Goal: Information Seeking & Learning: Learn about a topic

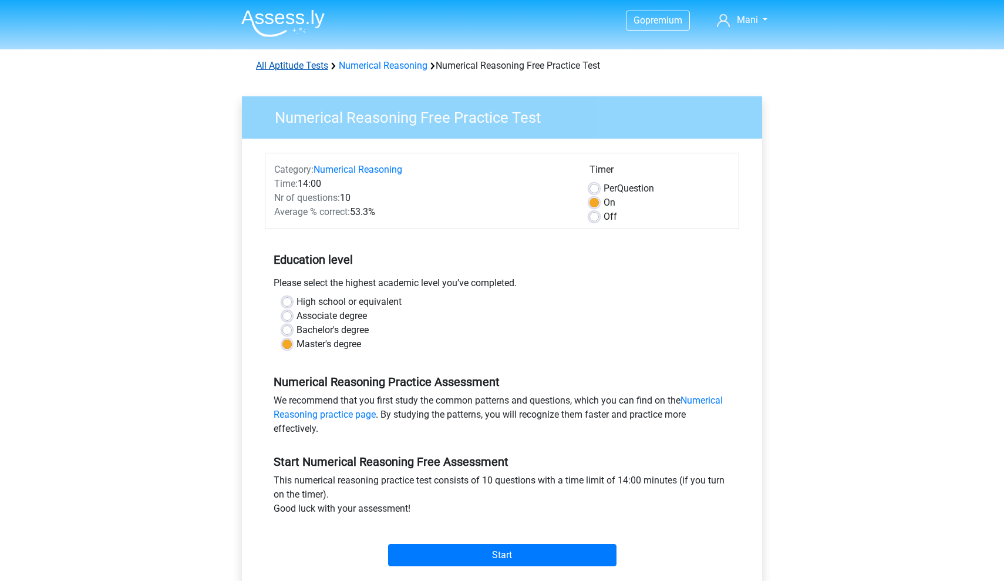
click at [298, 67] on link "All Aptitude Tests" at bounding box center [292, 65] width 72 height 11
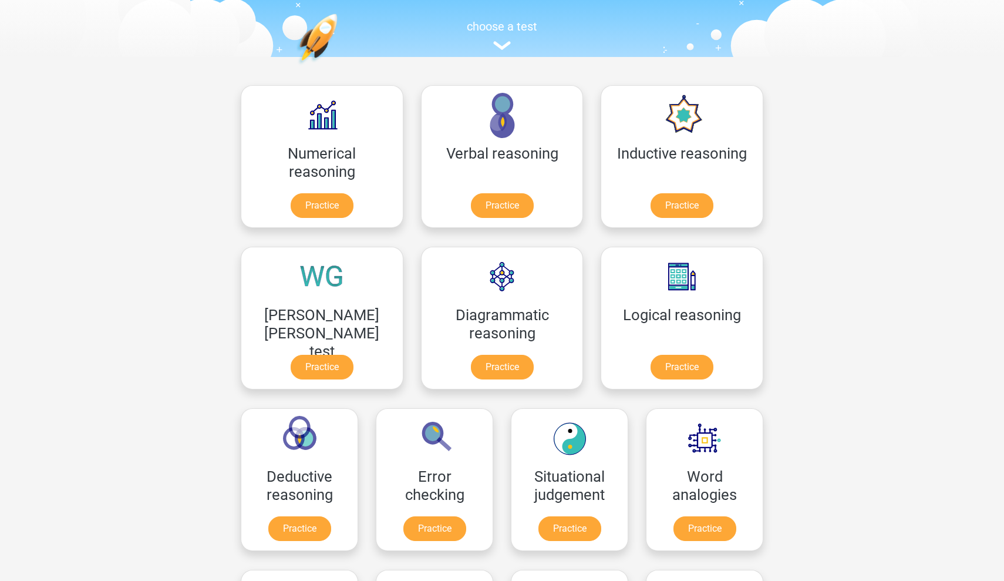
scroll to position [115, 0]
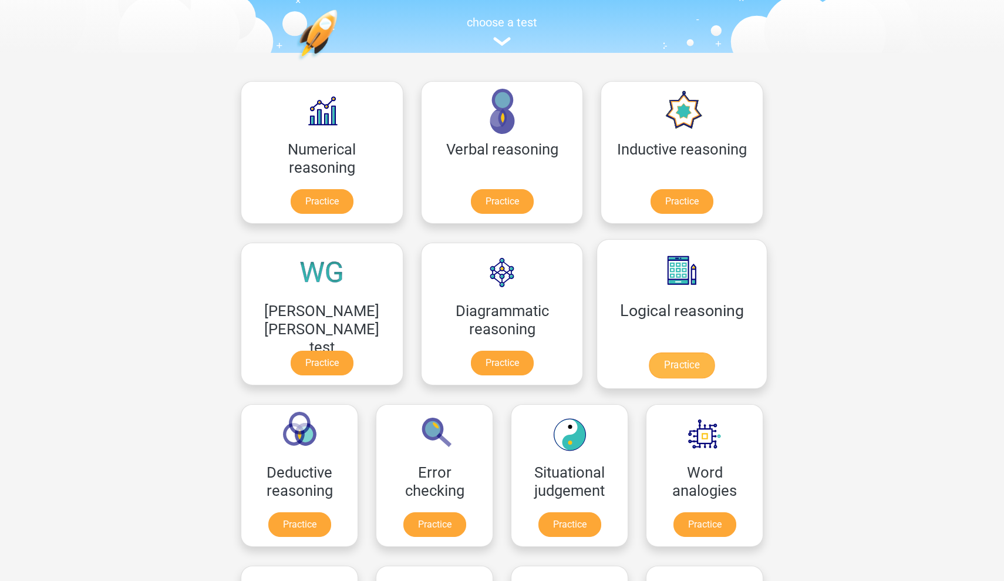
click at [649, 352] on link "Practice" at bounding box center [682, 365] width 66 height 26
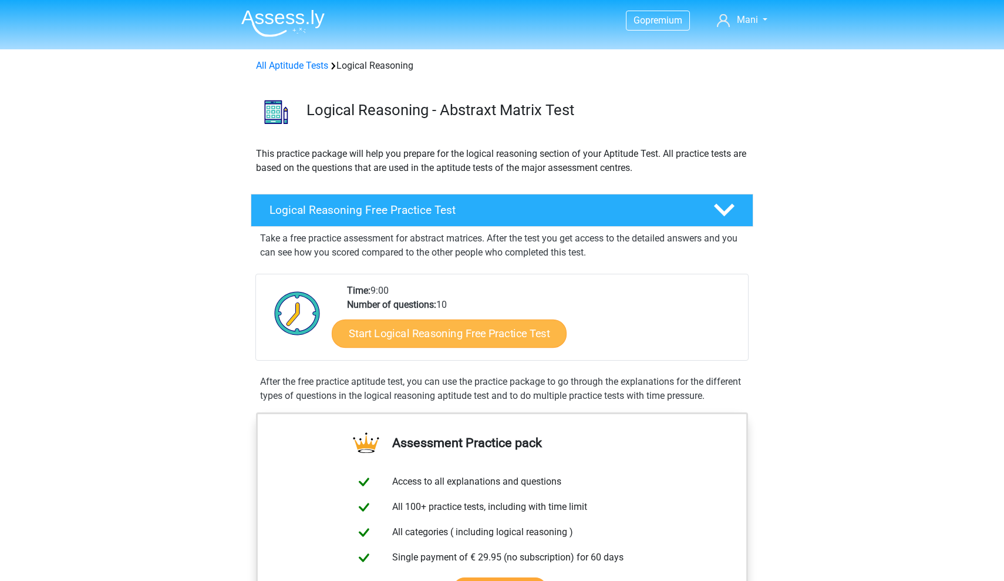
click at [471, 335] on link "Start Logical Reasoning Free Practice Test" at bounding box center [449, 333] width 235 height 28
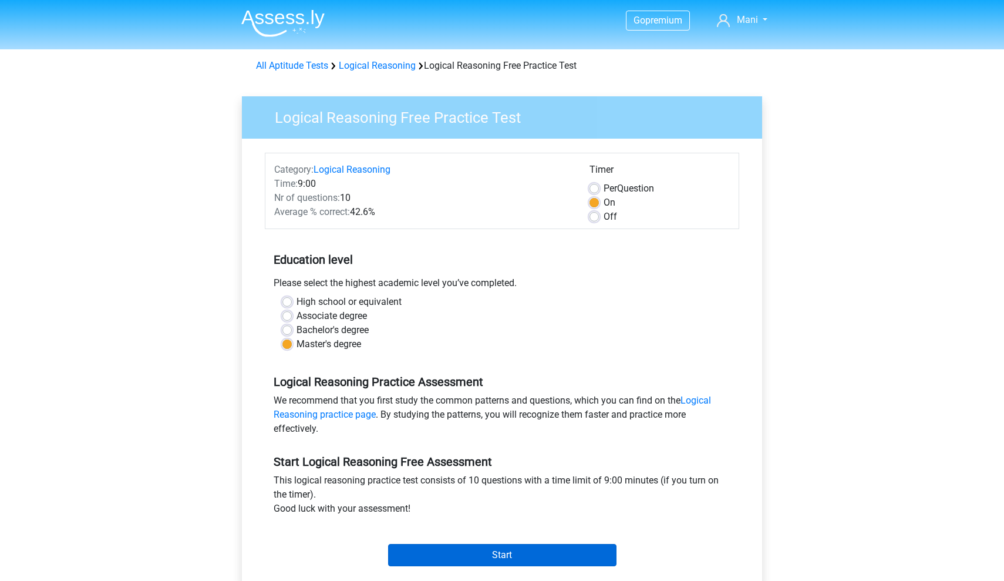
click at [448, 554] on input "Start" at bounding box center [502, 555] width 228 height 22
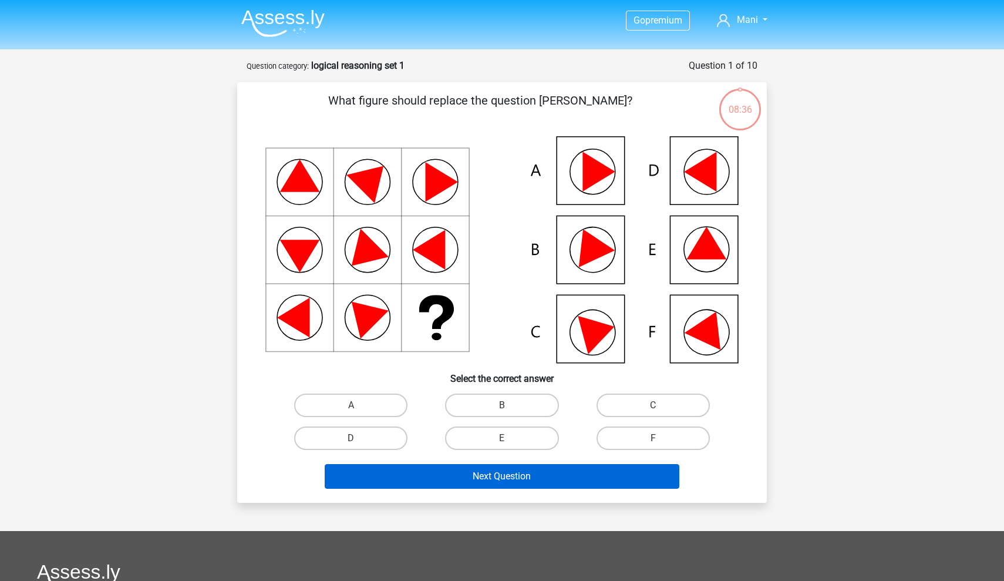
click at [485, 474] on button "Next Question" at bounding box center [502, 476] width 355 height 25
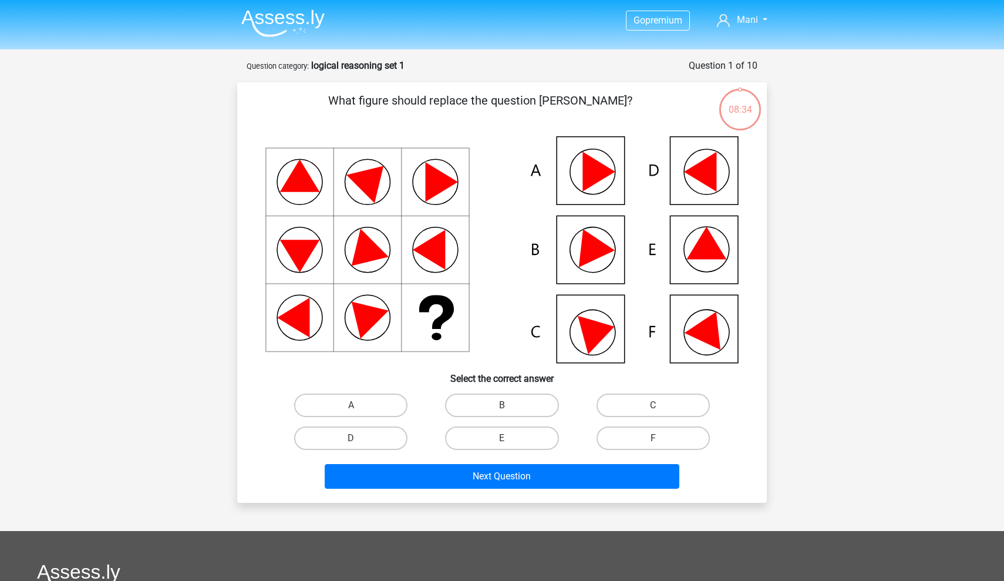
click at [239, 366] on div "What figure should replace the question [PERSON_NAME]?" at bounding box center [502, 292] width 530 height 420
click at [517, 401] on label "B" at bounding box center [501, 404] width 113 height 23
click at [510, 405] on input "B" at bounding box center [506, 409] width 8 height 8
radio input "true"
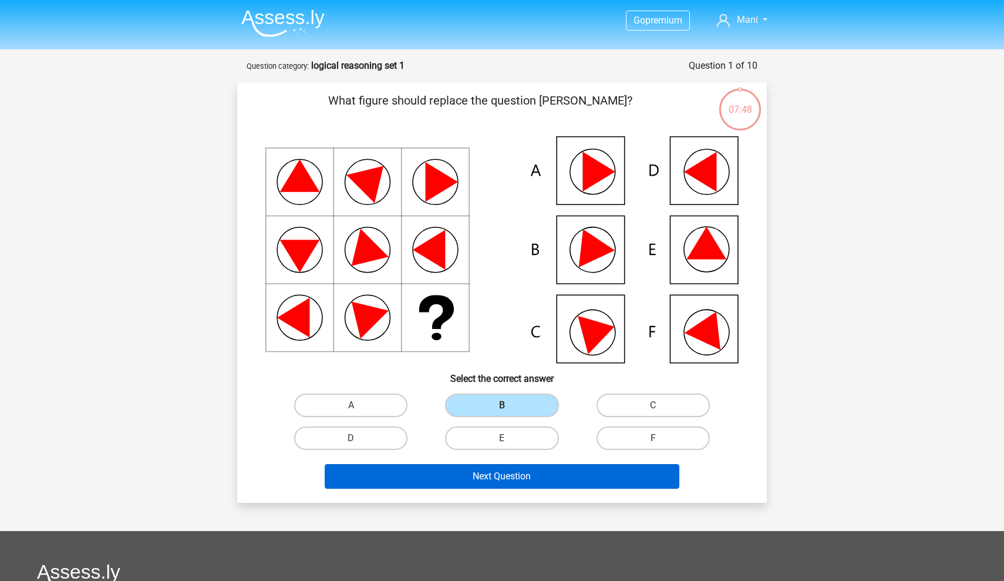
click at [473, 480] on button "Next Question" at bounding box center [502, 476] width 355 height 25
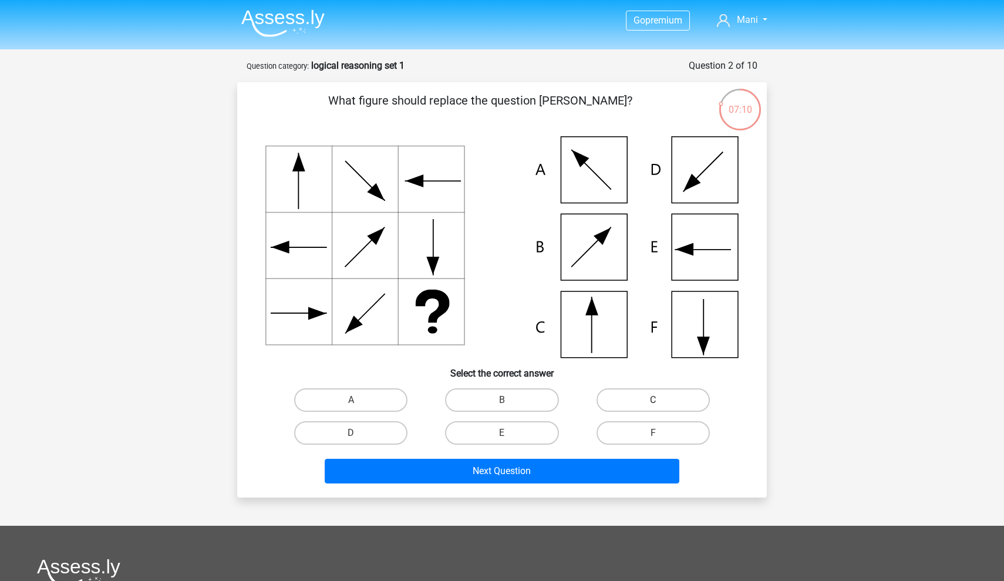
click at [663, 400] on label "C" at bounding box center [652, 399] width 113 height 23
click at [660, 400] on input "C" at bounding box center [657, 404] width 8 height 8
radio input "true"
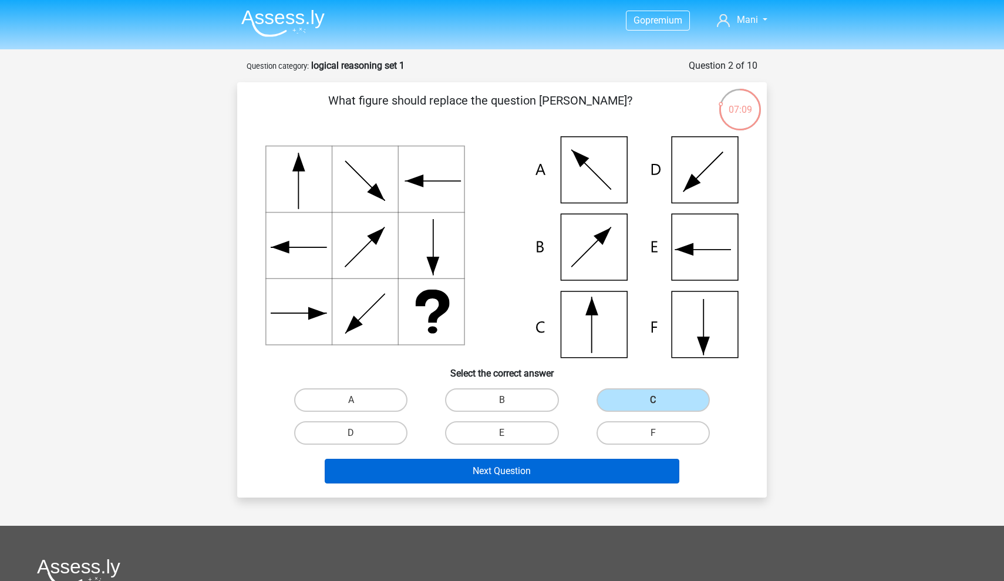
click at [454, 475] on button "Next Question" at bounding box center [502, 470] width 355 height 25
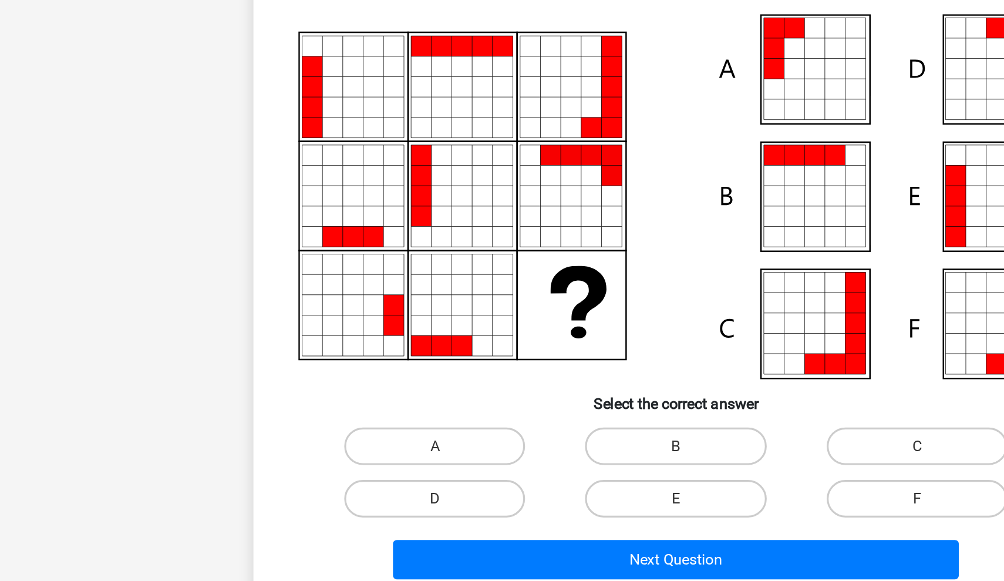
scroll to position [44, 0]
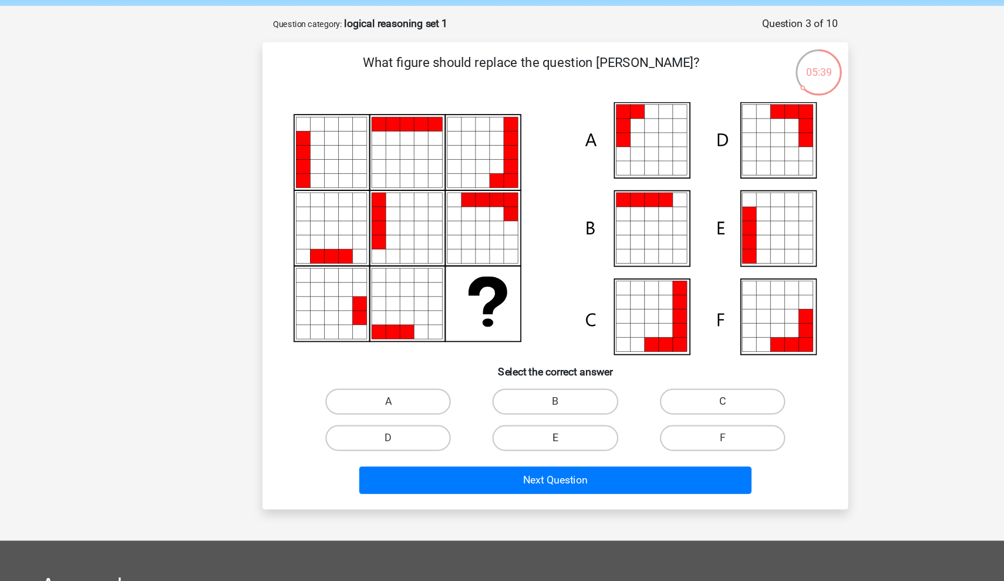
click at [499, 389] on label "E" at bounding box center [501, 395] width 113 height 23
click at [502, 396] on input "E" at bounding box center [506, 400] width 8 height 8
radio input "true"
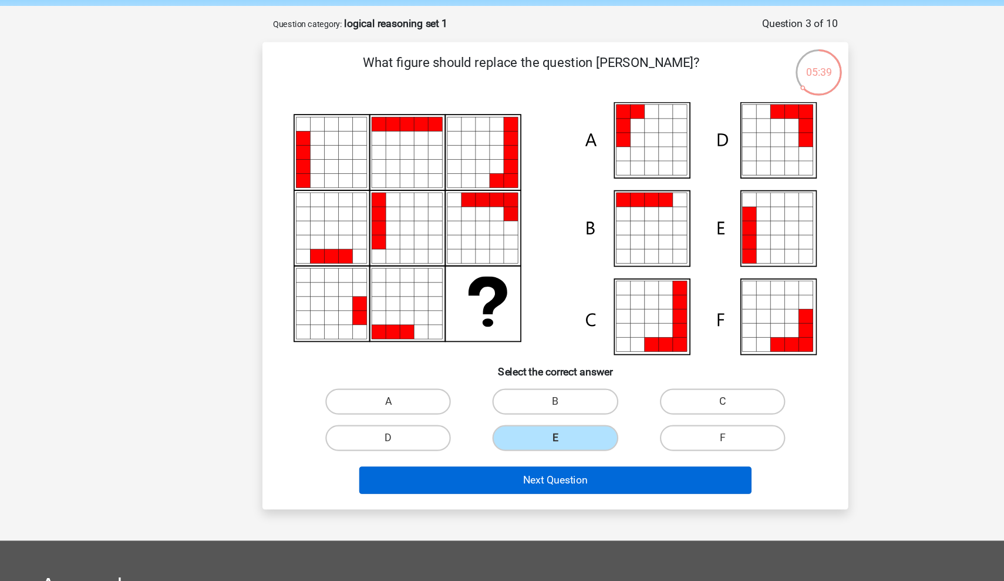
click at [500, 436] on button "Next Question" at bounding box center [502, 433] width 355 height 25
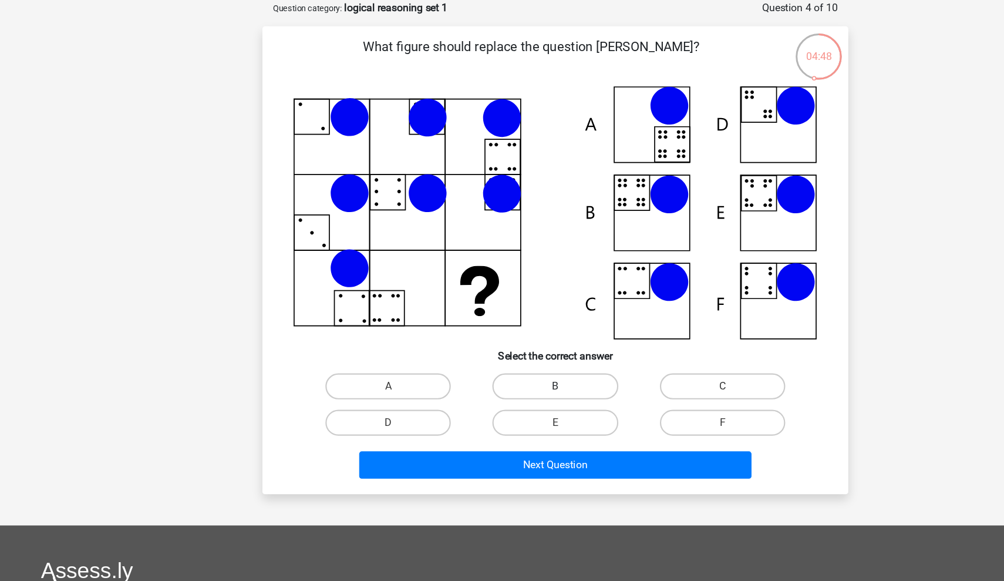
click at [477, 352] on label "B" at bounding box center [501, 363] width 113 height 23
click at [502, 363] on input "B" at bounding box center [506, 367] width 8 height 8
radio input "true"
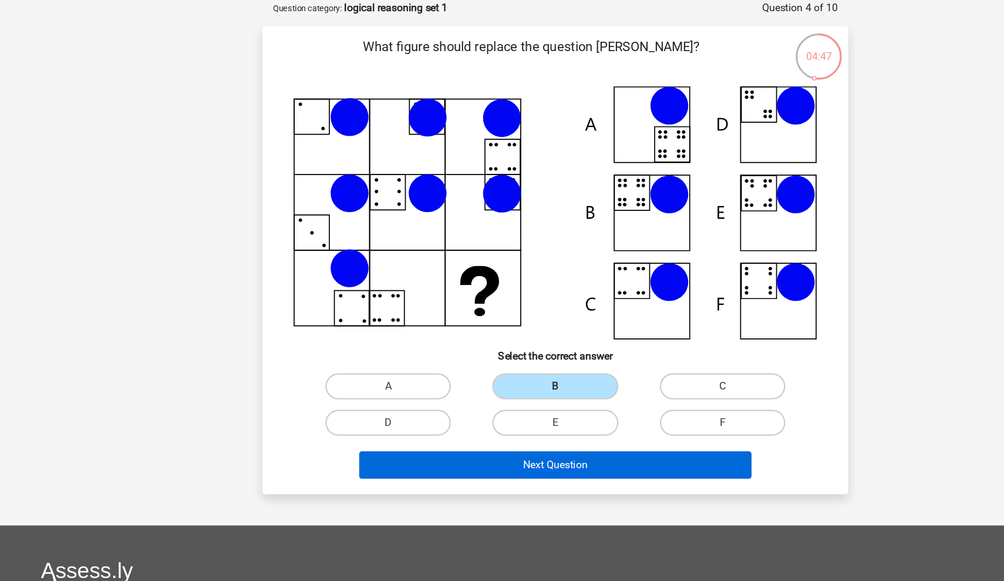
click at [487, 422] on button "Next Question" at bounding box center [502, 434] width 355 height 25
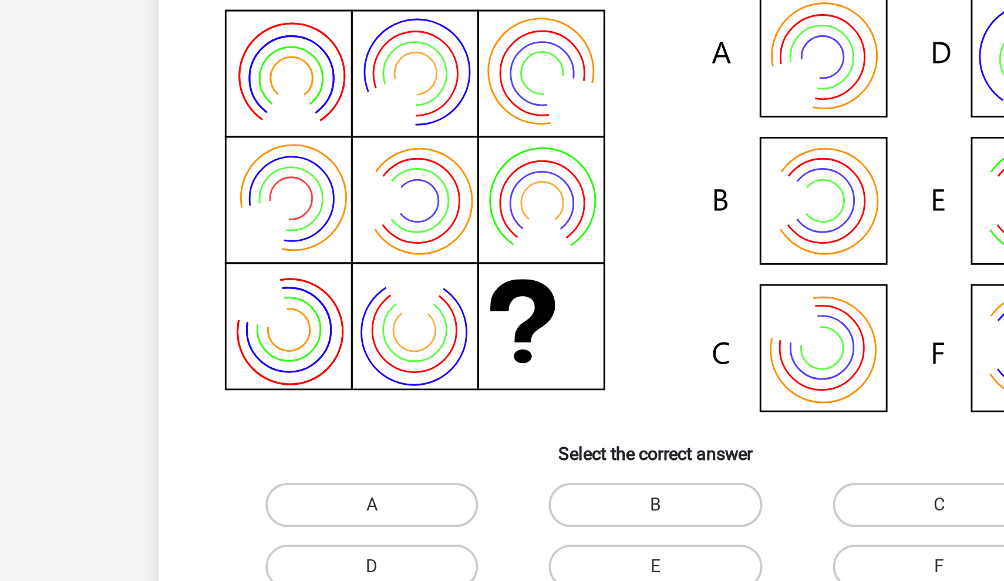
scroll to position [89, 0]
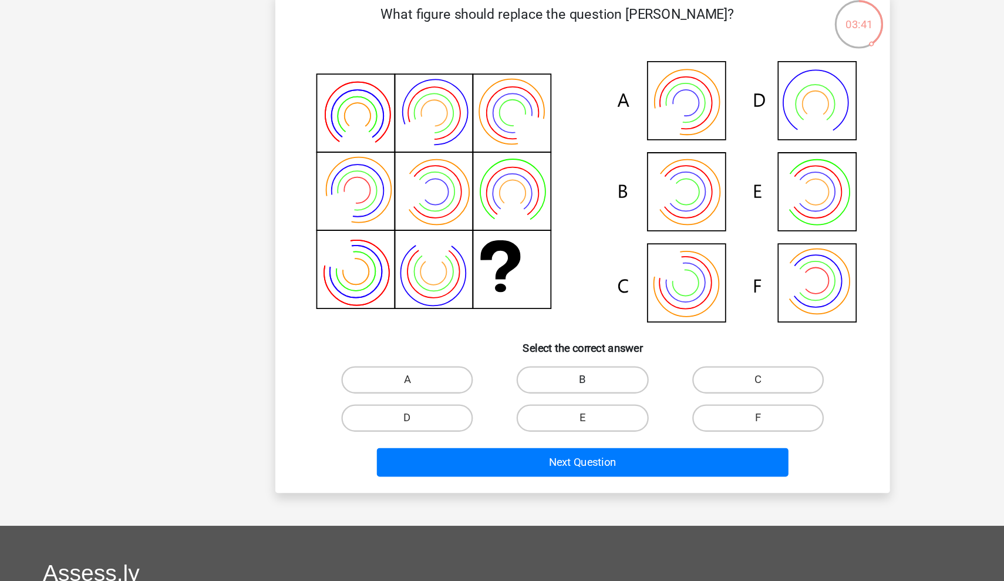
click at [480, 329] on label "B" at bounding box center [501, 326] width 113 height 23
click at [502, 329] on input "B" at bounding box center [506, 331] width 8 height 8
radio input "true"
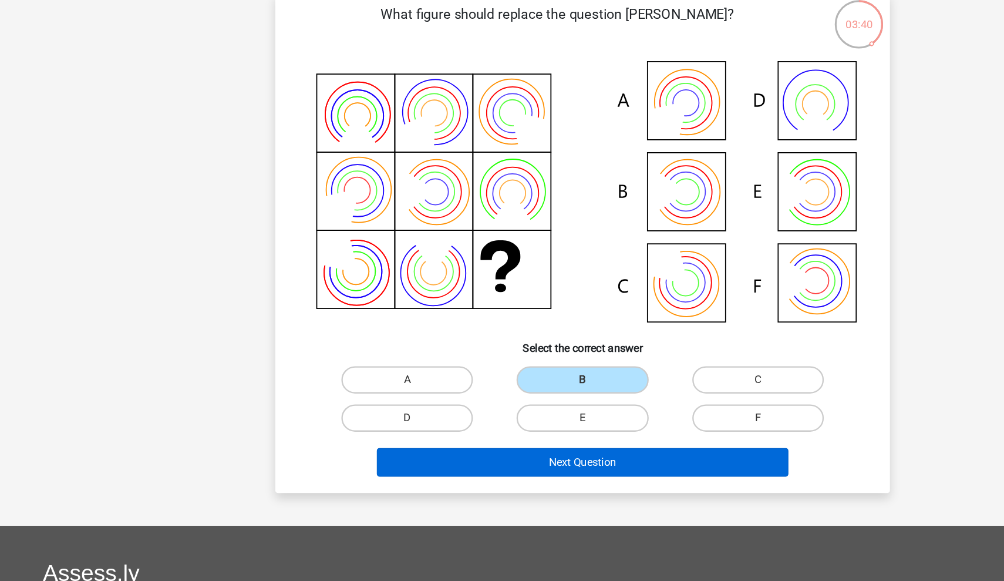
click at [462, 406] on button "Next Question" at bounding box center [502, 398] width 355 height 25
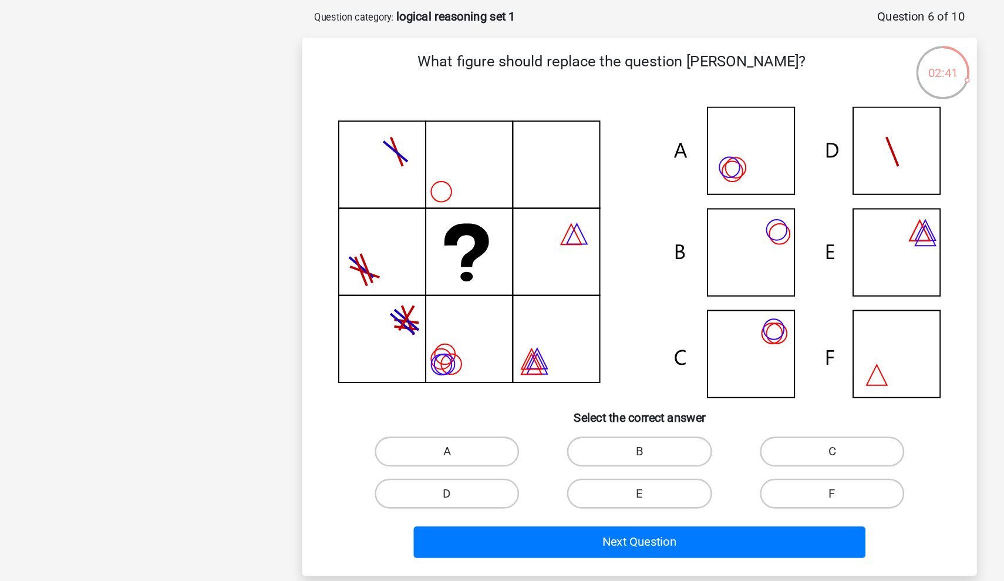
scroll to position [17, 0]
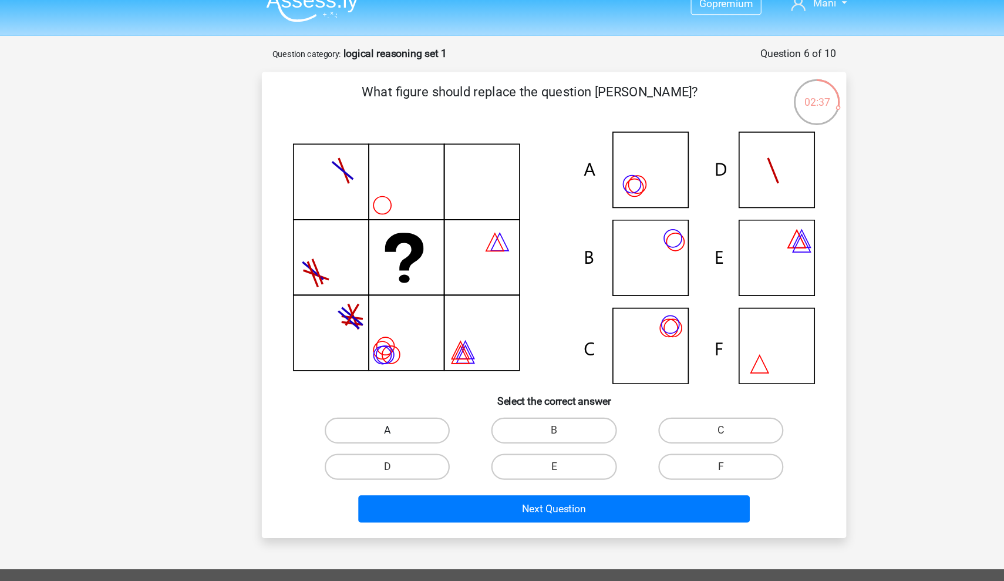
click at [390, 390] on label "A" at bounding box center [350, 389] width 113 height 23
click at [359, 390] on input "A" at bounding box center [355, 394] width 8 height 8
radio input "true"
click at [439, 446] on div "Next Question" at bounding box center [502, 458] width 492 height 39
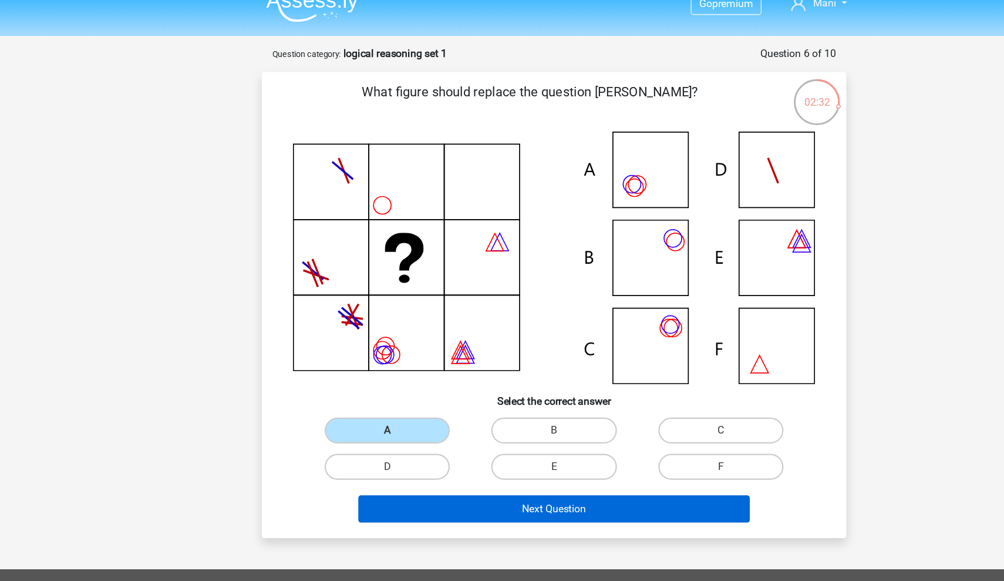
click at [439, 460] on button "Next Question" at bounding box center [502, 460] width 355 height 25
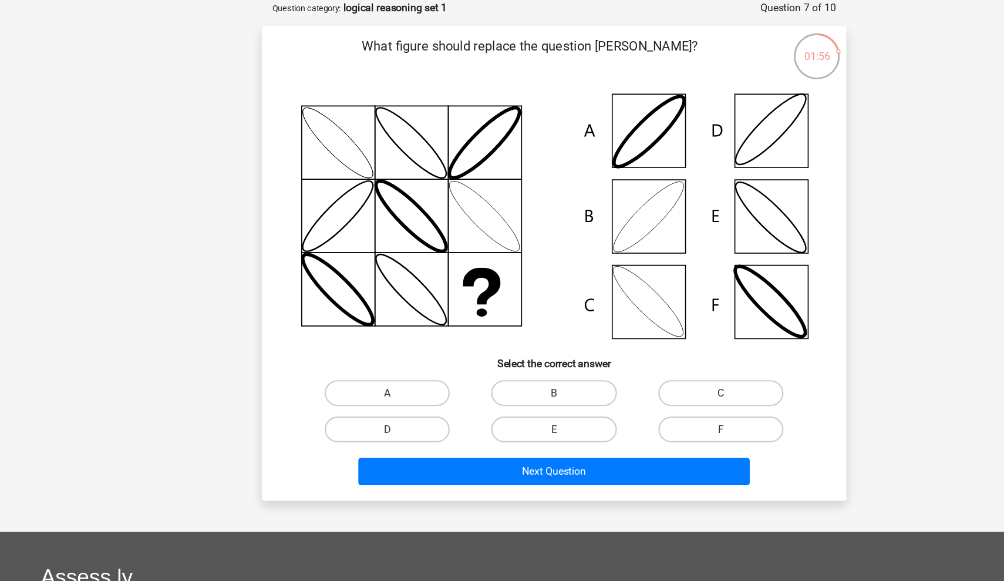
click at [484, 386] on label "B" at bounding box center [501, 397] width 113 height 23
click at [502, 397] on input "B" at bounding box center [506, 401] width 8 height 8
radio input "true"
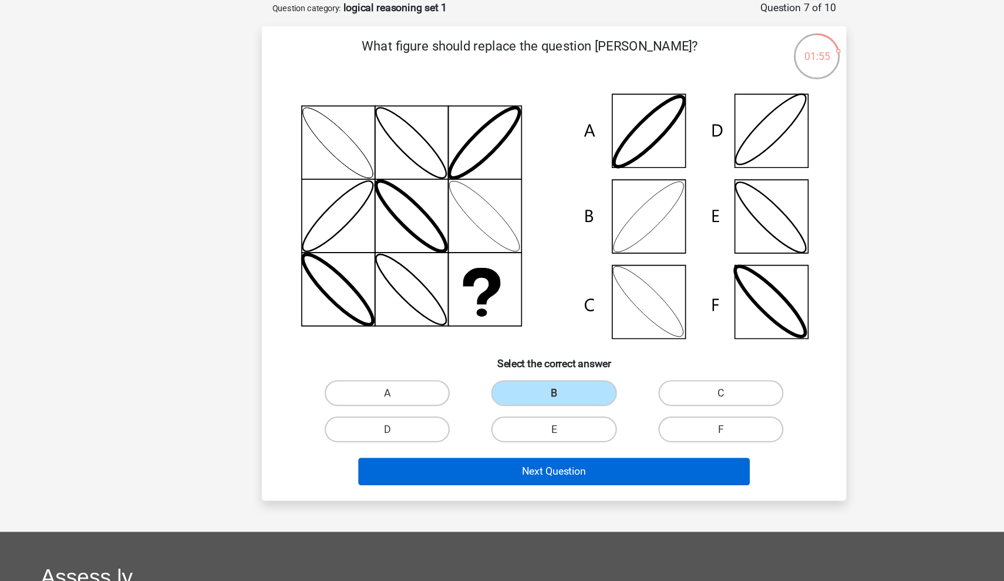
click at [477, 456] on button "Next Question" at bounding box center [502, 468] width 355 height 25
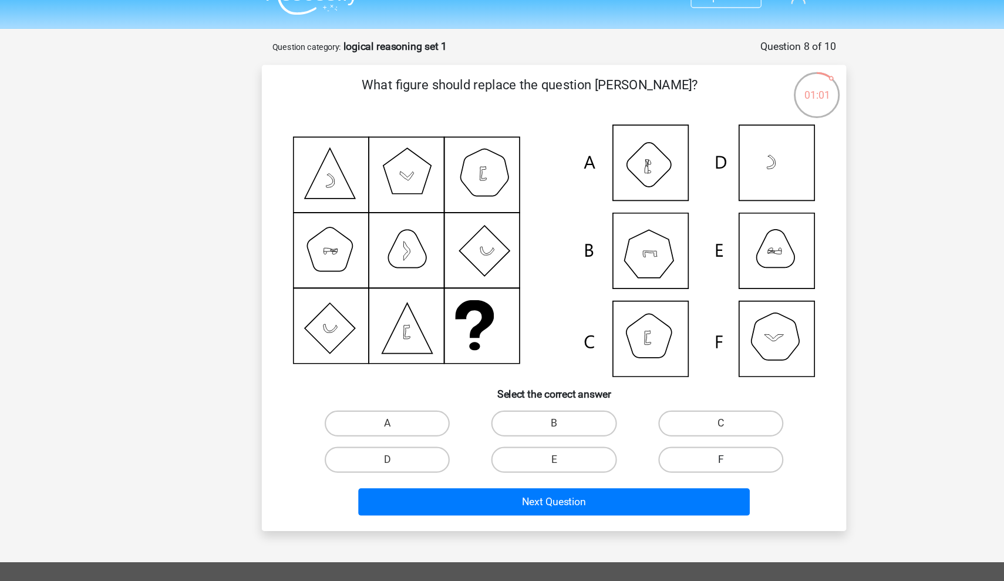
click at [618, 414] on label "F" at bounding box center [652, 422] width 113 height 23
click at [653, 423] on input "F" at bounding box center [657, 427] width 8 height 8
radio input "true"
click at [588, 466] on div "Next Question" at bounding box center [501, 462] width 453 height 29
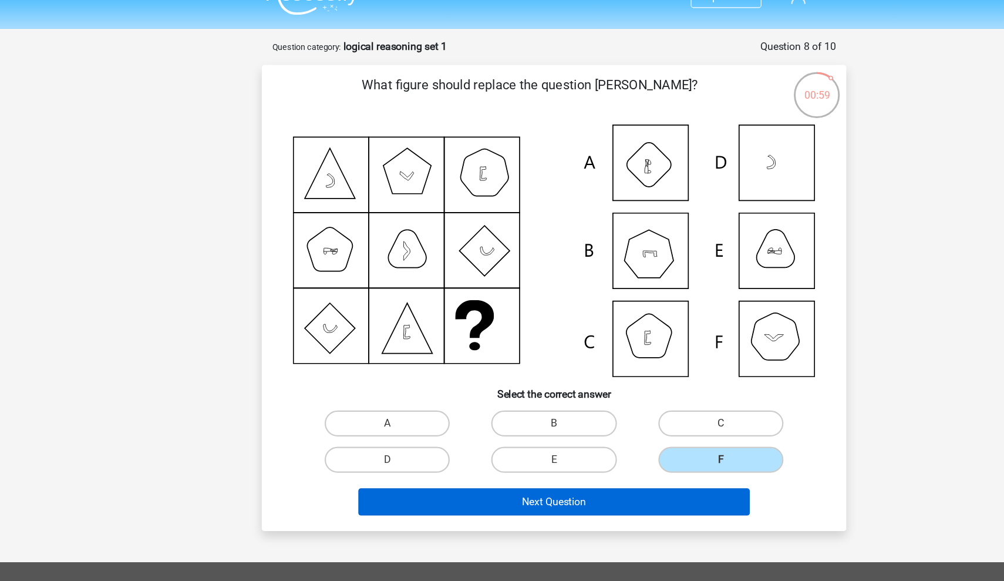
click at [586, 455] on button "Next Question" at bounding box center [502, 460] width 355 height 25
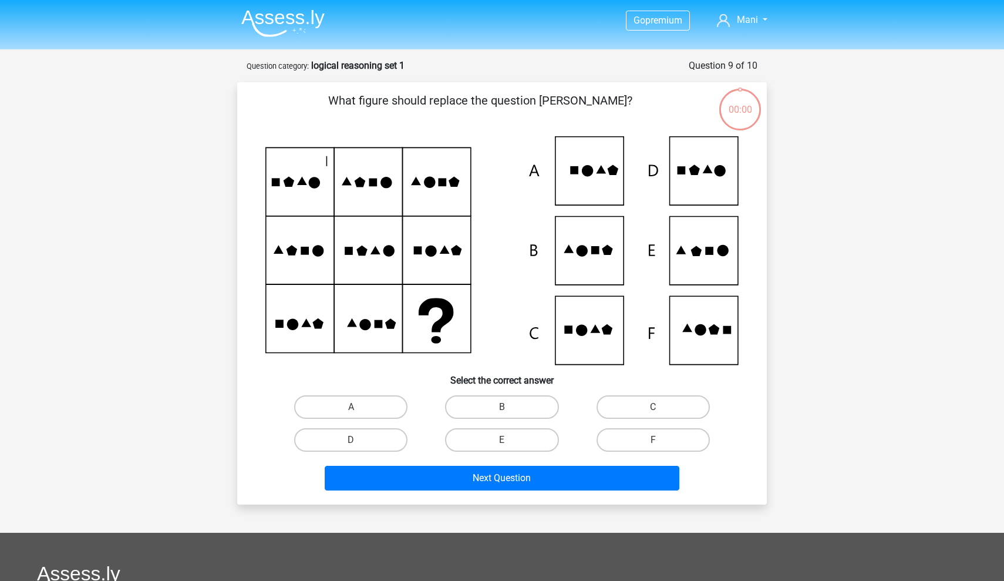
scroll to position [59, 0]
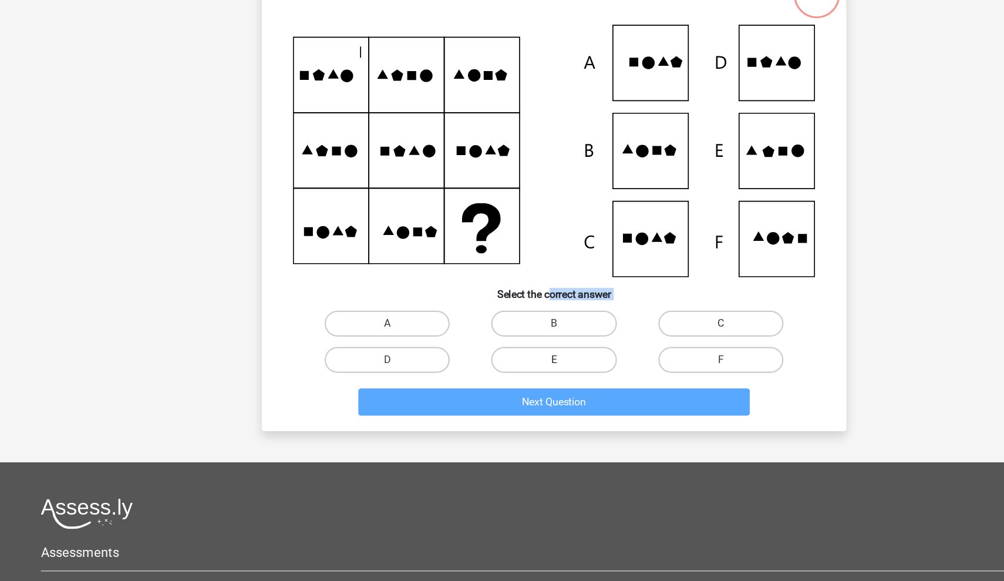
click at [498, 385] on label "E" at bounding box center [501, 380] width 113 height 23
click at [502, 385] on input "E" at bounding box center [506, 384] width 8 height 8
radio input "true"
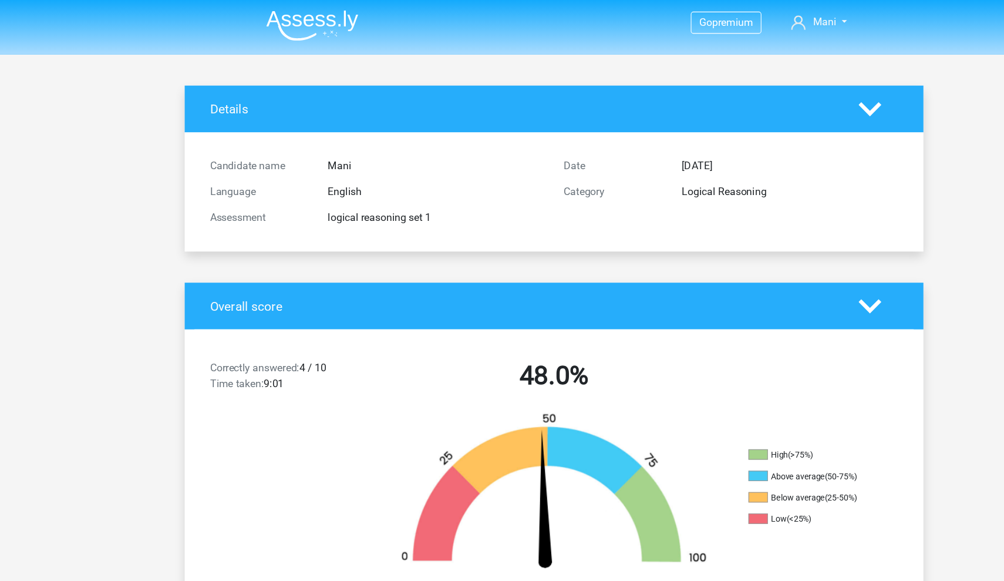
click at [279, 15] on img at bounding box center [282, 23] width 83 height 28
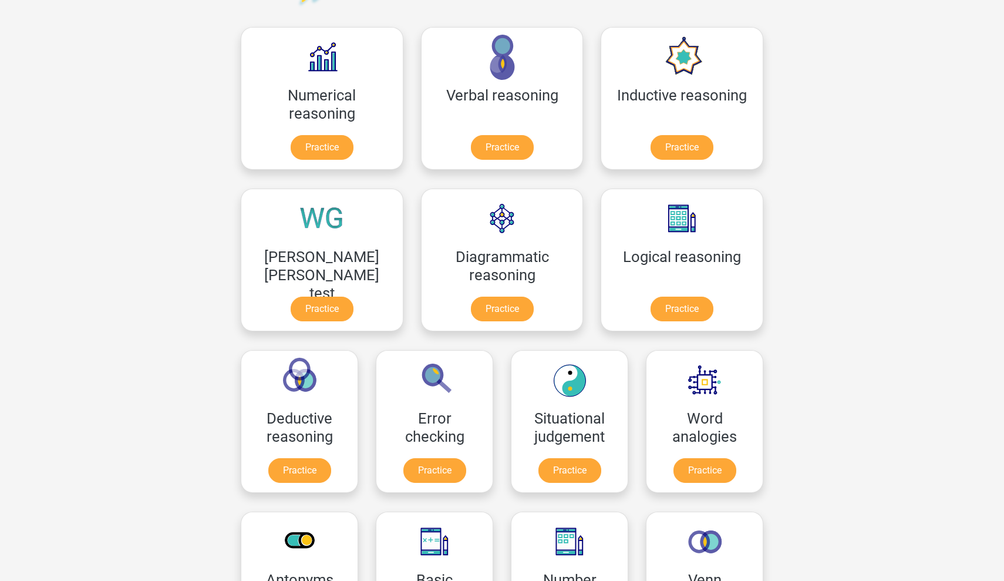
scroll to position [170, 0]
click at [467, 459] on link "Practice" at bounding box center [435, 472] width 66 height 26
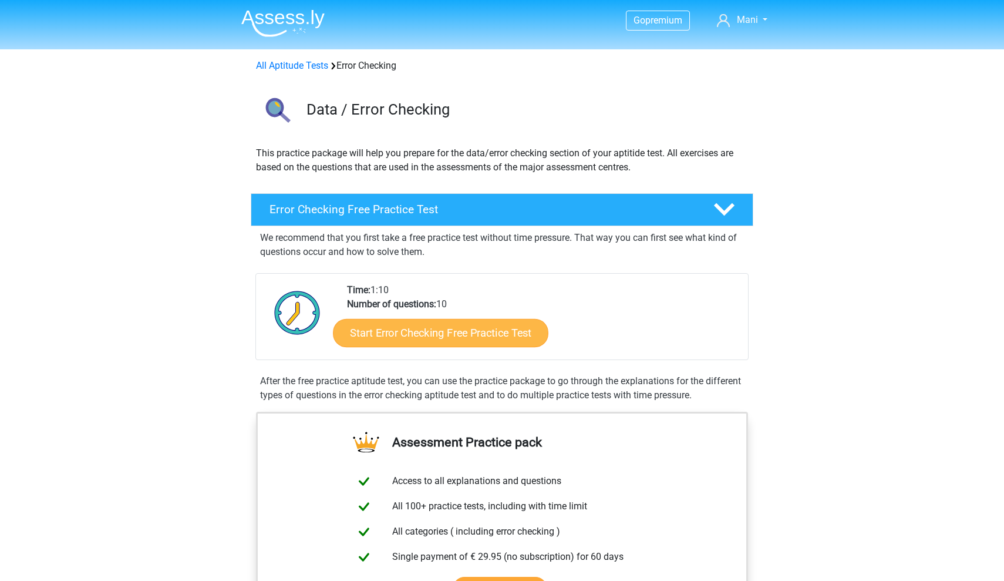
click at [453, 342] on link "Start Error Checking Free Practice Test" at bounding box center [440, 333] width 215 height 28
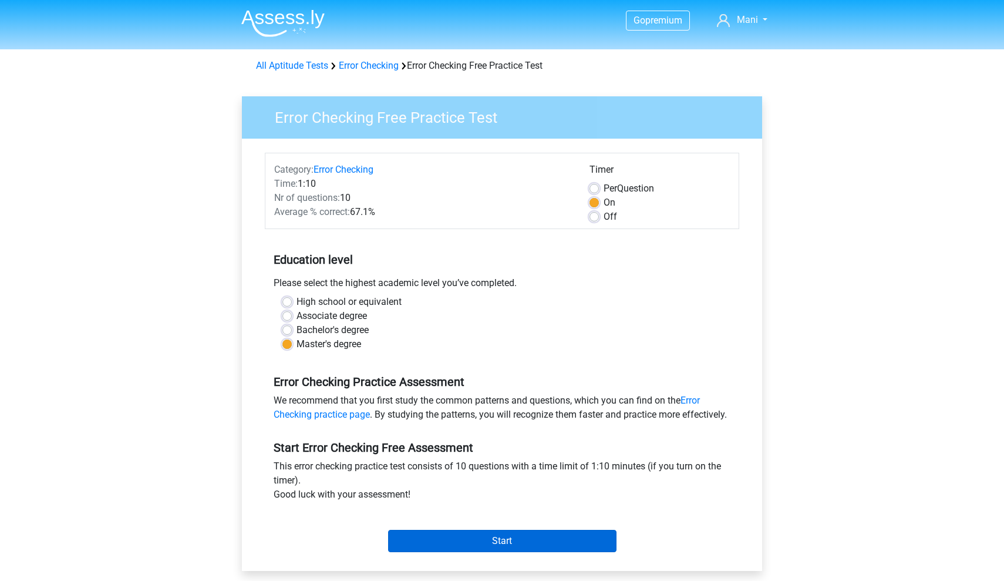
click at [500, 552] on input "Start" at bounding box center [502, 541] width 228 height 22
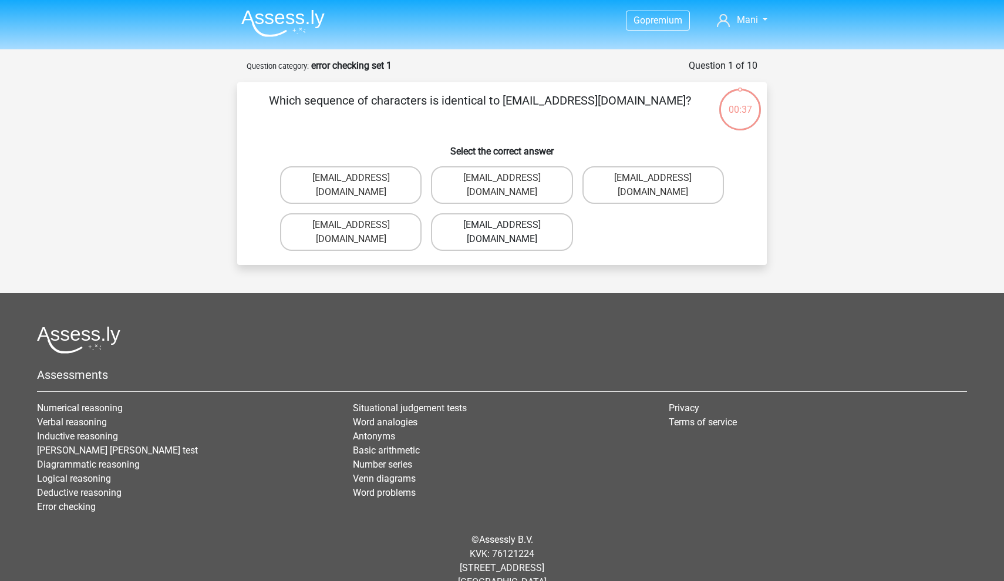
click at [532, 218] on label "[EMAIL_ADDRESS][DOMAIN_NAME]" at bounding box center [501, 232] width 141 height 38
click at [510, 225] on input "[EMAIL_ADDRESS][DOMAIN_NAME]" at bounding box center [506, 229] width 8 height 8
radio input "true"
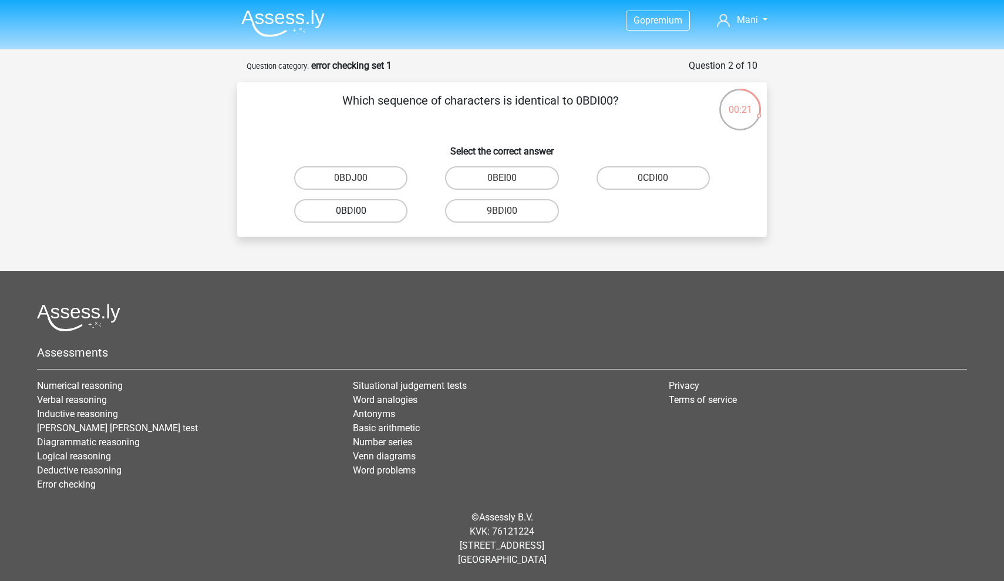
click at [359, 215] on label "0BDI00" at bounding box center [350, 210] width 113 height 23
click at [359, 215] on input "0BDI00" at bounding box center [355, 215] width 8 height 8
radio input "true"
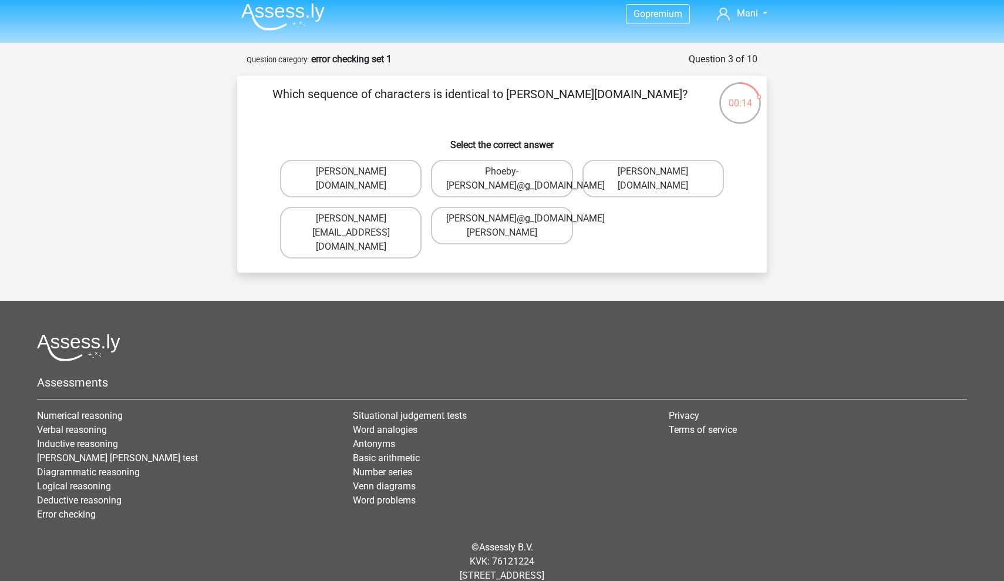
scroll to position [9, 0]
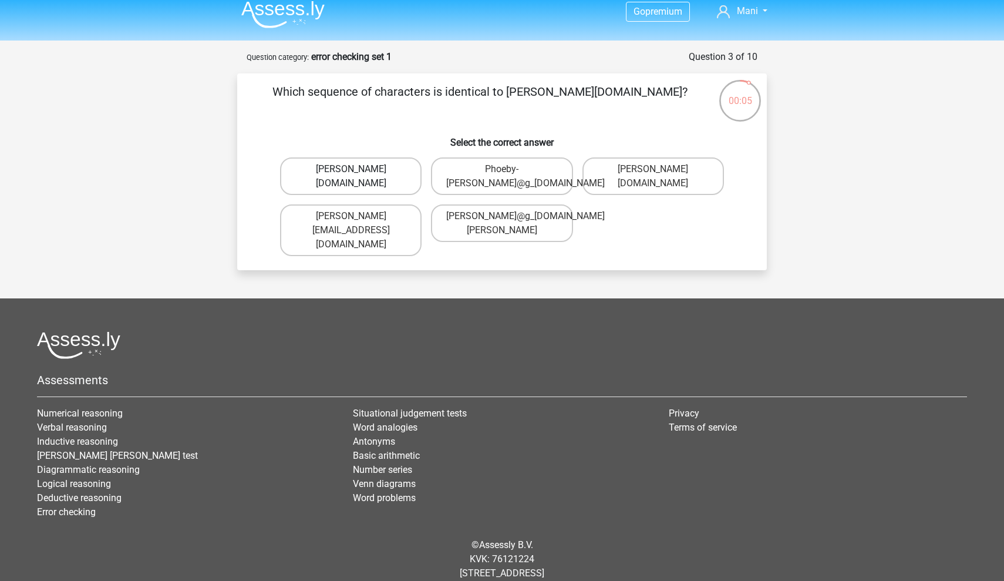
click at [357, 185] on label "Phoebe-Paterson@g_mail.gr" at bounding box center [350, 176] width 141 height 38
click at [357, 177] on input "Phoebe-Paterson@g_mail.gr" at bounding box center [355, 173] width 8 height 8
radio input "true"
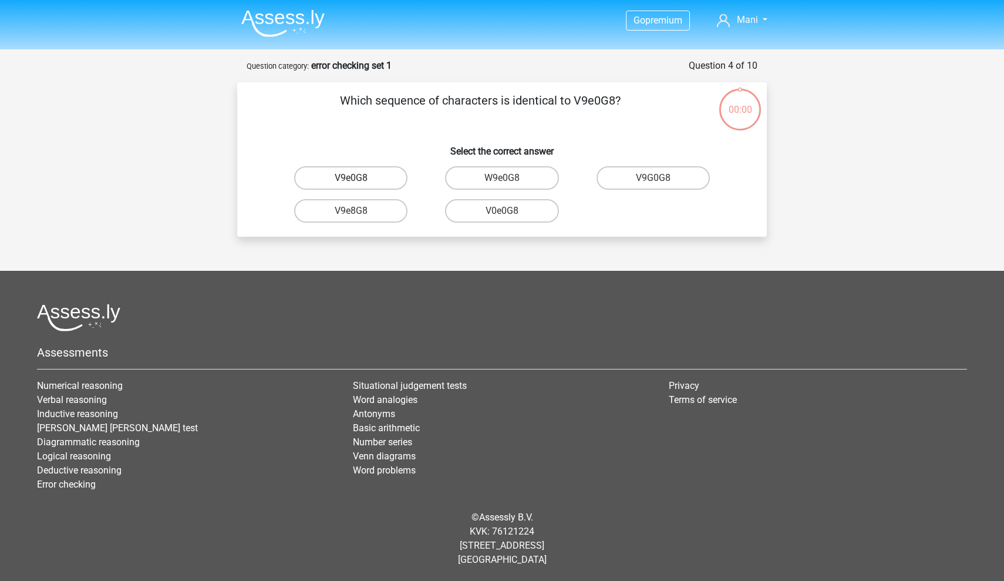
click at [368, 187] on label "V9e0G8" at bounding box center [350, 177] width 113 height 23
click at [359, 186] on input "V9e0G8" at bounding box center [355, 182] width 8 height 8
radio input "true"
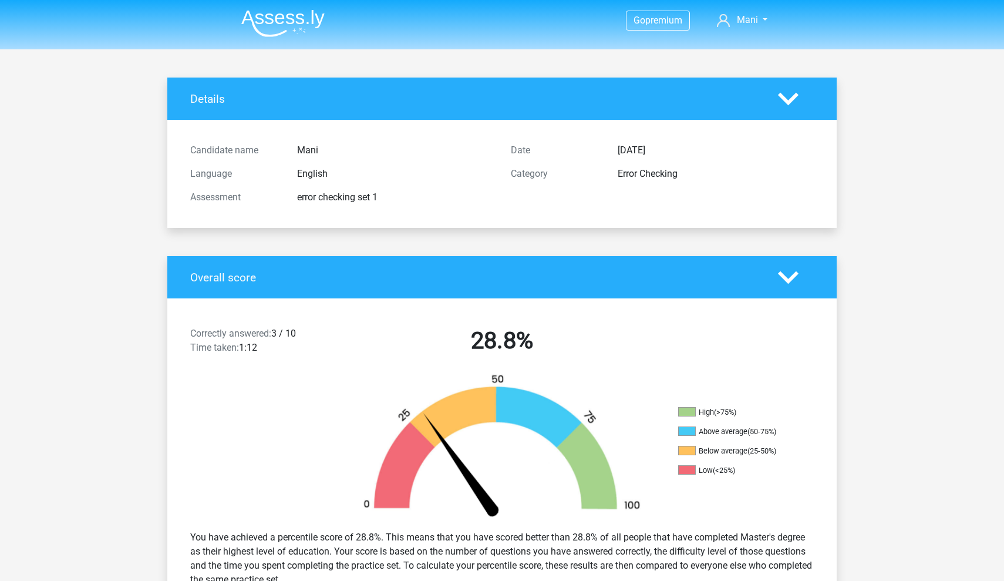
click at [288, 21] on img at bounding box center [282, 23] width 83 height 28
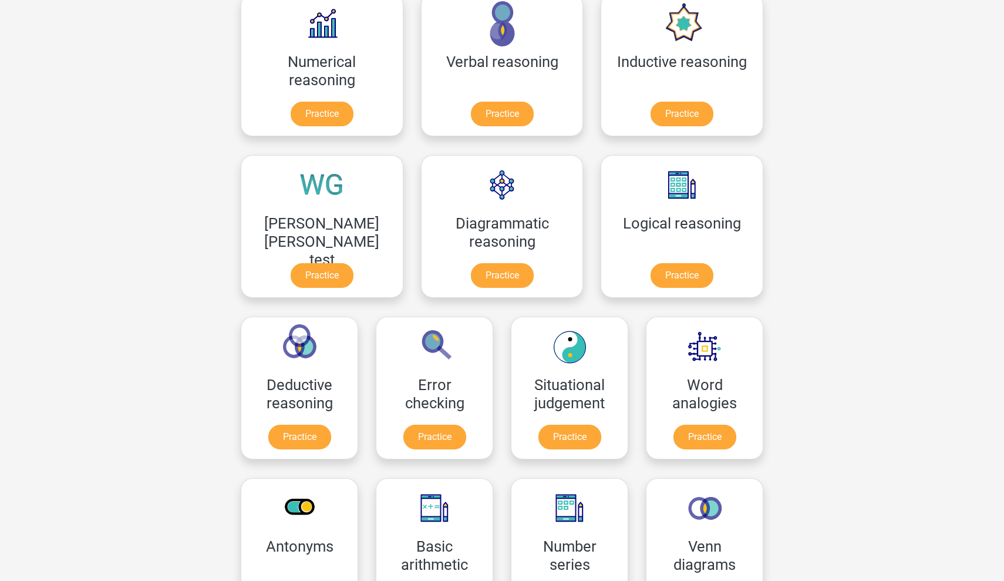
scroll to position [204, 0]
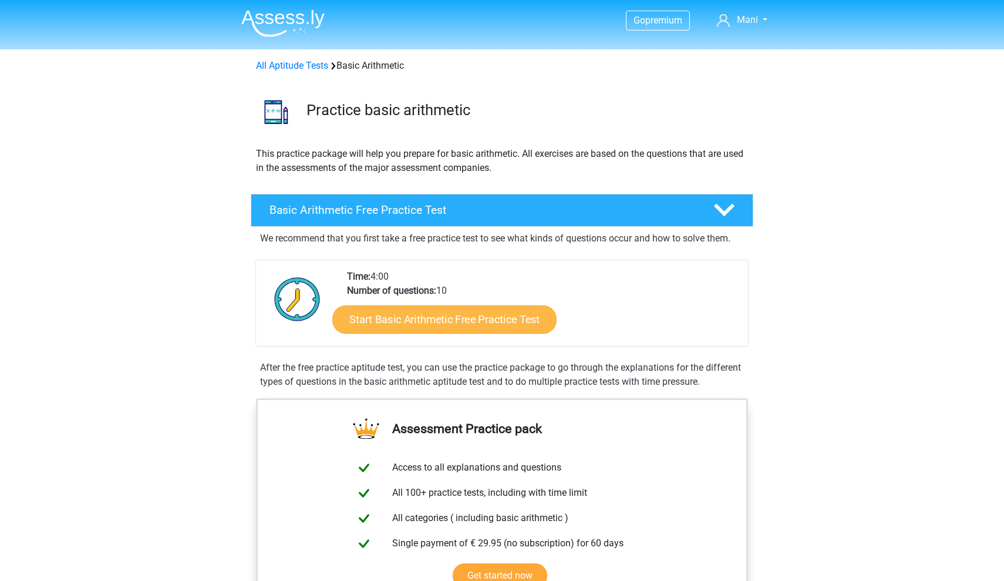
click at [395, 326] on link "Start Basic Arithmetic Free Practice Test" at bounding box center [444, 319] width 224 height 28
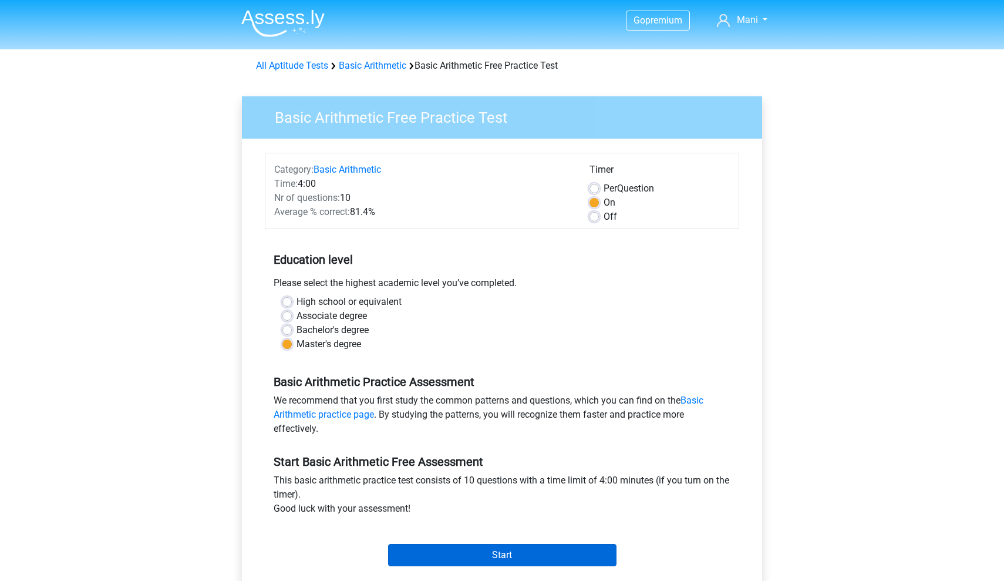
click at [439, 553] on input "Start" at bounding box center [502, 555] width 228 height 22
click at [446, 561] on input "Start" at bounding box center [502, 555] width 228 height 22
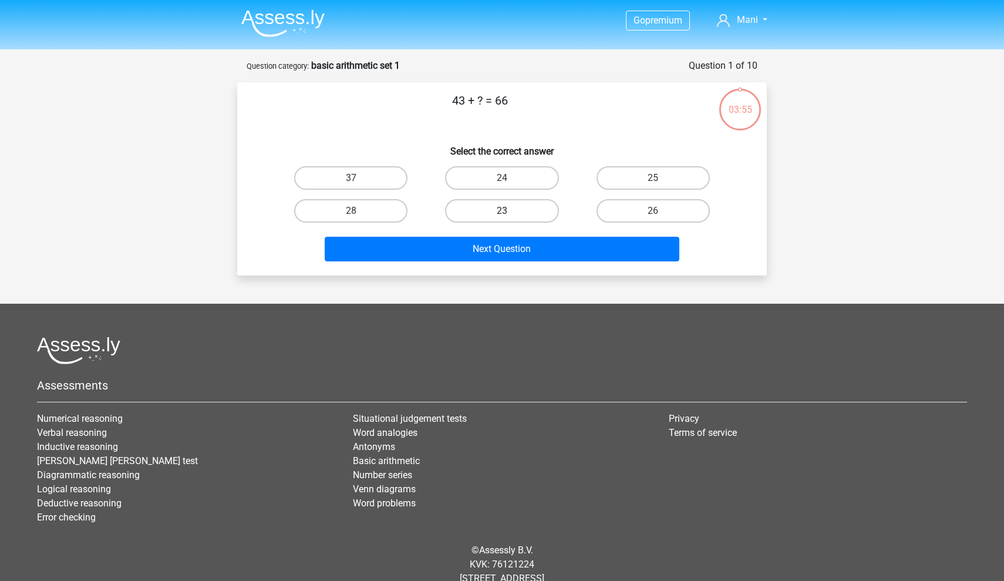
click at [517, 211] on label "23" at bounding box center [501, 210] width 113 height 23
click at [510, 211] on input "23" at bounding box center [506, 215] width 8 height 8
radio input "true"
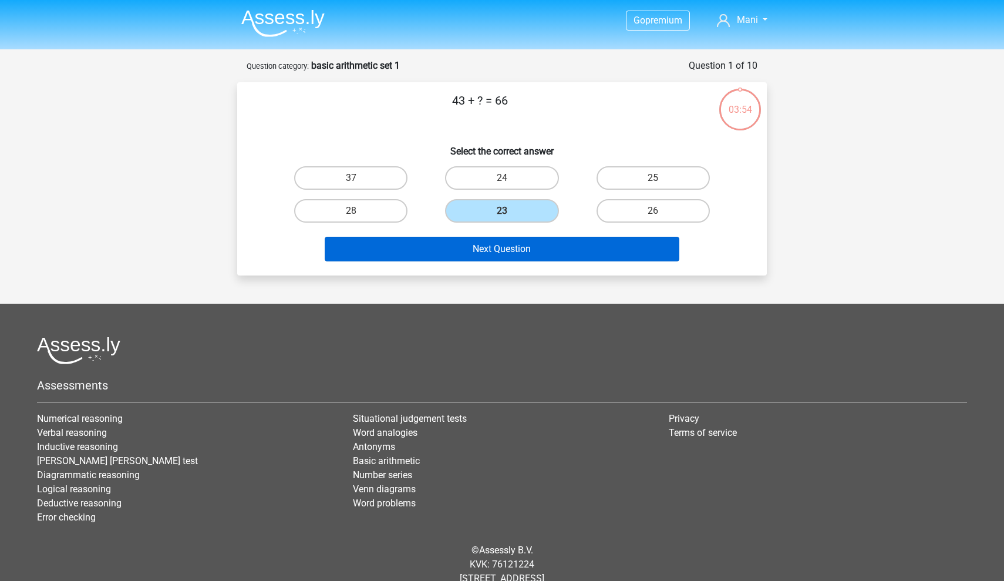
click at [511, 254] on button "Next Question" at bounding box center [502, 249] width 355 height 25
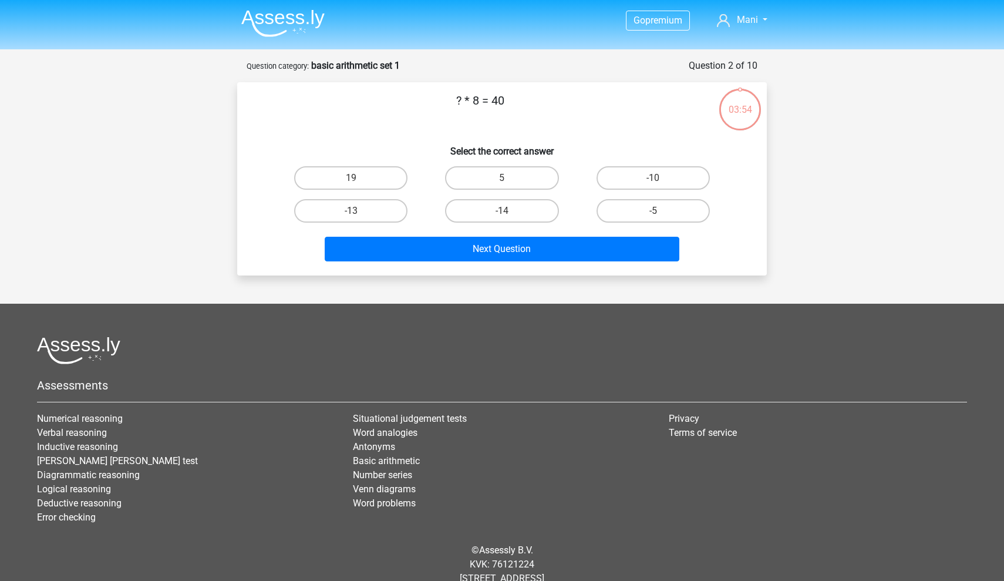
scroll to position [33, 0]
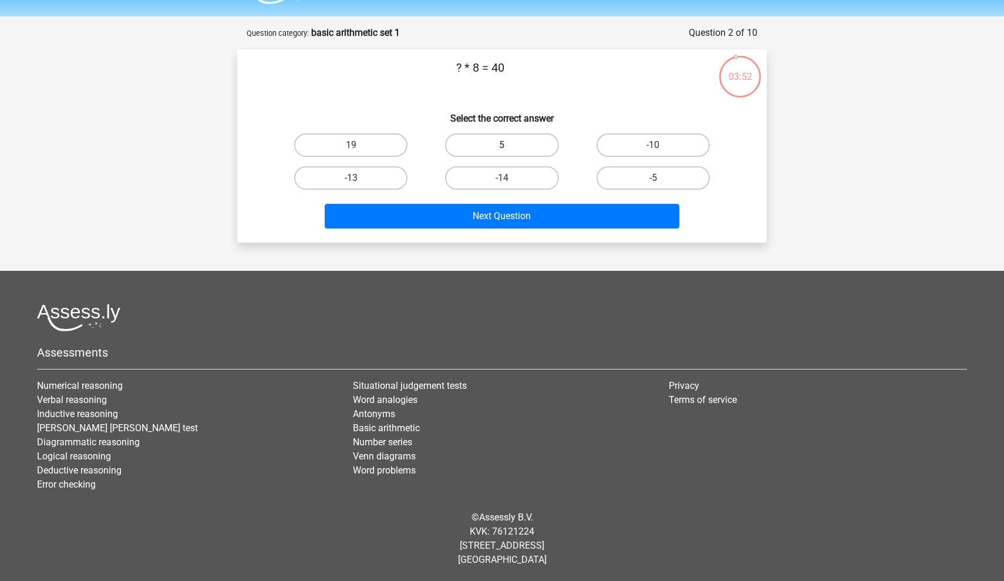
click at [526, 148] on label "5" at bounding box center [501, 144] width 113 height 23
click at [510, 148] on input "5" at bounding box center [506, 149] width 8 height 8
radio input "true"
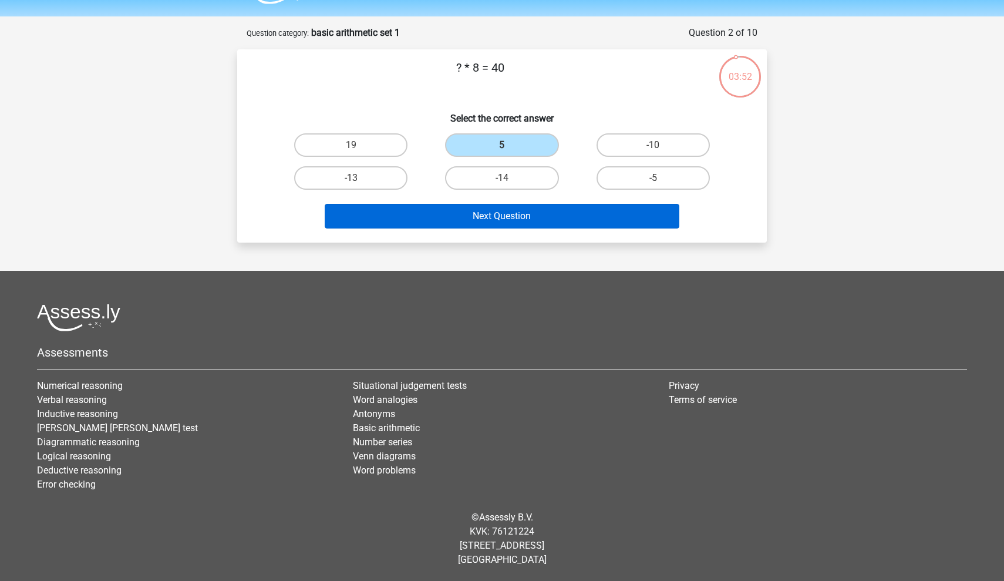
click at [514, 213] on button "Next Question" at bounding box center [502, 216] width 355 height 25
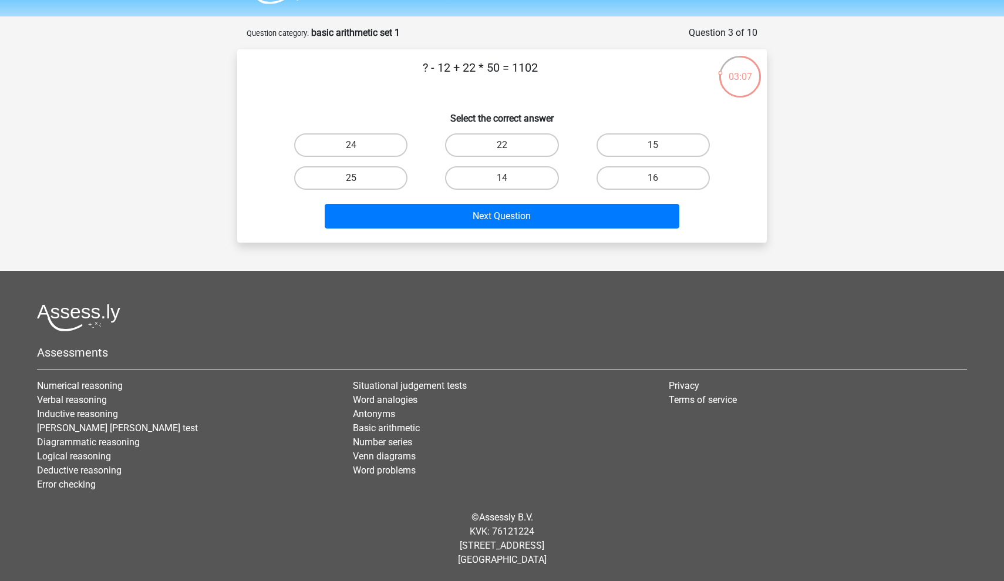
click at [514, 161] on div "22" at bounding box center [501, 145] width 151 height 33
click at [514, 181] on label "14" at bounding box center [501, 177] width 113 height 23
click at [510, 181] on input "14" at bounding box center [506, 182] width 8 height 8
radio input "true"
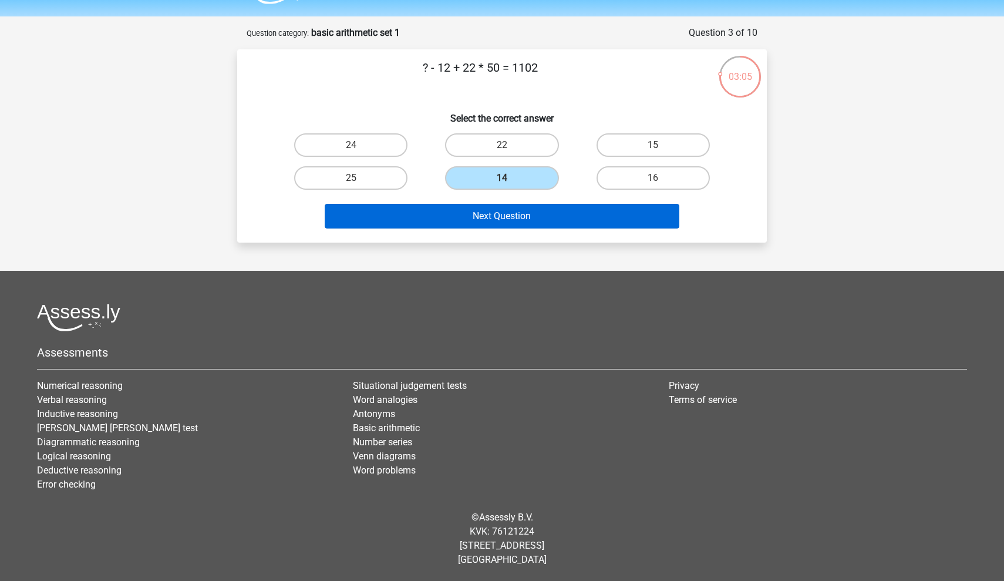
click at [515, 212] on button "Next Question" at bounding box center [502, 216] width 355 height 25
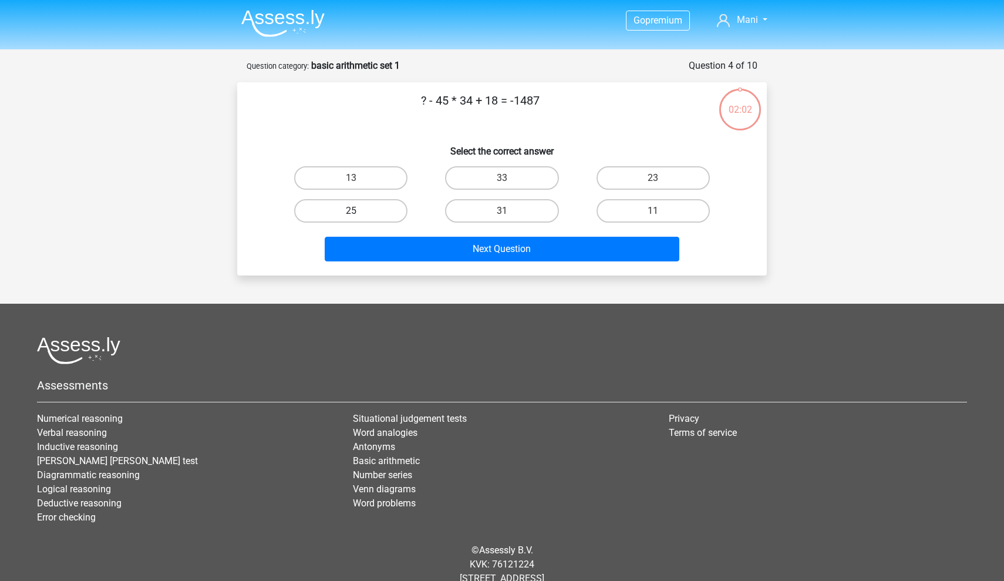
click at [374, 213] on label "25" at bounding box center [350, 210] width 113 height 23
click at [359, 213] on input "25" at bounding box center [355, 215] width 8 height 8
radio input "true"
click at [379, 234] on div "Next Question" at bounding box center [502, 246] width 492 height 39
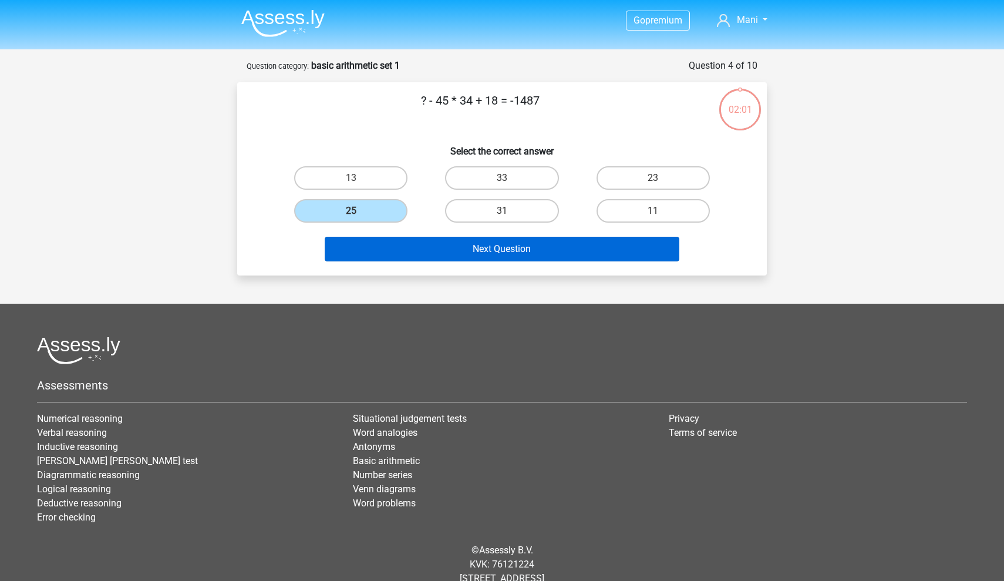
click at [379, 245] on button "Next Question" at bounding box center [502, 249] width 355 height 25
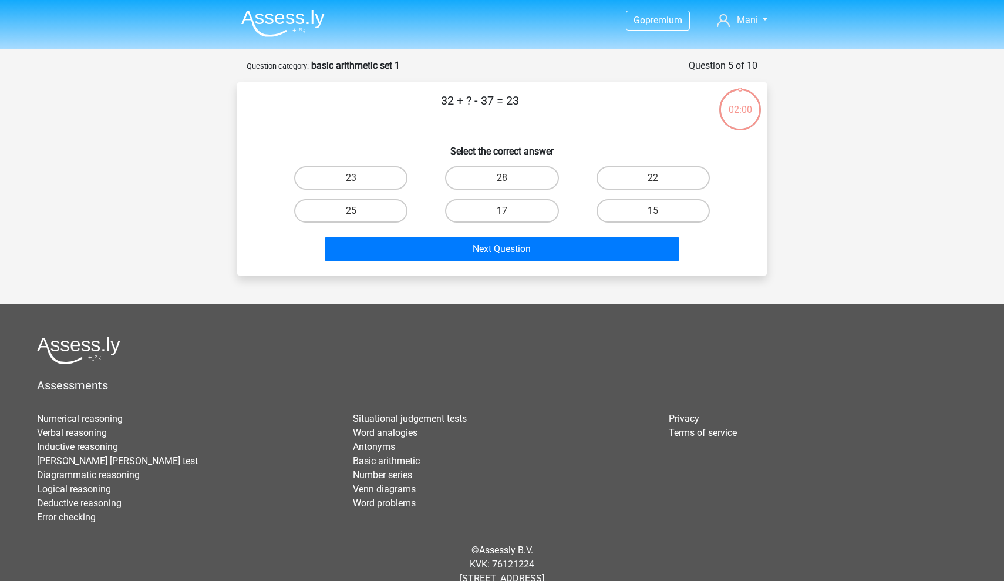
scroll to position [33, 0]
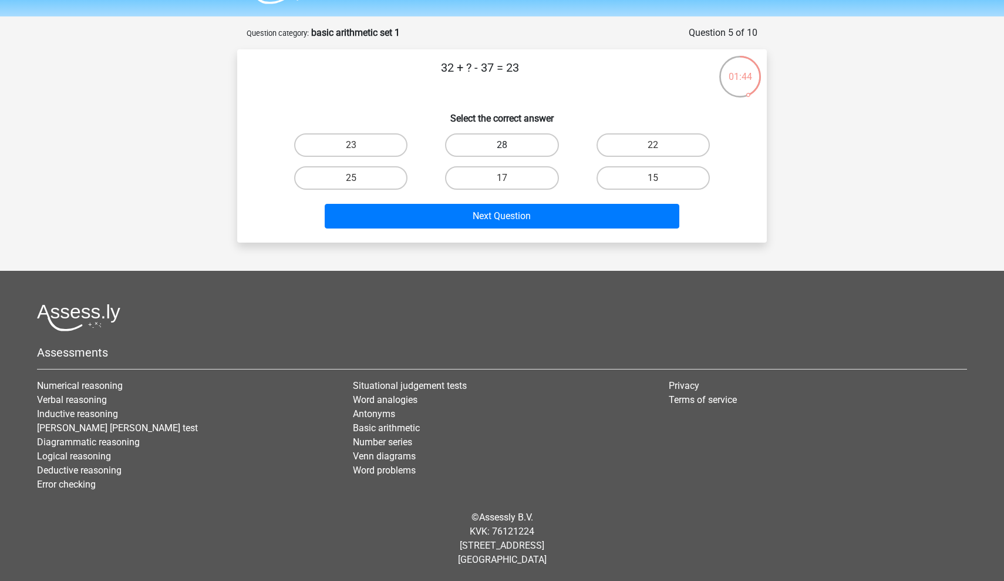
click at [505, 156] on label "28" at bounding box center [501, 144] width 113 height 23
click at [505, 153] on input "28" at bounding box center [506, 149] width 8 height 8
radio input "true"
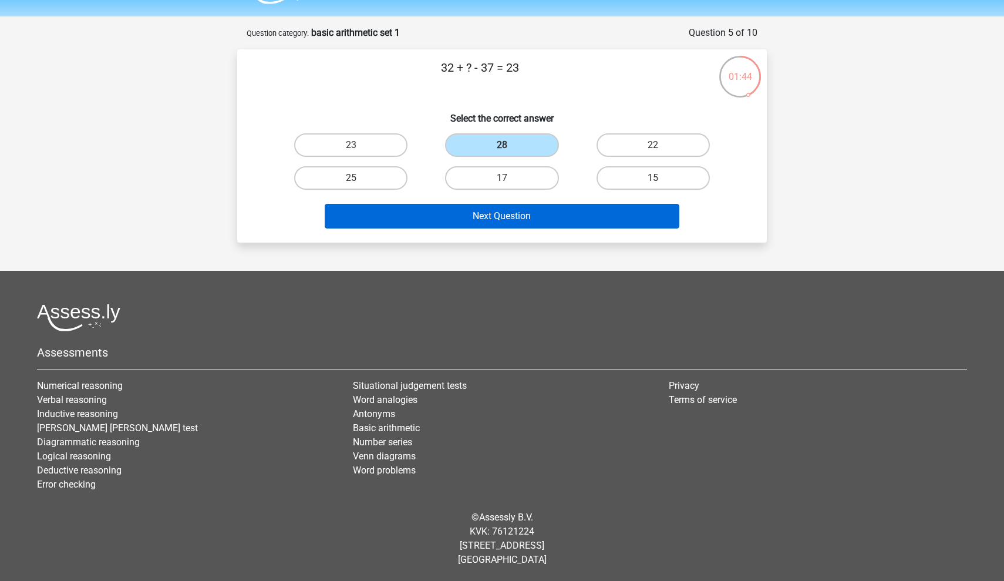
click at [500, 221] on button "Next Question" at bounding box center [502, 216] width 355 height 25
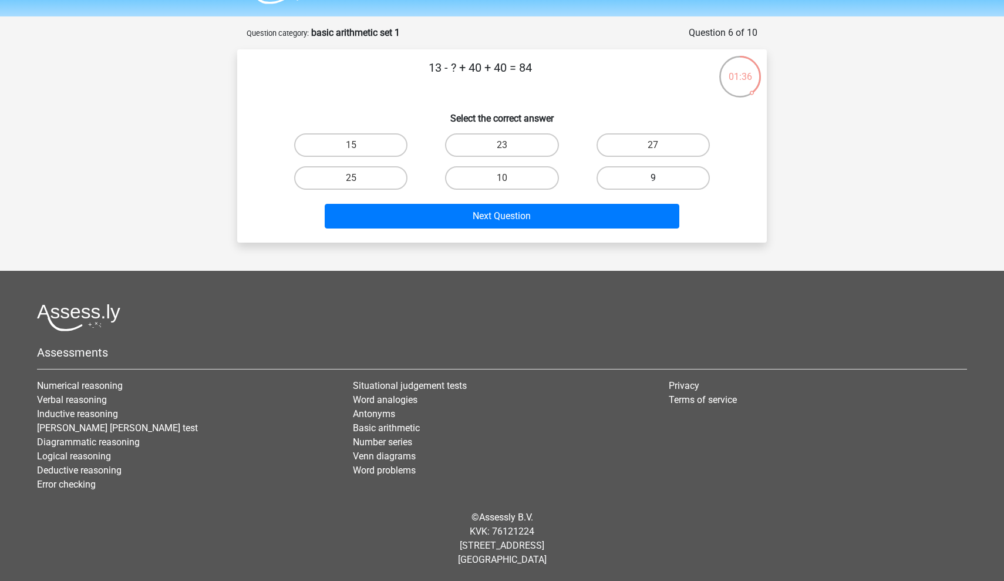
click at [689, 182] on label "9" at bounding box center [652, 177] width 113 height 23
click at [660, 182] on input "9" at bounding box center [657, 182] width 8 height 8
radio input "true"
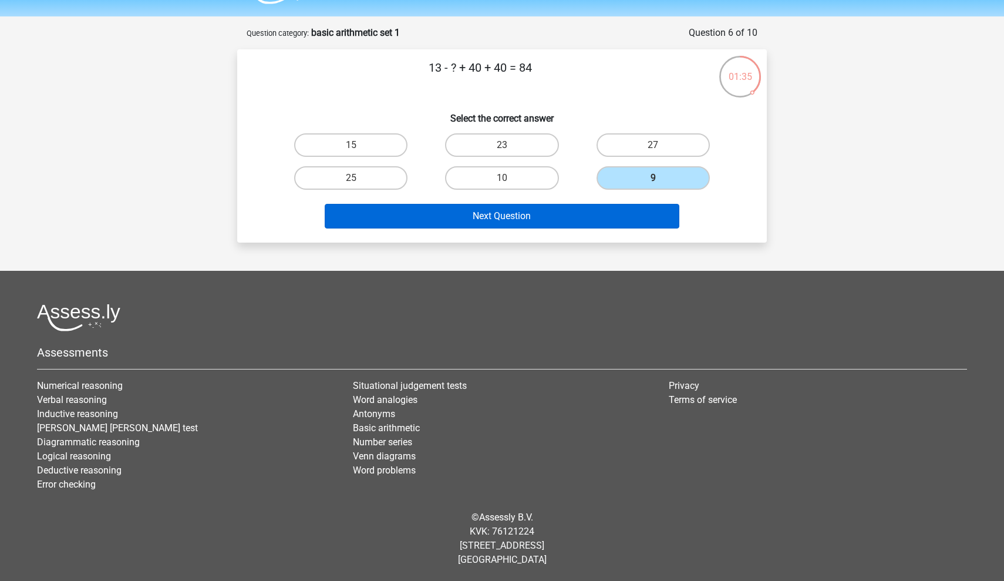
click at [638, 216] on button "Next Question" at bounding box center [502, 216] width 355 height 25
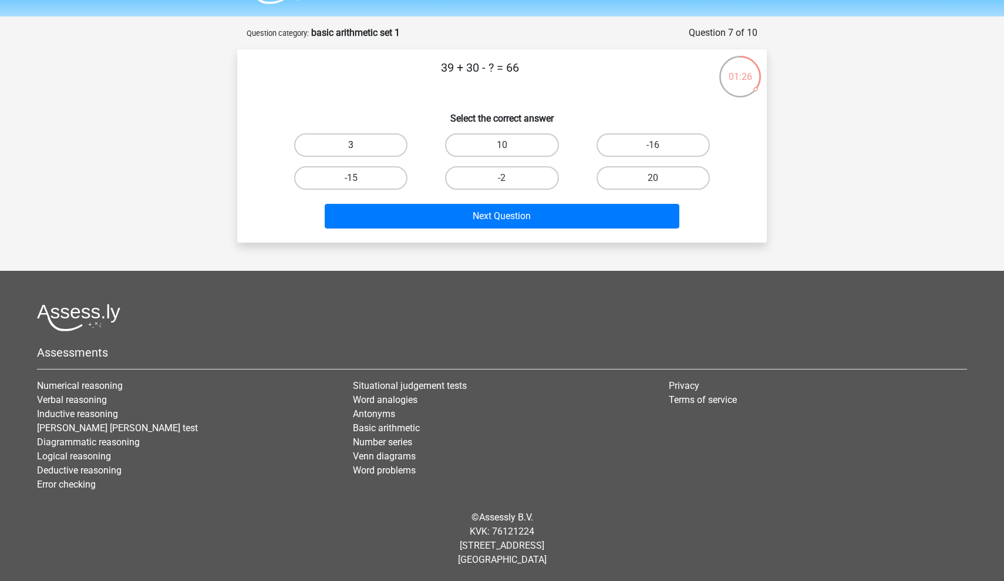
click at [383, 147] on label "3" at bounding box center [350, 144] width 113 height 23
click at [359, 147] on input "3" at bounding box center [355, 149] width 8 height 8
radio input "true"
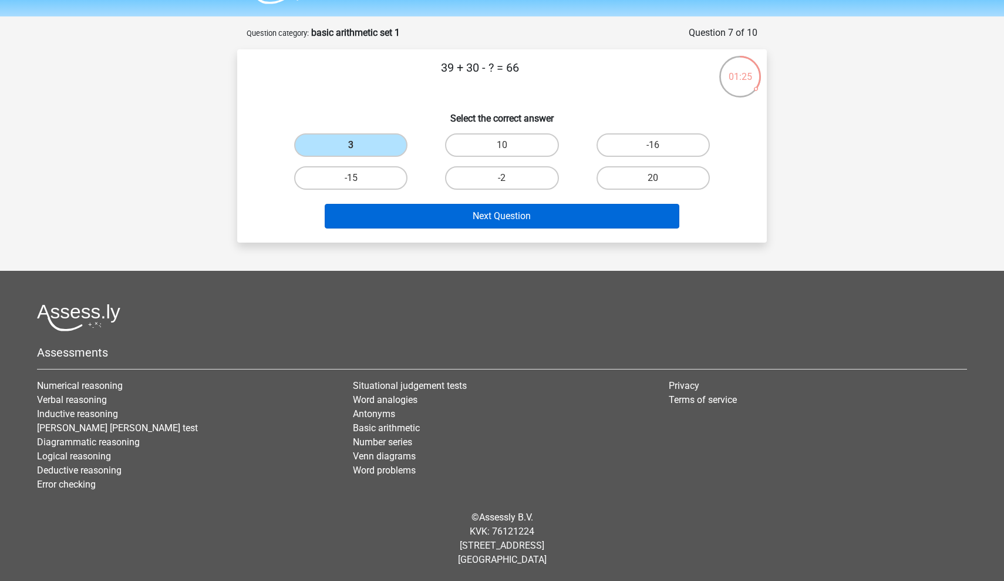
click at [413, 220] on button "Next Question" at bounding box center [502, 216] width 355 height 25
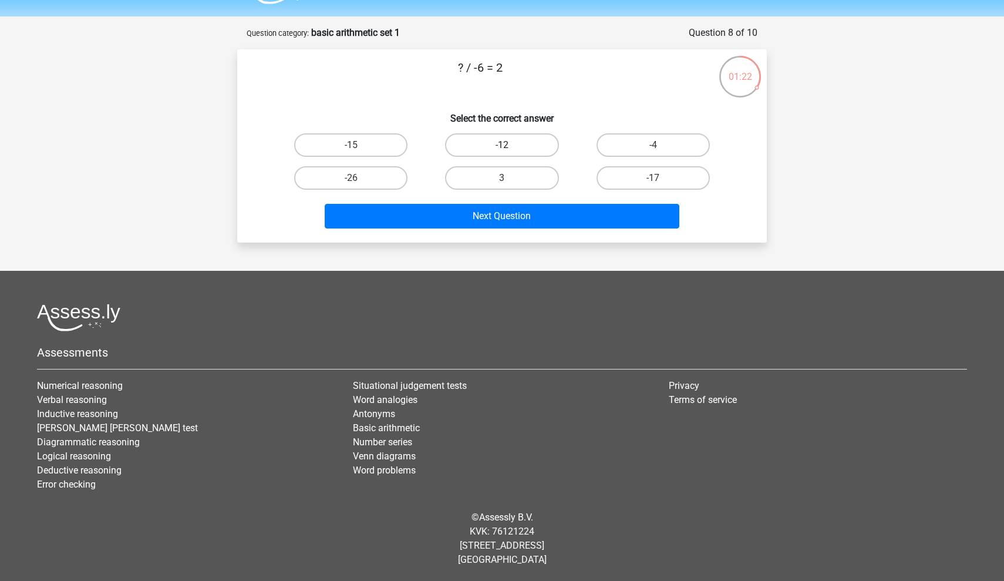
click at [491, 140] on label "-12" at bounding box center [501, 144] width 113 height 23
click at [502, 145] on input "-12" at bounding box center [506, 149] width 8 height 8
radio input "true"
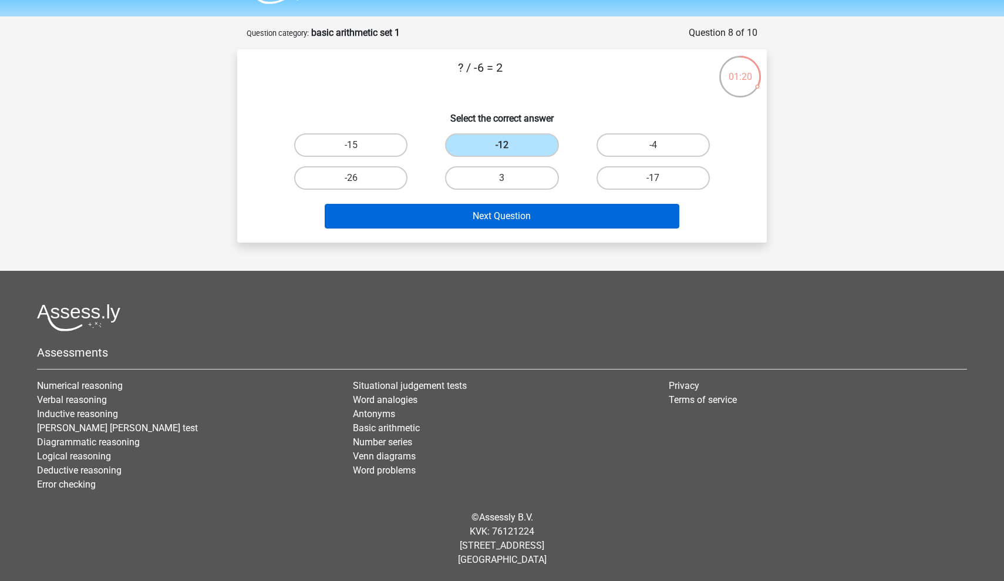
click at [446, 223] on button "Next Question" at bounding box center [502, 216] width 355 height 25
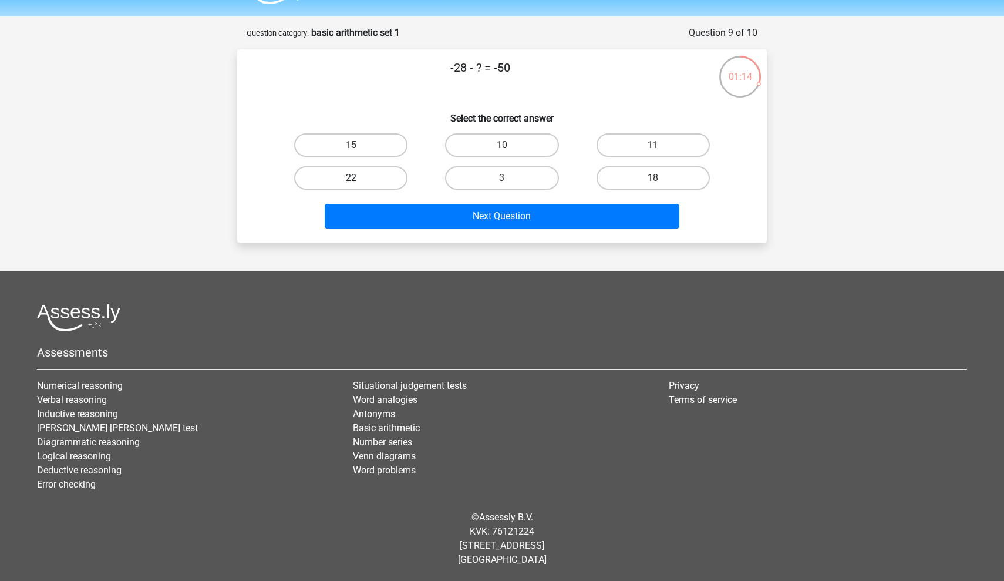
click at [365, 174] on label "22" at bounding box center [350, 177] width 113 height 23
click at [359, 178] on input "22" at bounding box center [355, 182] width 8 height 8
radio input "true"
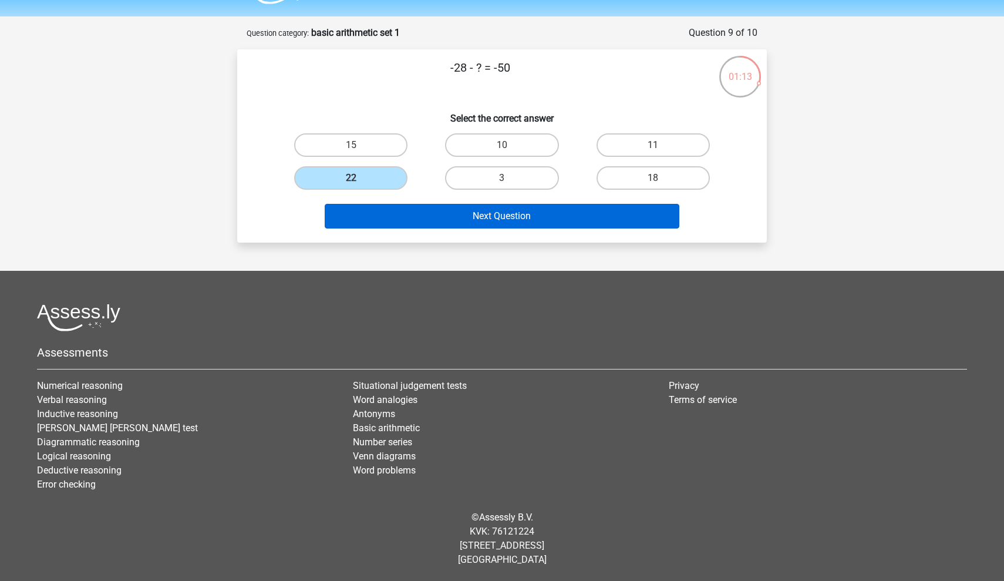
click at [407, 217] on button "Next Question" at bounding box center [502, 216] width 355 height 25
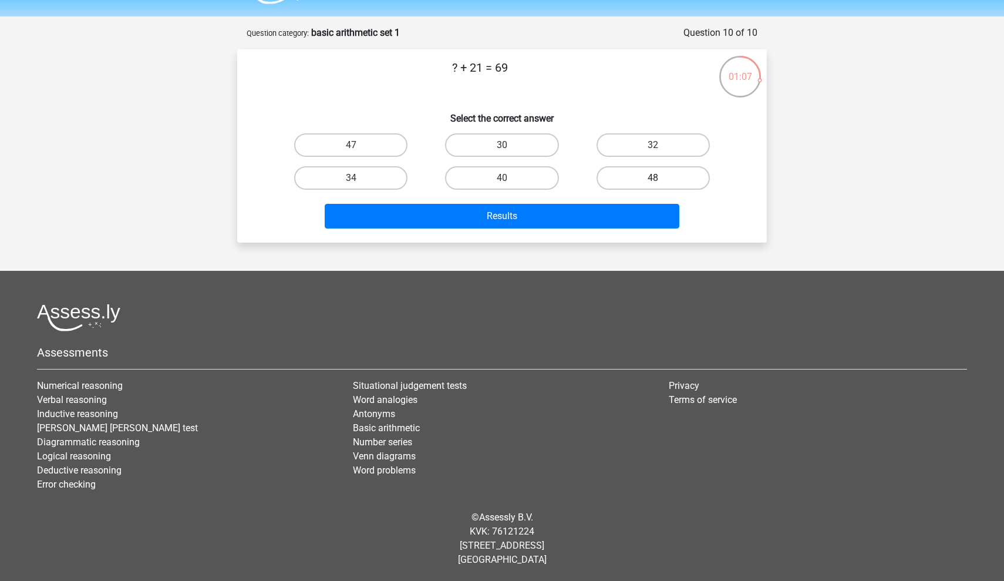
click at [638, 173] on label "48" at bounding box center [652, 177] width 113 height 23
click at [653, 178] on input "48" at bounding box center [657, 182] width 8 height 8
radio input "true"
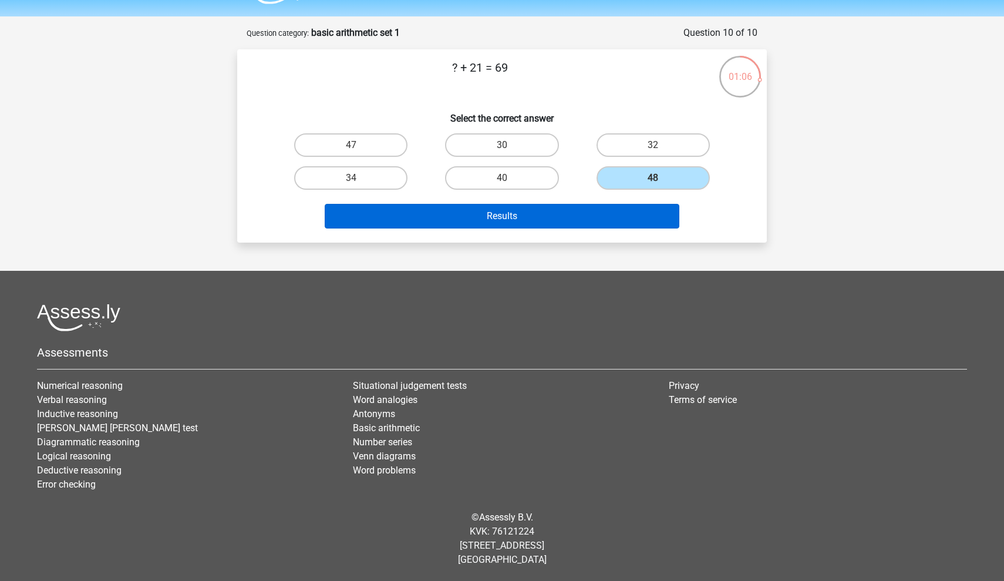
click at [609, 208] on button "Results" at bounding box center [502, 216] width 355 height 25
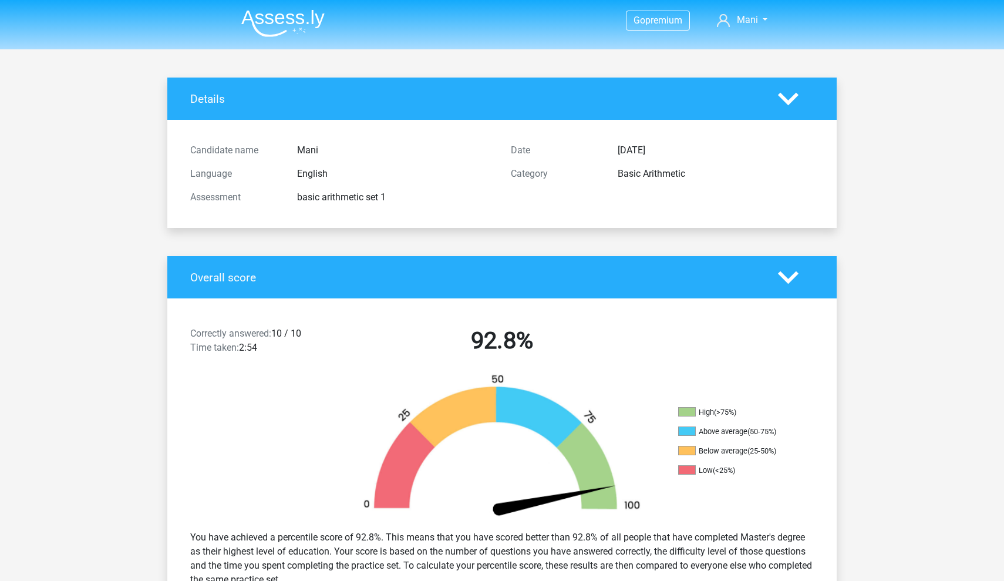
click at [308, 11] on img at bounding box center [282, 23] width 83 height 28
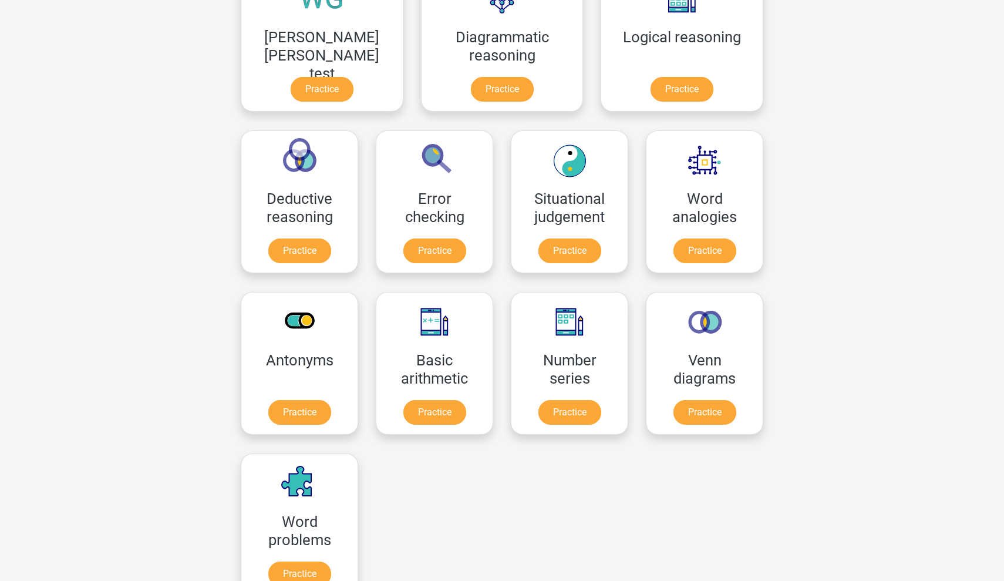
scroll to position [407, 0]
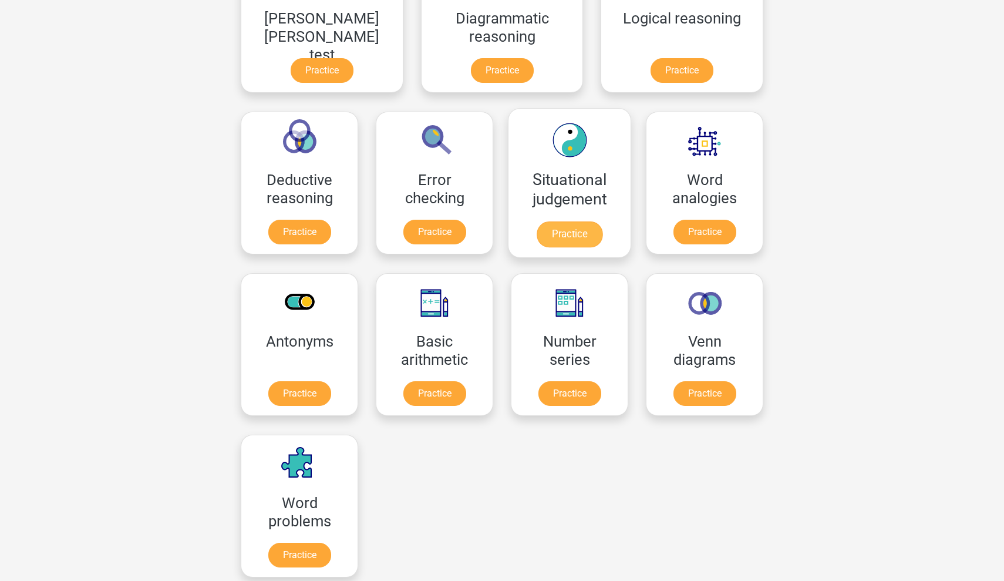
click at [537, 221] on link "Practice" at bounding box center [570, 234] width 66 height 26
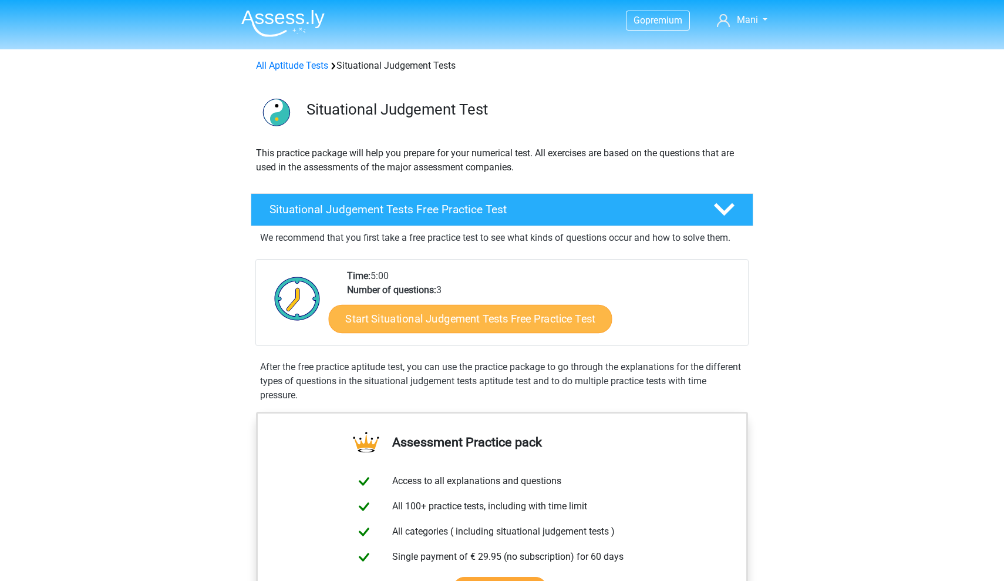
click at [456, 325] on link "Start Situational Judgement Tests Free Practice Test" at bounding box center [471, 319] width 284 height 28
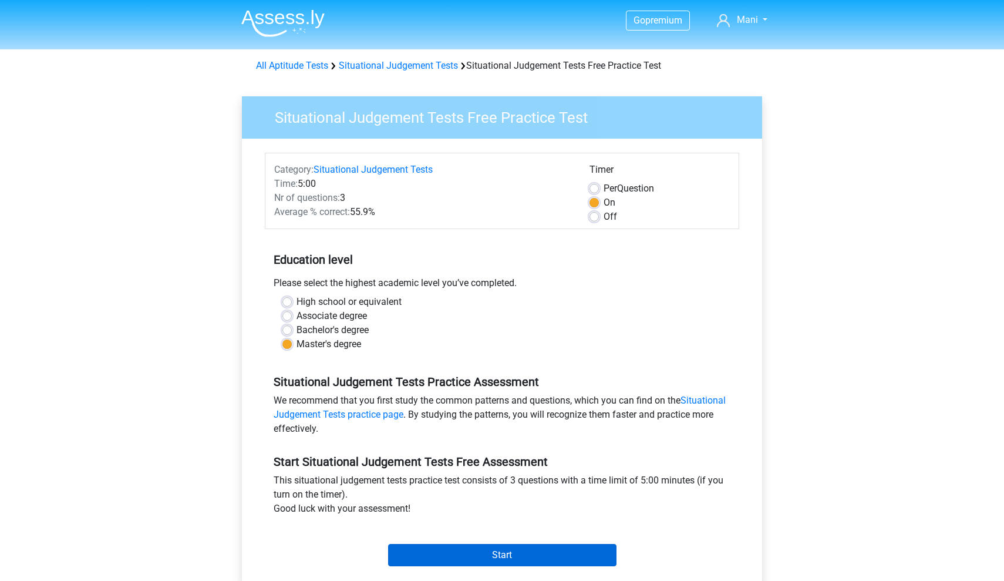
click at [527, 564] on input "Start" at bounding box center [502, 555] width 228 height 22
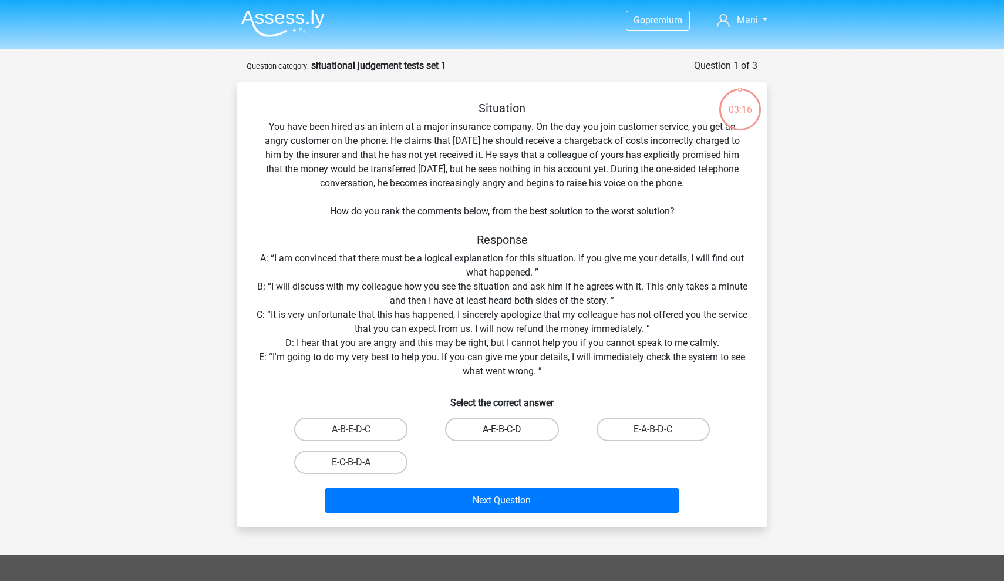
click at [481, 430] on label "A-E-B-C-D" at bounding box center [501, 428] width 113 height 23
click at [502, 430] on input "A-E-B-C-D" at bounding box center [506, 433] width 8 height 8
radio input "true"
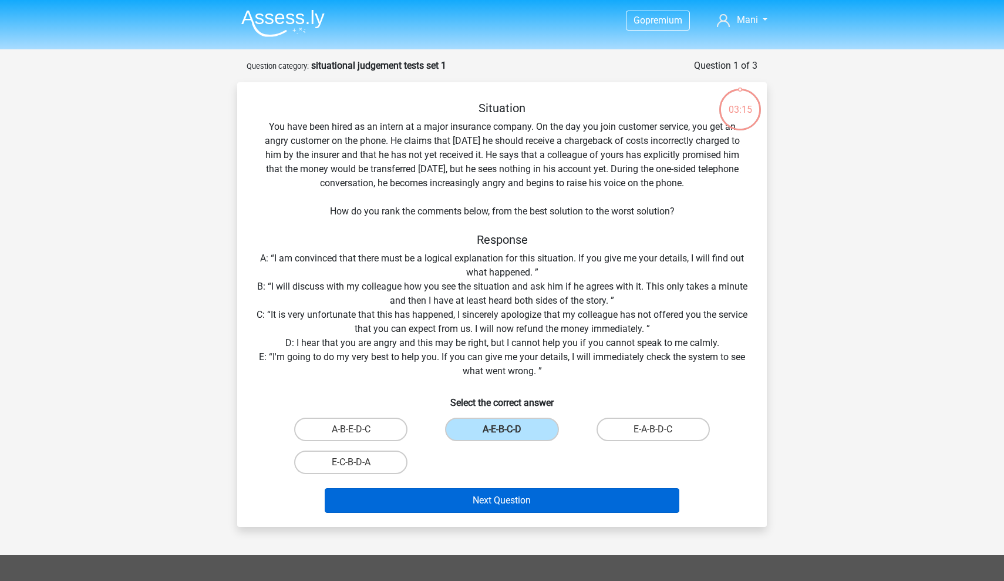
click at [478, 505] on button "Next Question" at bounding box center [502, 500] width 355 height 25
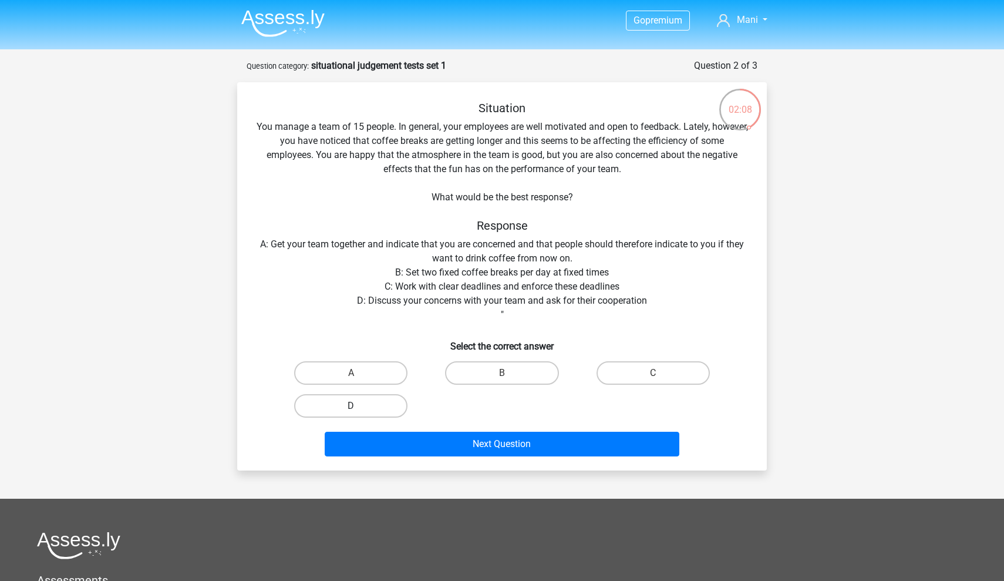
click at [367, 406] on label "D" at bounding box center [350, 405] width 113 height 23
click at [359, 406] on input "D" at bounding box center [355, 410] width 8 height 8
radio input "true"
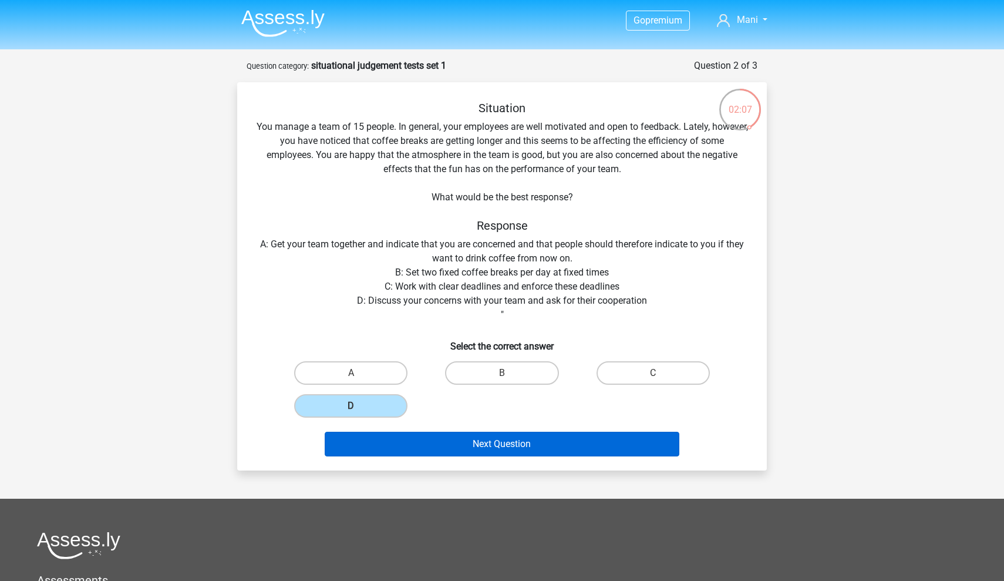
click at [439, 441] on button "Next Question" at bounding box center [502, 443] width 355 height 25
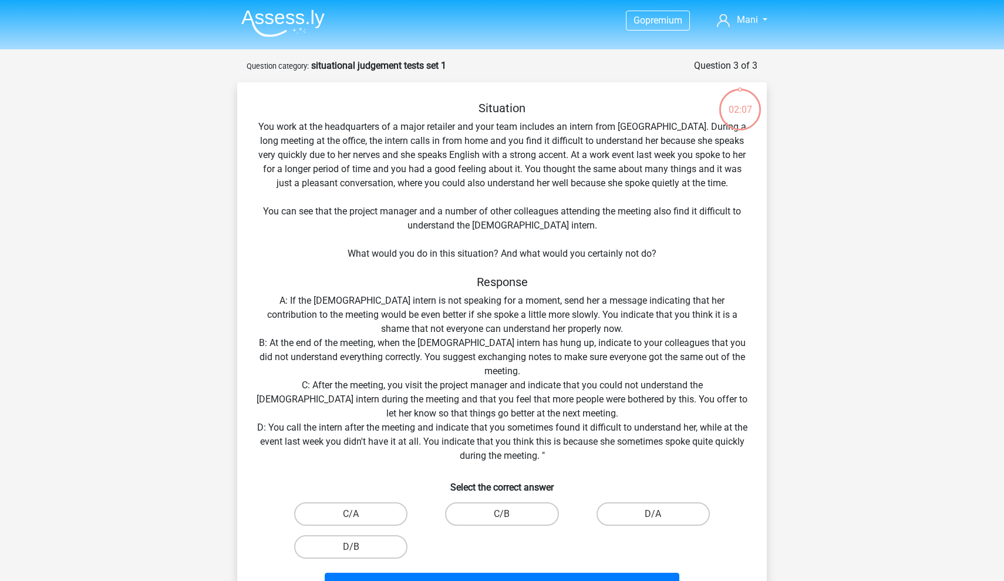
scroll to position [59, 0]
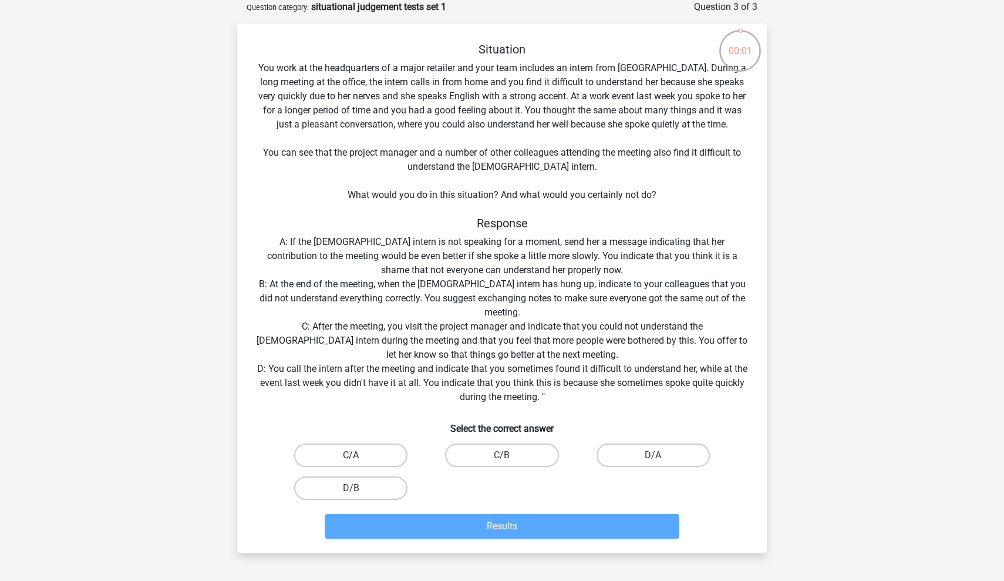
click at [382, 460] on label "C/A" at bounding box center [350, 454] width 113 height 23
click at [359, 460] on input "C/A" at bounding box center [355, 459] width 8 height 8
radio input "true"
click at [374, 486] on label "D/B" at bounding box center [350, 487] width 113 height 23
click at [359, 488] on input "D/B" at bounding box center [355, 492] width 8 height 8
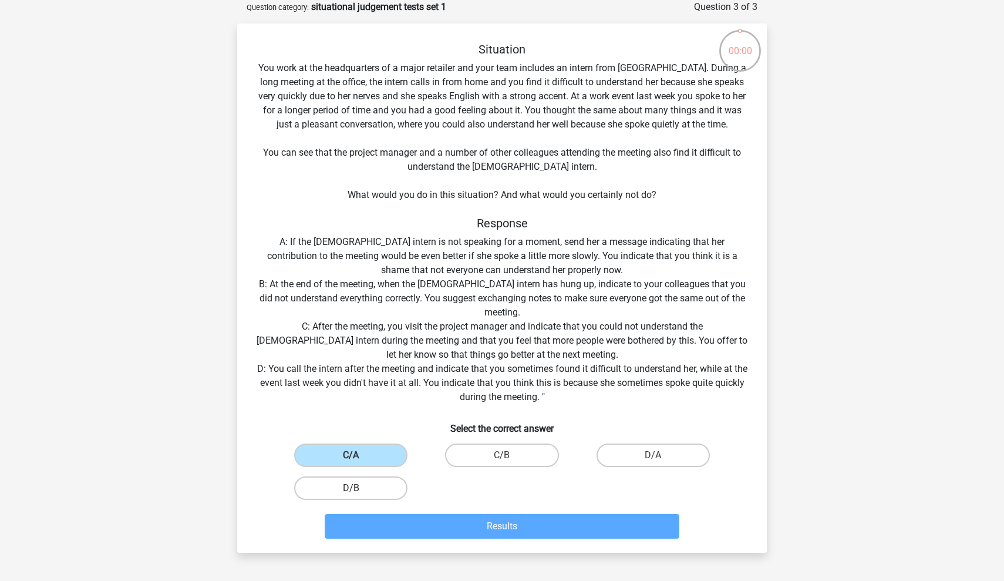
radio input "true"
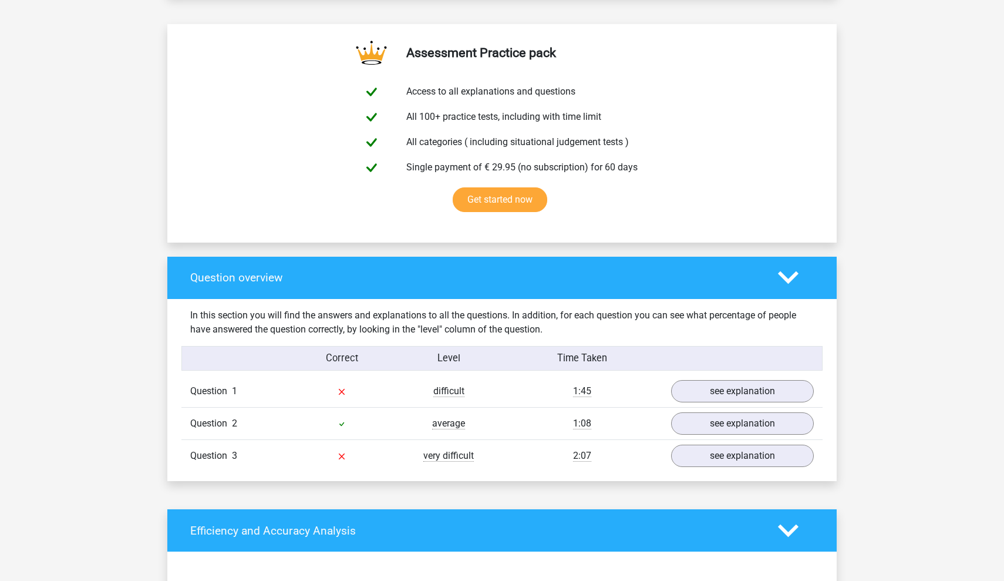
scroll to position [615, 0]
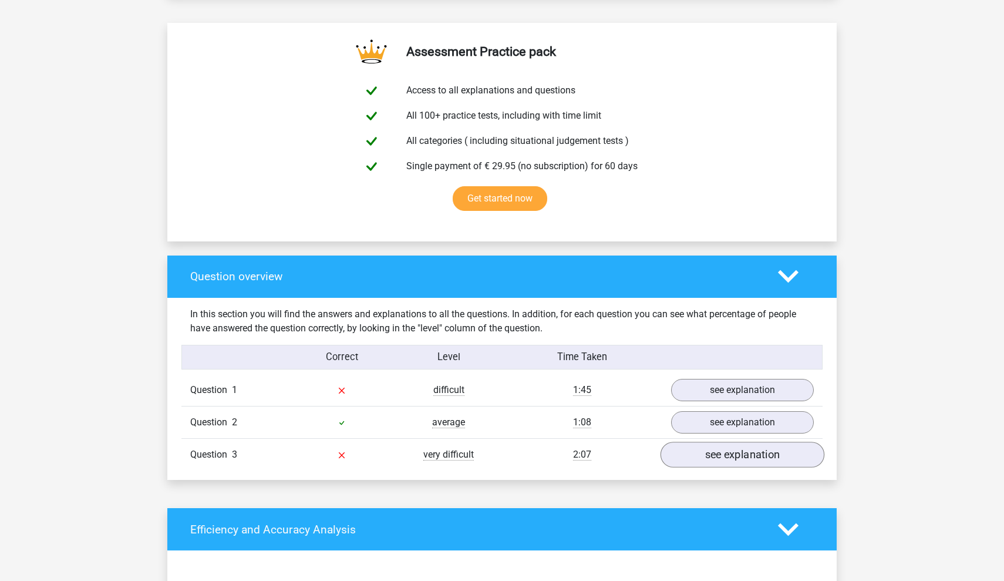
click at [742, 458] on link "see explanation" at bounding box center [742, 454] width 164 height 26
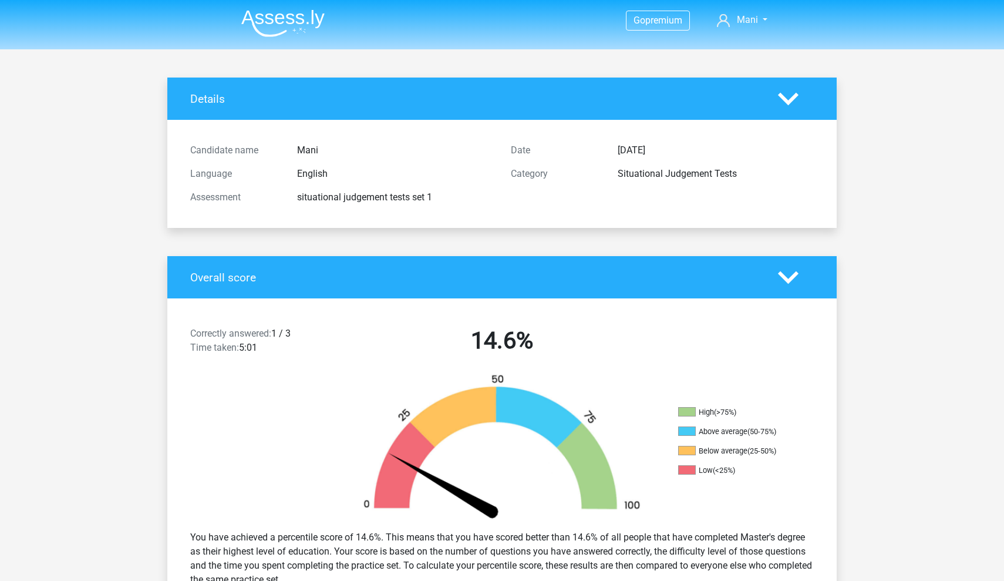
scroll to position [0, 0]
click at [289, 32] on img at bounding box center [282, 23] width 83 height 28
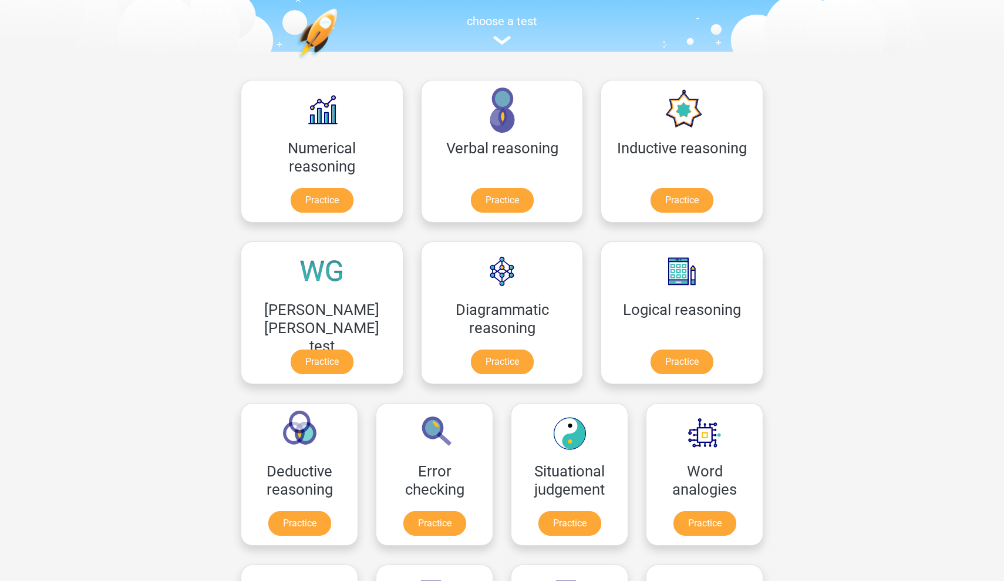
scroll to position [117, 0]
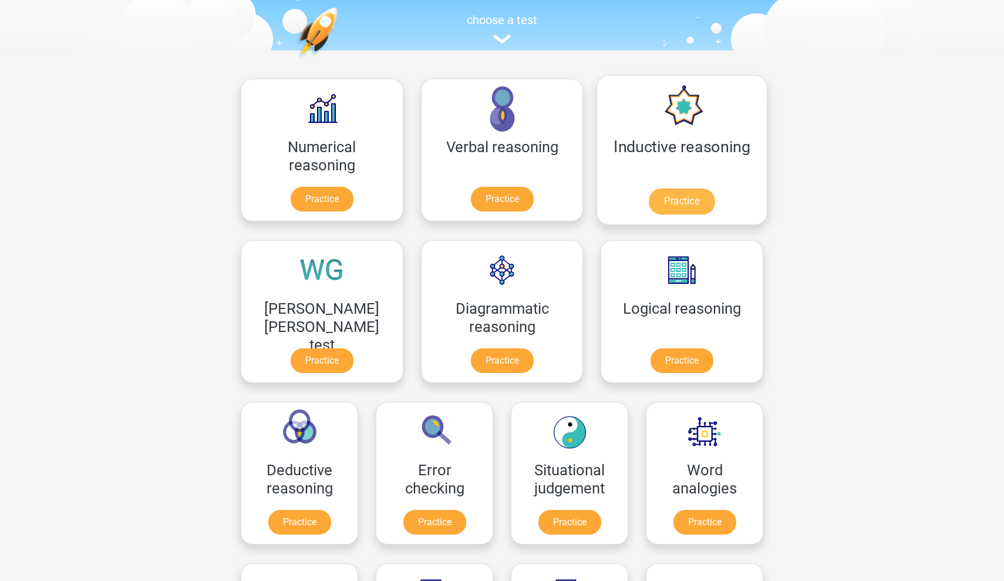
click at [649, 193] on link "Practice" at bounding box center [682, 201] width 66 height 26
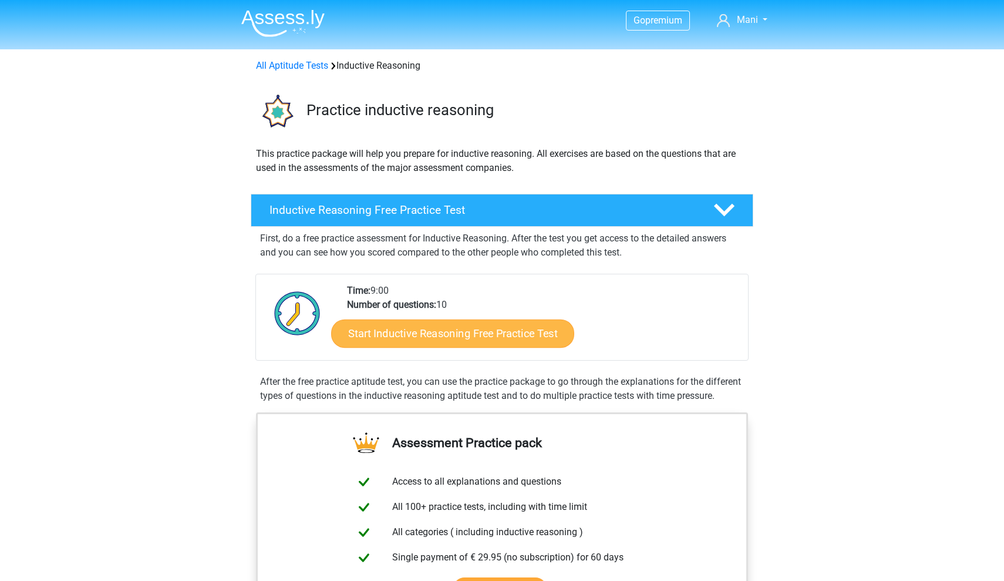
click at [454, 335] on link "Start Inductive Reasoning Free Practice Test" at bounding box center [452, 333] width 243 height 28
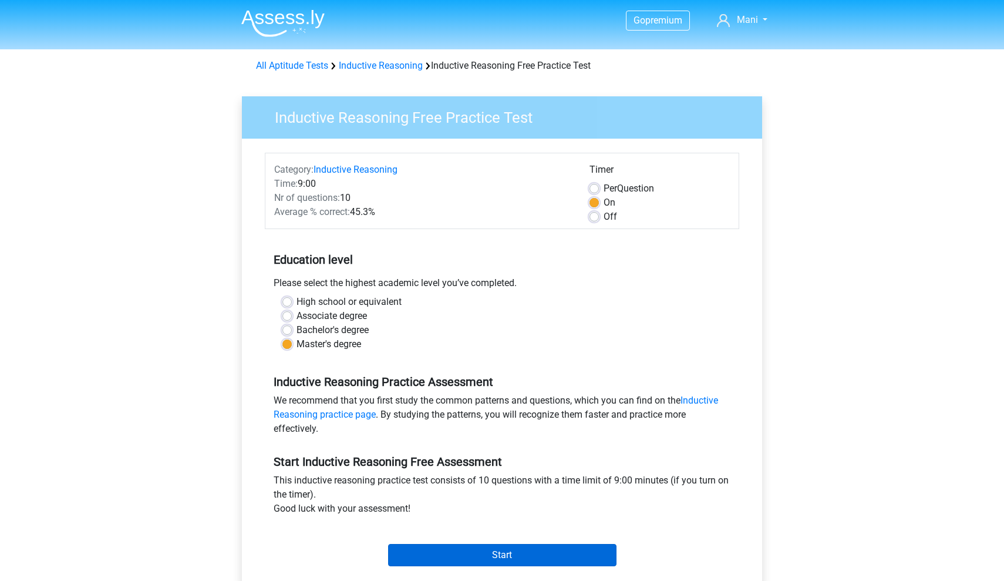
click at [484, 557] on input "Start" at bounding box center [502, 555] width 228 height 22
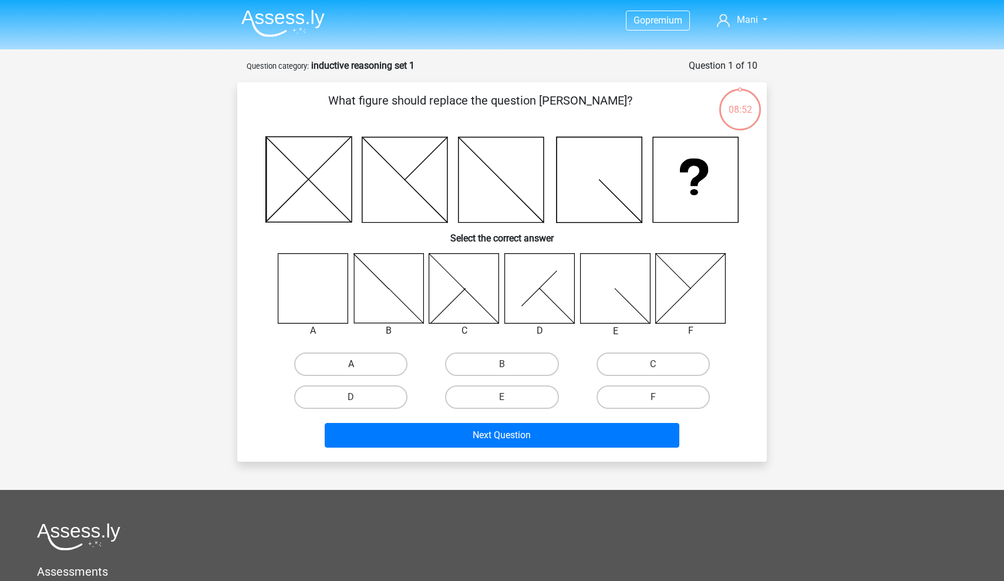
click at [330, 369] on label "A" at bounding box center [350, 363] width 113 height 23
click at [351, 369] on input "A" at bounding box center [355, 368] width 8 height 8
radio input "true"
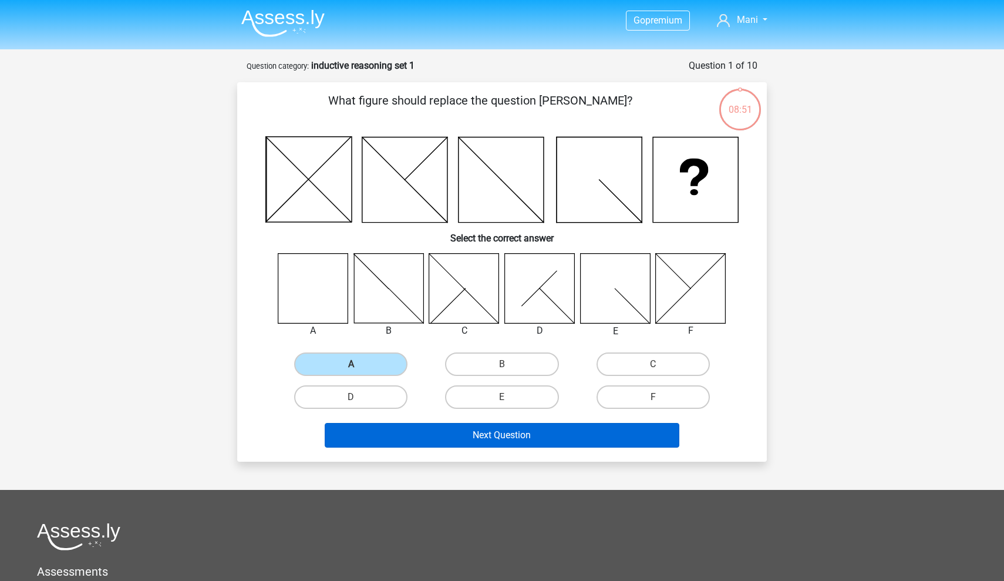
click at [378, 440] on button "Next Question" at bounding box center [502, 435] width 355 height 25
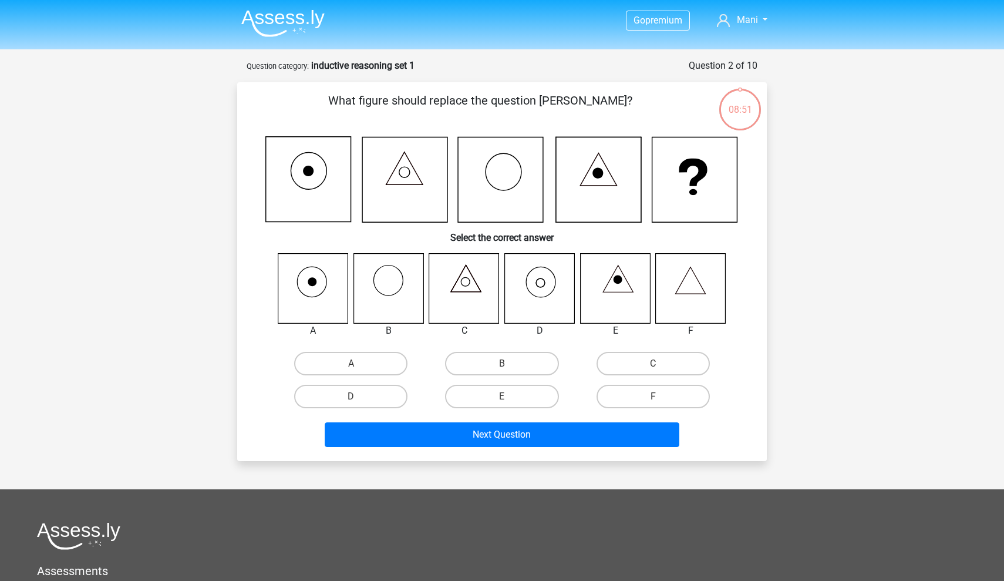
scroll to position [59, 0]
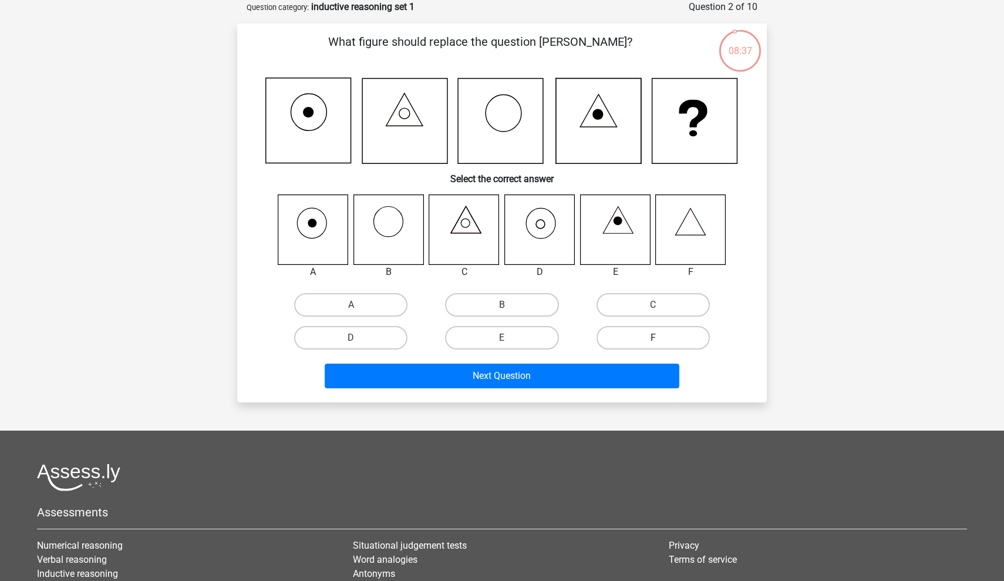
click at [608, 333] on label "F" at bounding box center [652, 337] width 113 height 23
click at [653, 338] on input "F" at bounding box center [657, 342] width 8 height 8
radio input "true"
click at [566, 395] on div "What figure should replace the question mark? Select the correct answer A B" at bounding box center [502, 212] width 530 height 379
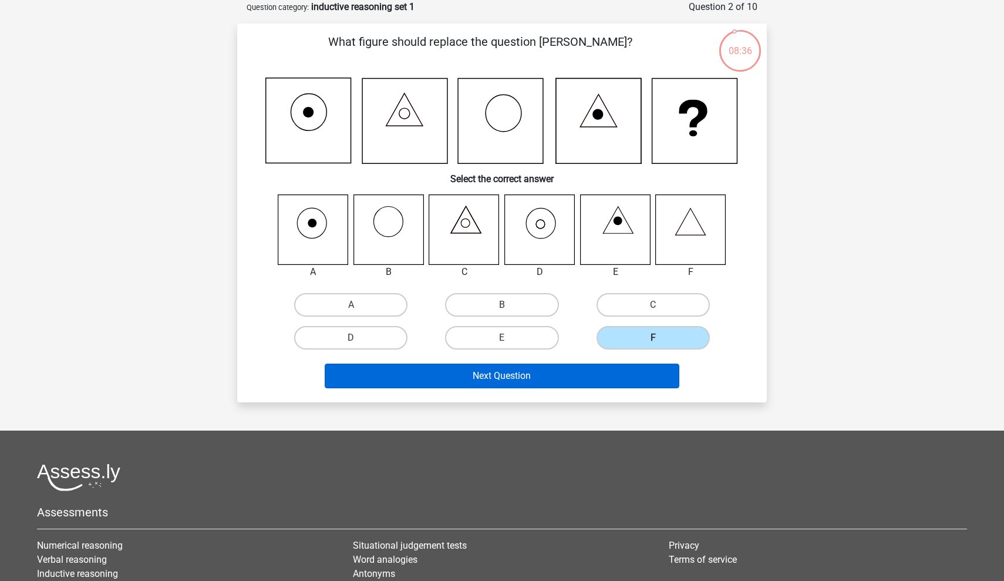
click at [566, 385] on button "Next Question" at bounding box center [502, 375] width 355 height 25
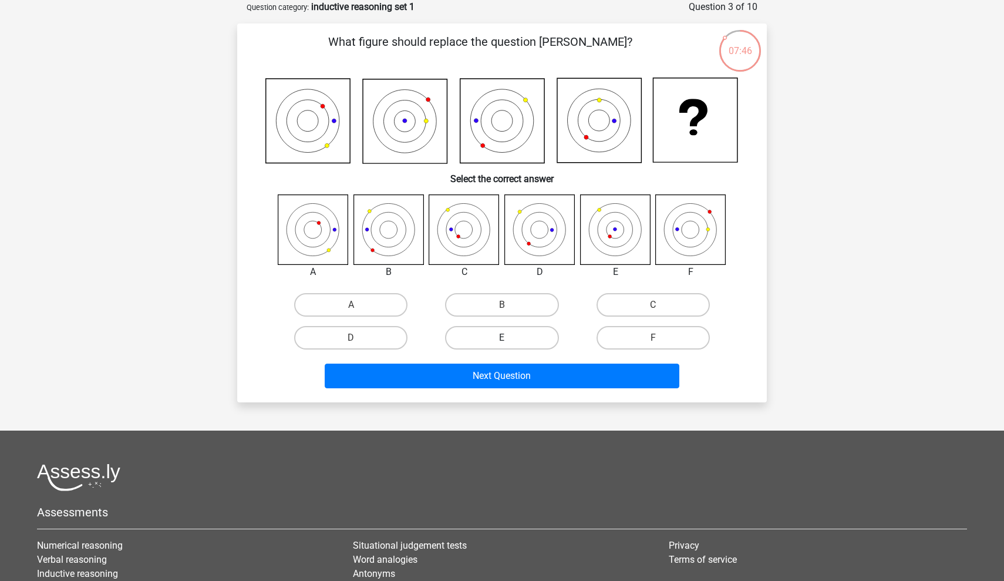
click at [522, 341] on label "E" at bounding box center [501, 337] width 113 height 23
click at [510, 341] on input "E" at bounding box center [506, 342] width 8 height 8
radio input "true"
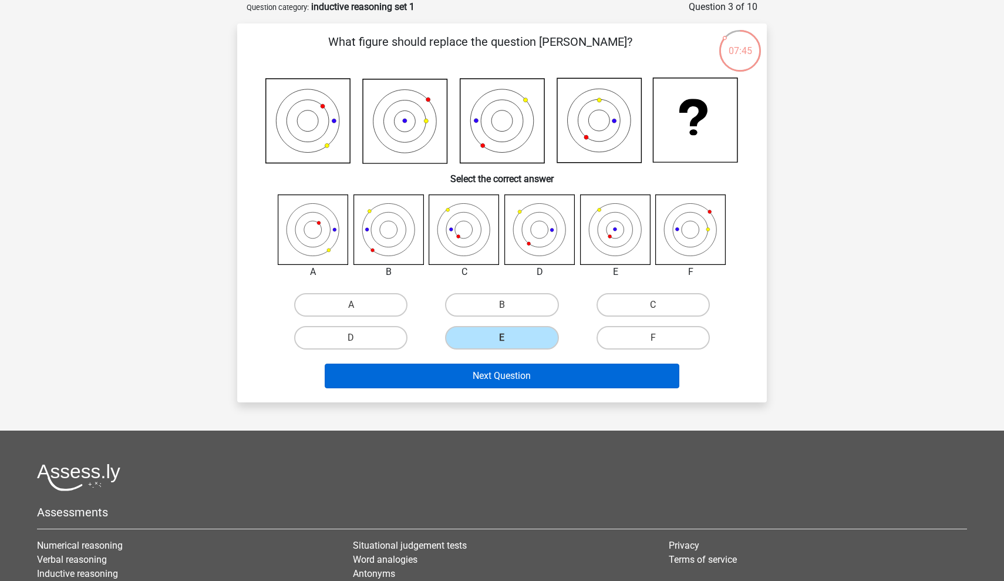
click at [518, 376] on button "Next Question" at bounding box center [502, 375] width 355 height 25
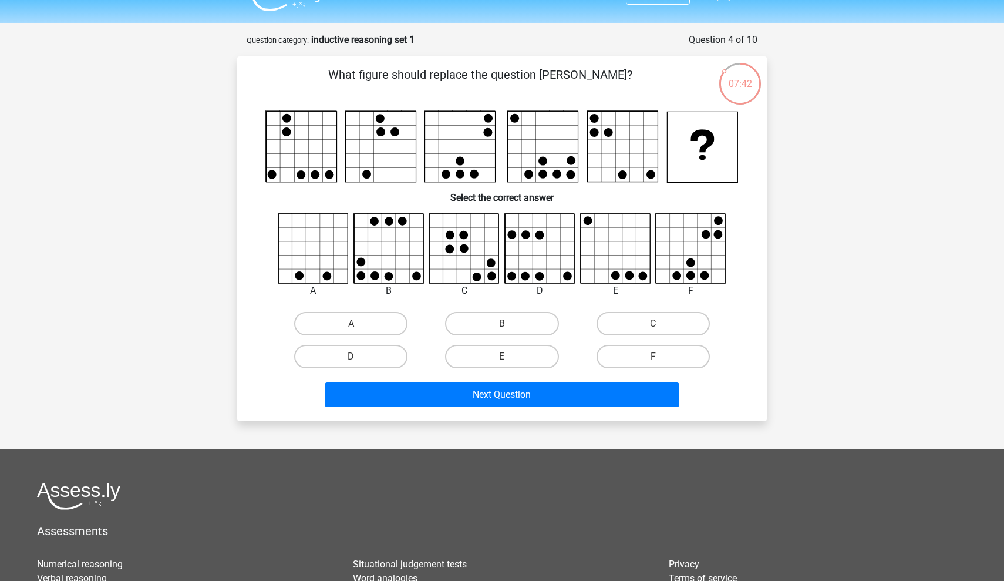
scroll to position [28, 0]
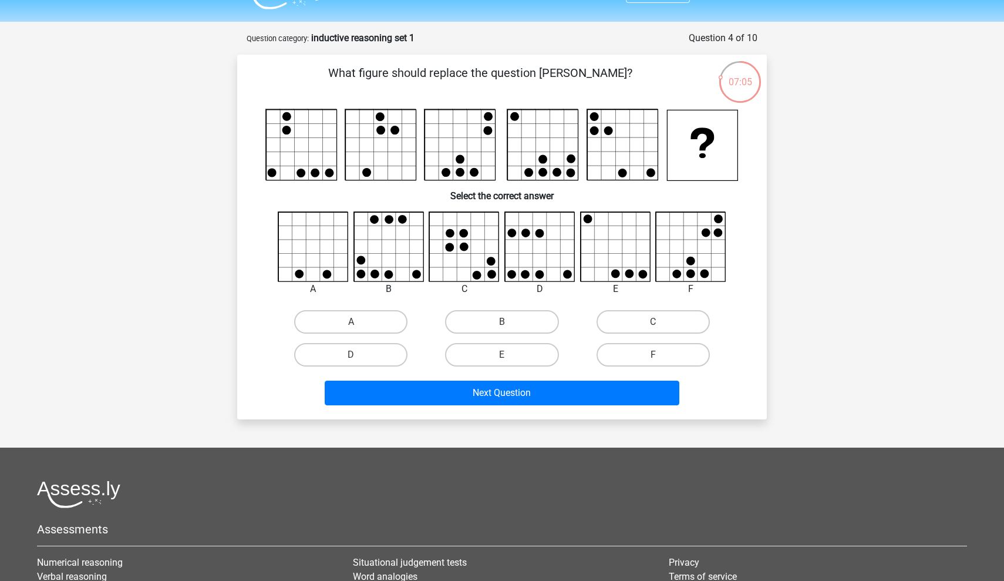
click at [489, 264] on icon at bounding box center [491, 261] width 9 height 9
click at [617, 324] on label "C" at bounding box center [652, 321] width 113 height 23
click at [653, 324] on input "C" at bounding box center [657, 326] width 8 height 8
radio input "true"
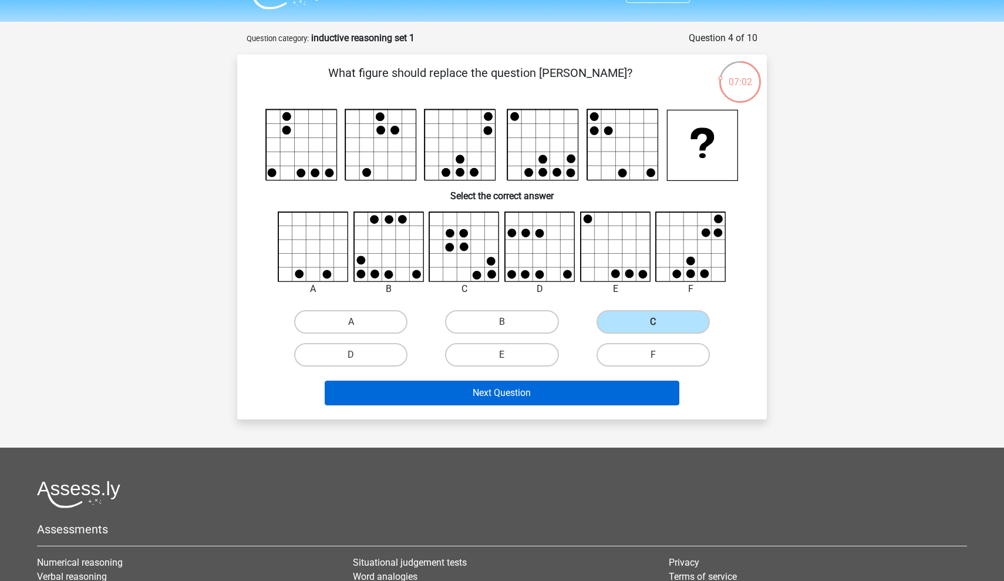
click at [600, 394] on button "Next Question" at bounding box center [502, 392] width 355 height 25
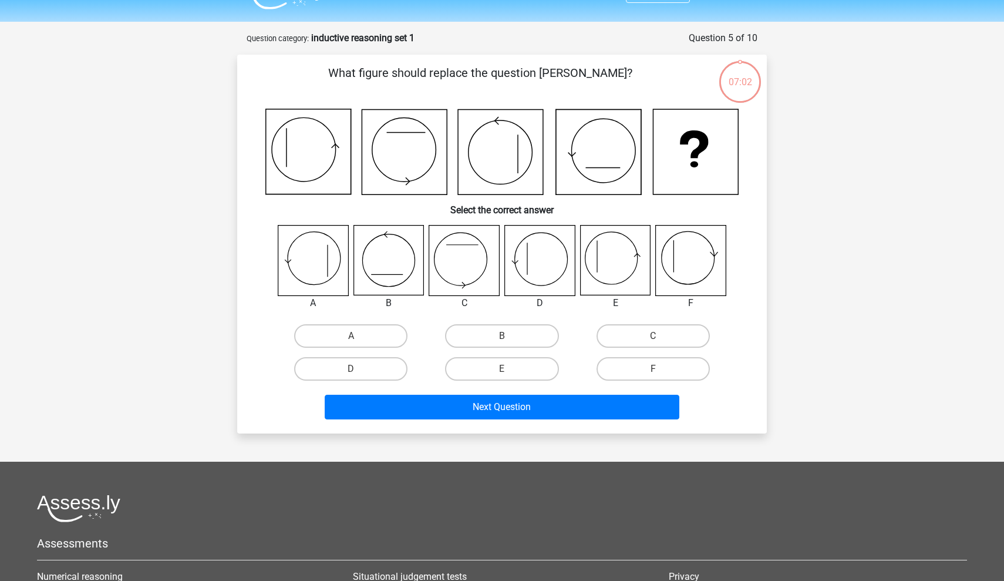
scroll to position [59, 0]
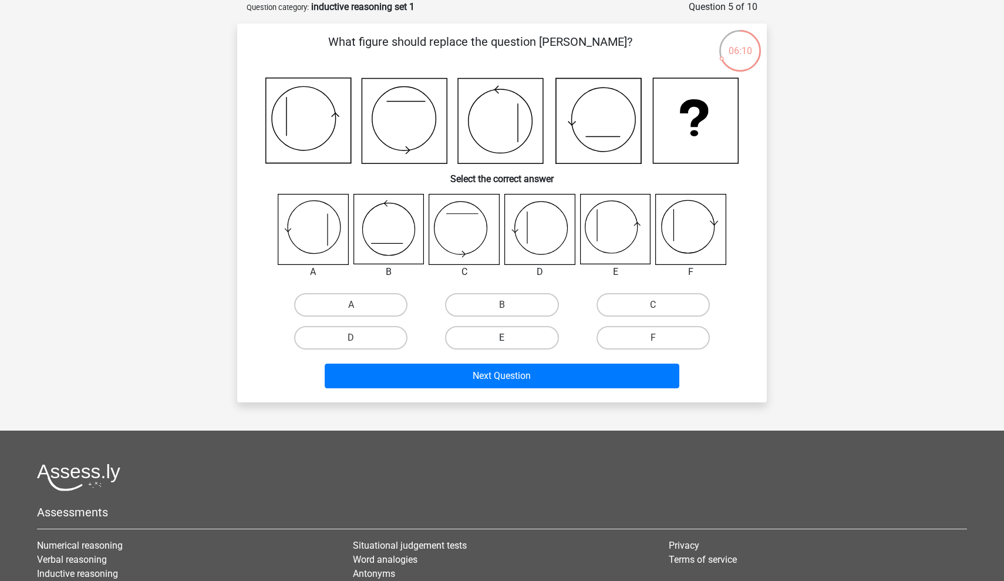
click at [517, 343] on label "E" at bounding box center [501, 337] width 113 height 23
click at [510, 343] on input "E" at bounding box center [506, 342] width 8 height 8
radio input "true"
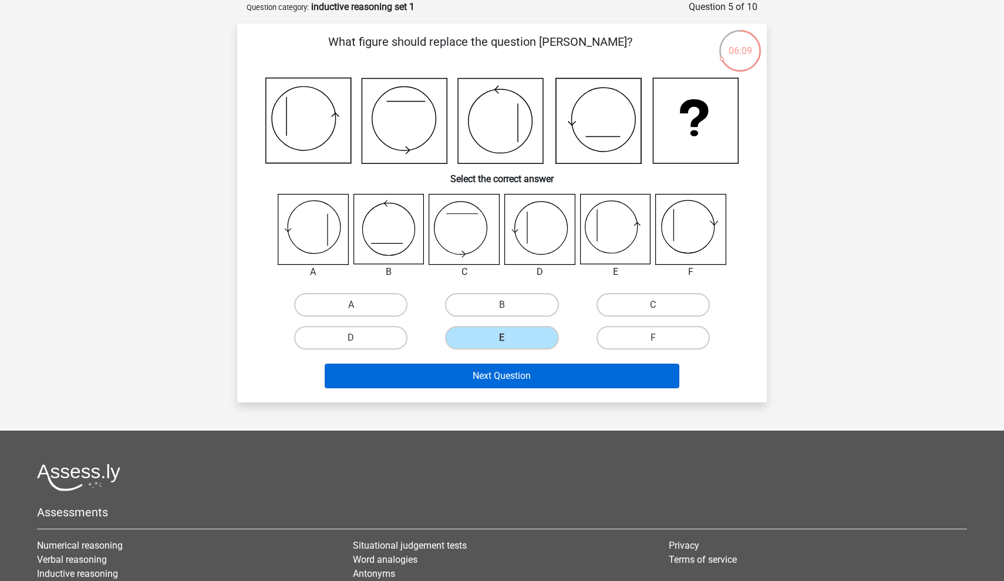
click at [517, 386] on button "Next Question" at bounding box center [502, 375] width 355 height 25
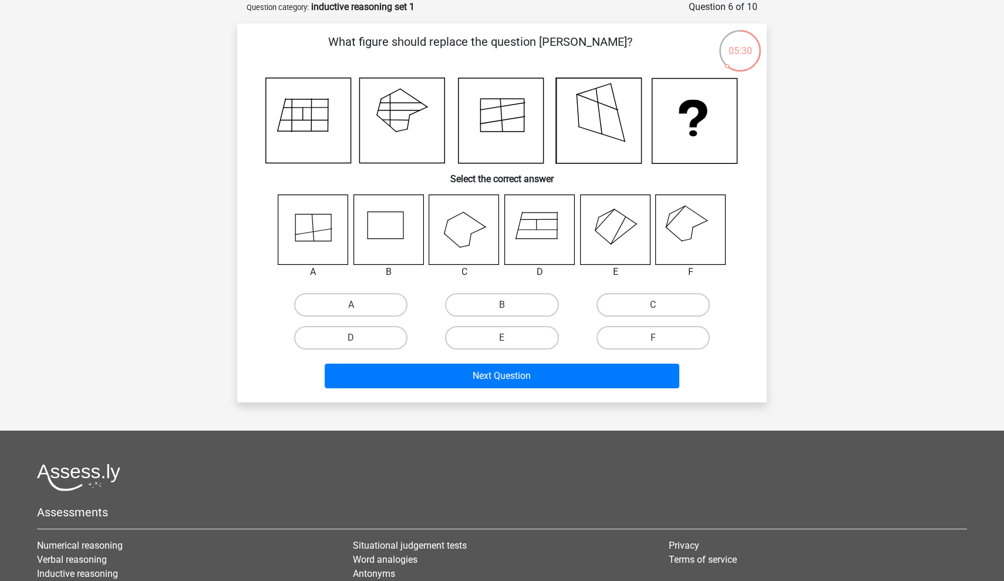
click at [676, 225] on icon at bounding box center [691, 229] width 70 height 70
click at [683, 327] on label "F" at bounding box center [652, 337] width 113 height 23
click at [660, 338] on input "F" at bounding box center [657, 342] width 8 height 8
radio input "true"
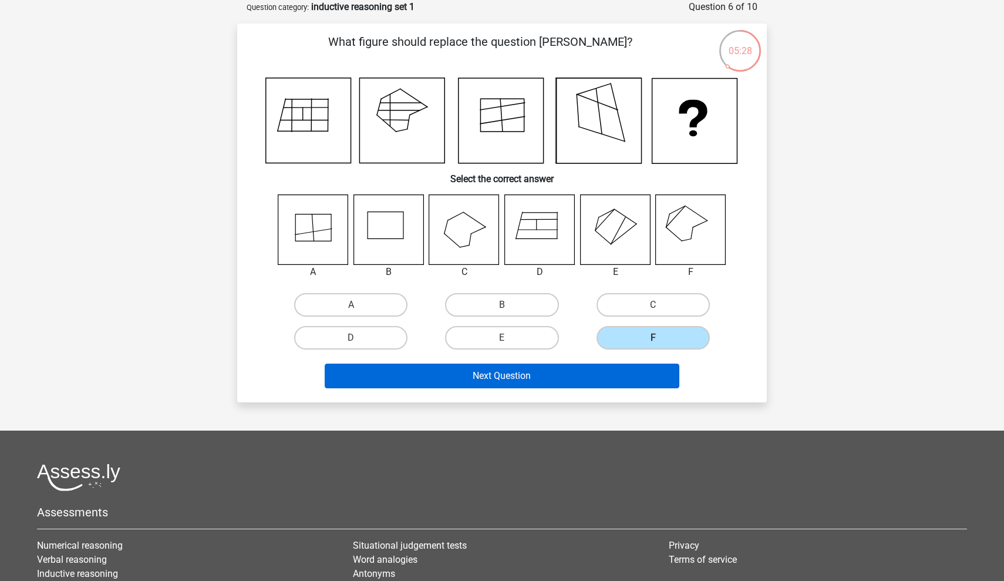
click at [634, 376] on button "Next Question" at bounding box center [502, 375] width 355 height 25
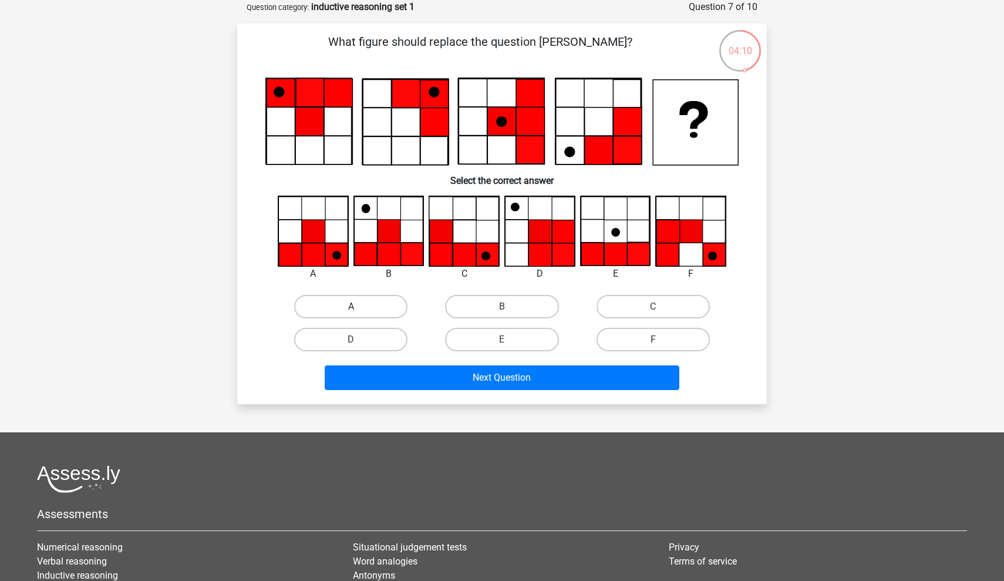
click at [342, 296] on label "A" at bounding box center [350, 306] width 113 height 23
click at [351, 306] on input "A" at bounding box center [355, 310] width 8 height 8
radio input "true"
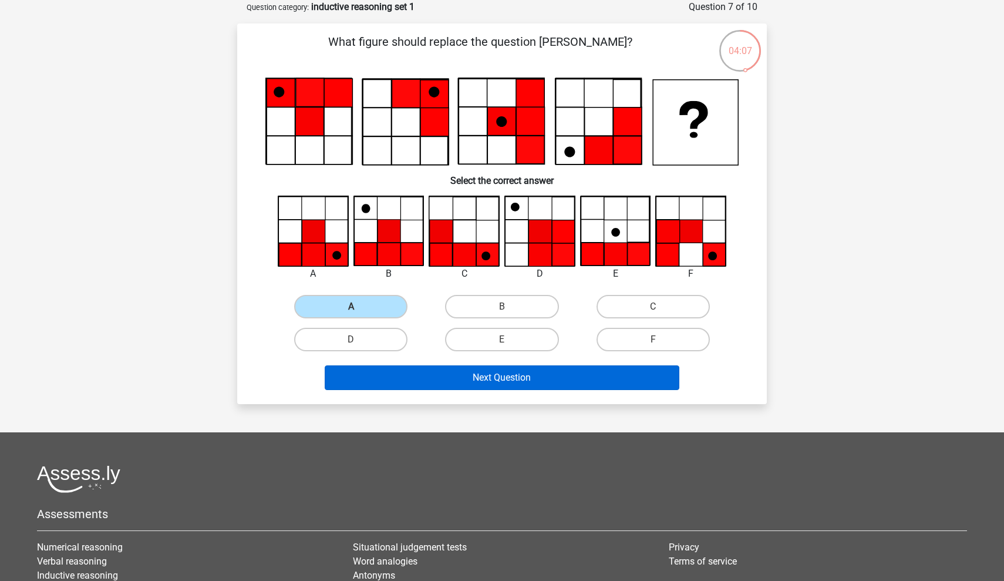
click at [452, 376] on button "Next Question" at bounding box center [502, 377] width 355 height 25
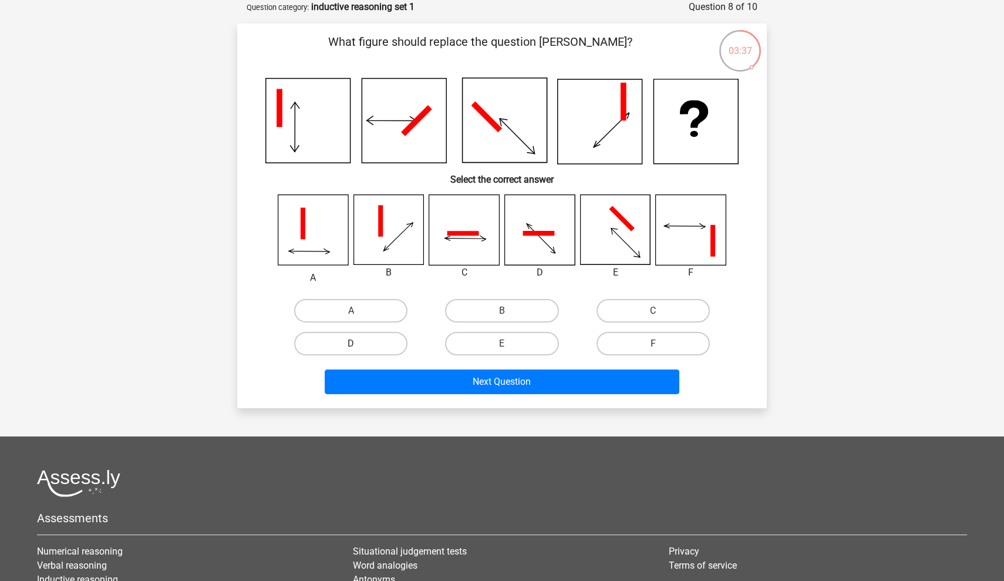
click at [375, 347] on label "D" at bounding box center [350, 343] width 113 height 23
click at [359, 347] on input "D" at bounding box center [355, 347] width 8 height 8
radio input "true"
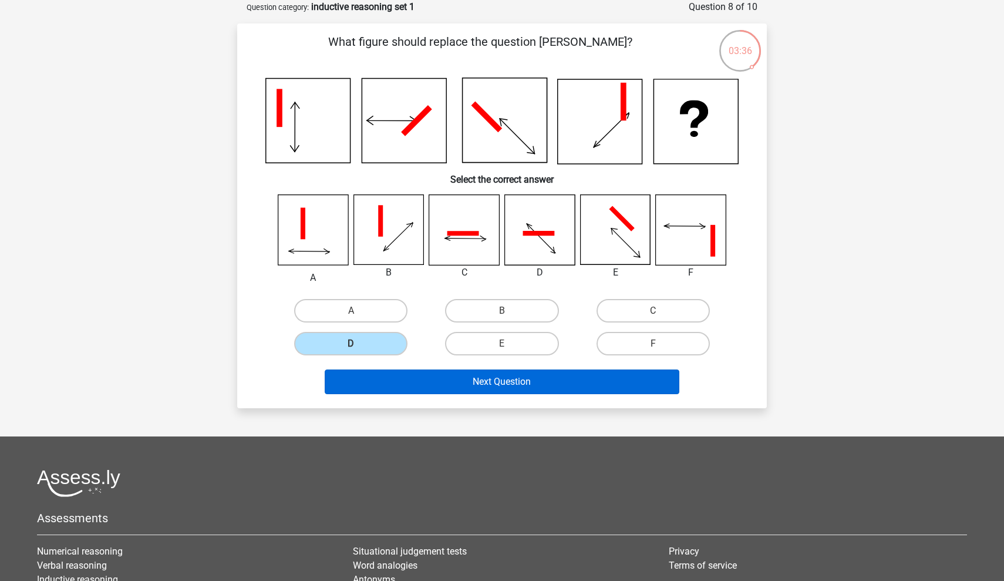
click at [398, 376] on button "Next Question" at bounding box center [502, 381] width 355 height 25
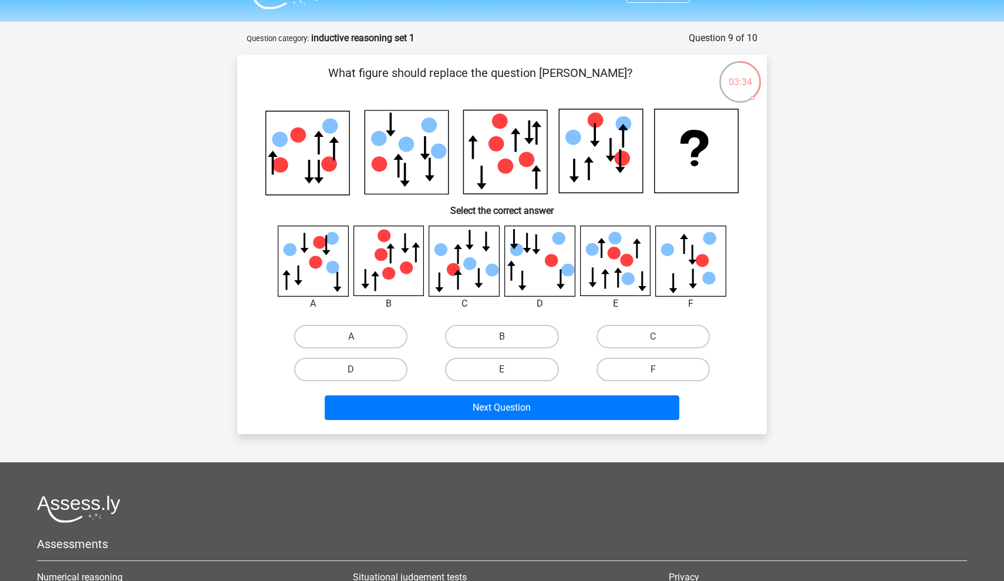
scroll to position [5, 0]
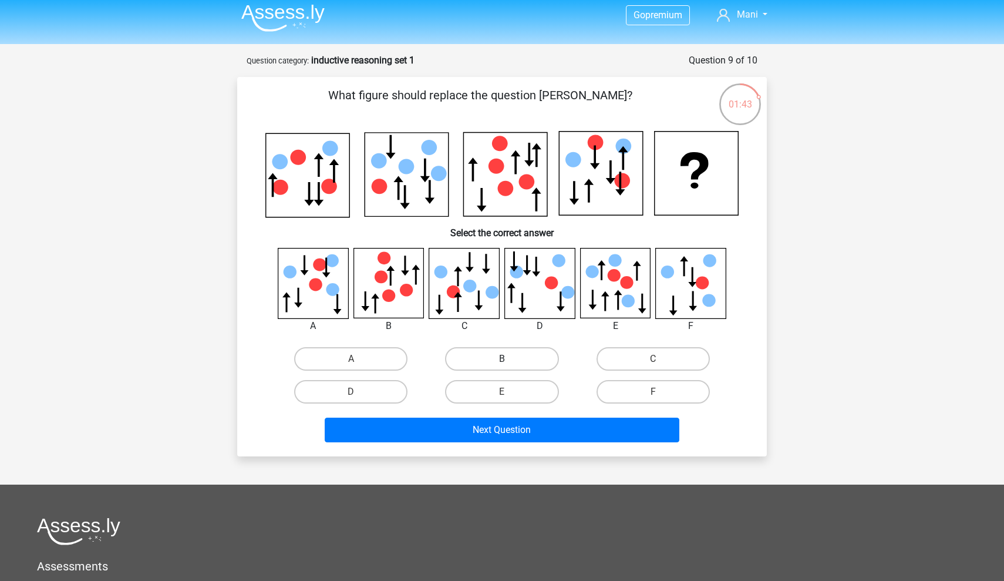
click at [510, 358] on label "B" at bounding box center [501, 358] width 113 height 23
click at [510, 359] on input "B" at bounding box center [506, 363] width 8 height 8
radio input "true"
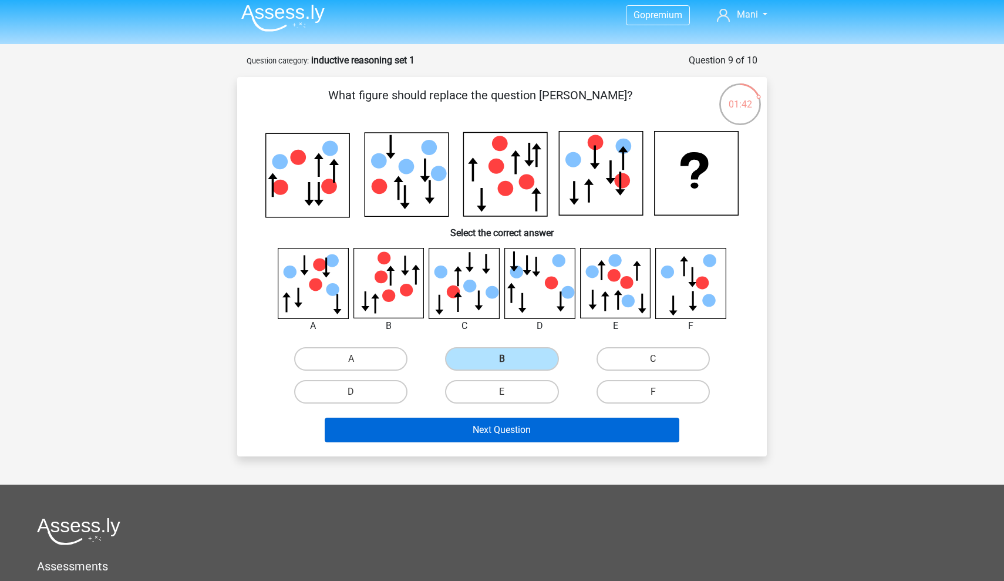
click at [515, 429] on button "Next Question" at bounding box center [502, 429] width 355 height 25
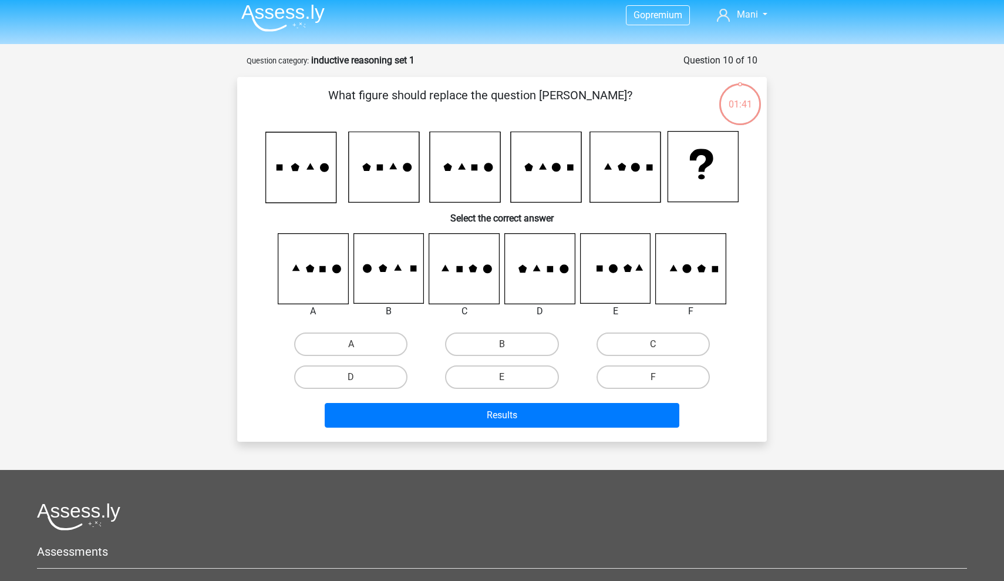
scroll to position [59, 0]
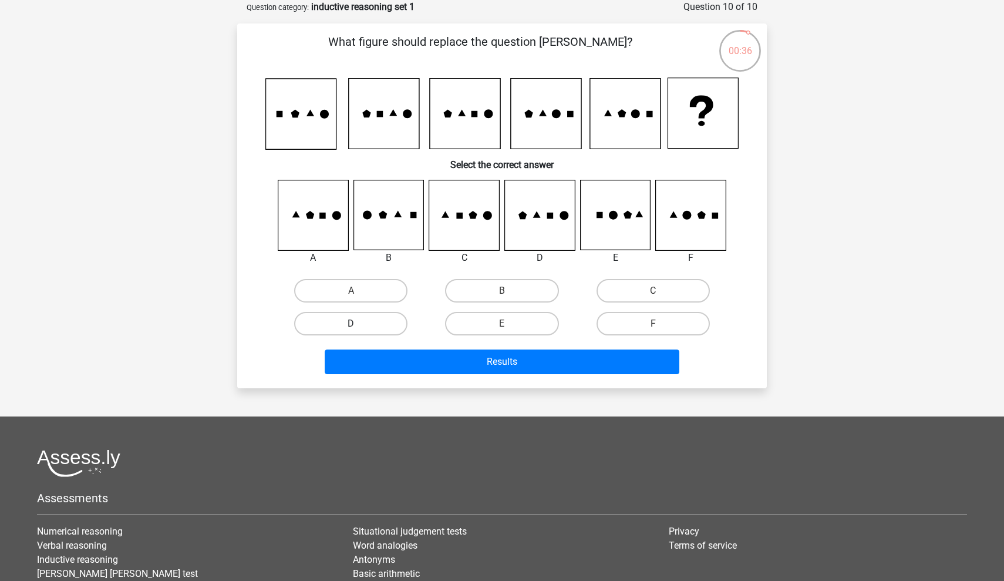
click at [378, 325] on label "D" at bounding box center [350, 323] width 113 height 23
click at [359, 325] on input "D" at bounding box center [355, 327] width 8 height 8
radio input "true"
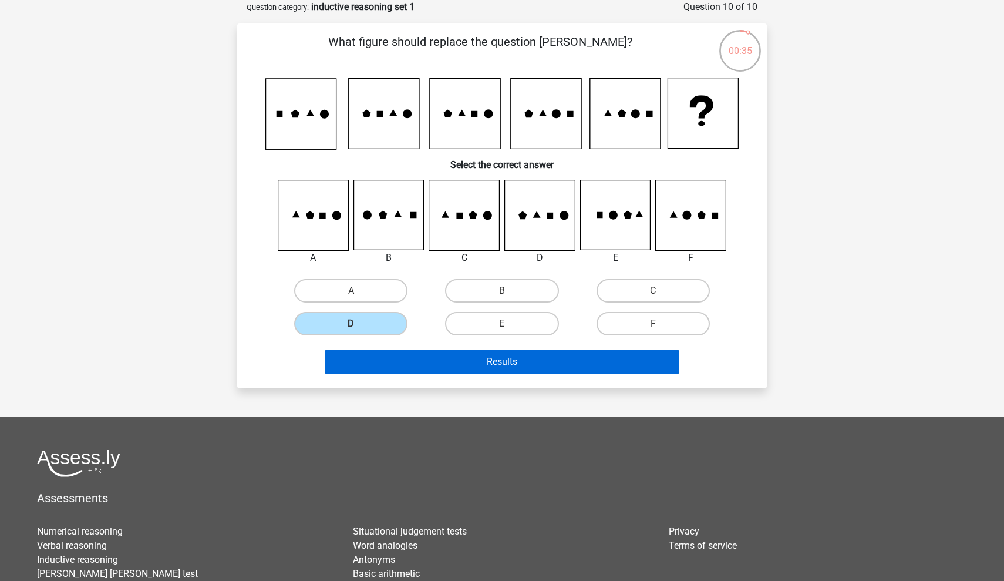
click at [411, 356] on button "Results" at bounding box center [502, 361] width 355 height 25
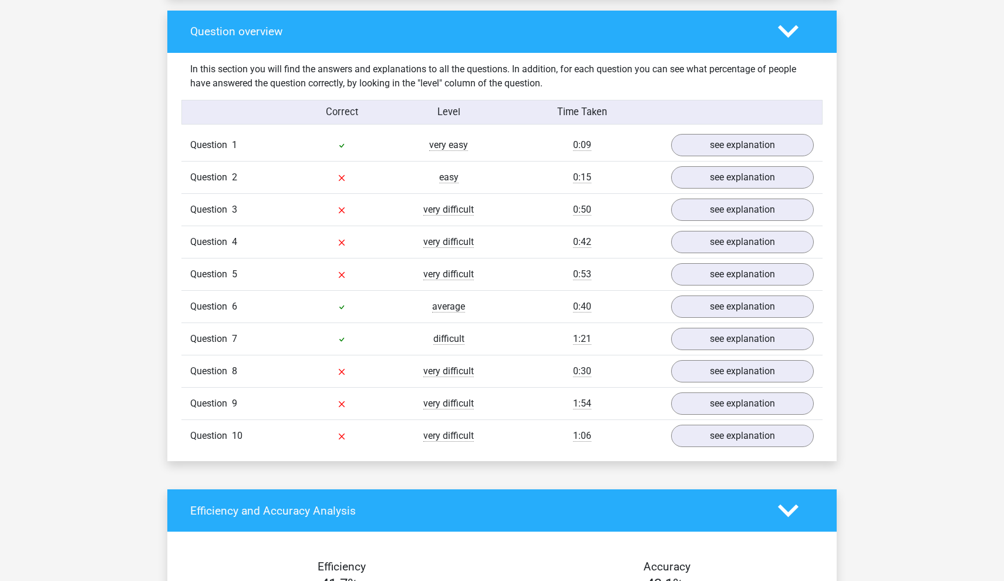
scroll to position [867, 0]
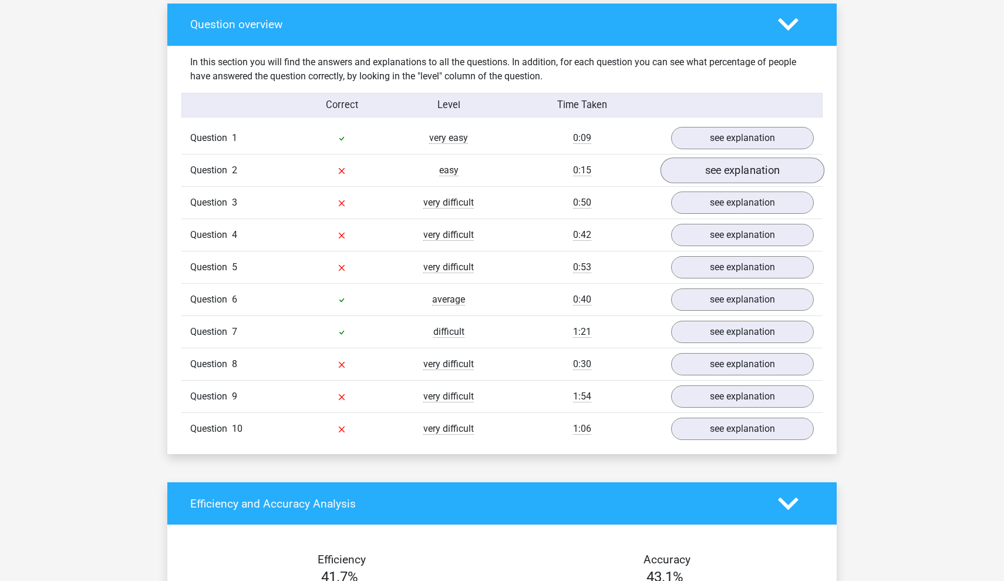
click at [703, 167] on link "see explanation" at bounding box center [742, 170] width 164 height 26
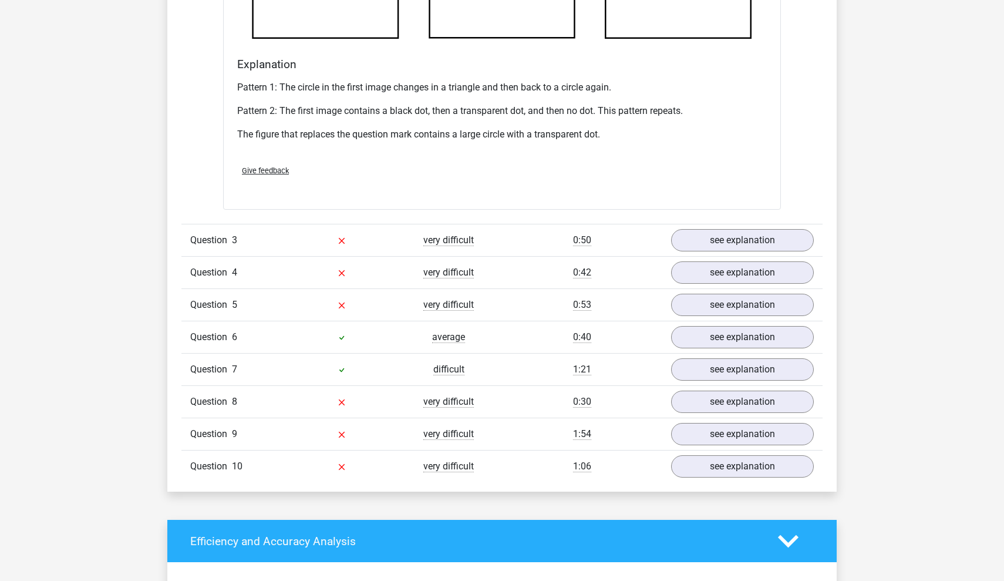
scroll to position [1537, 0]
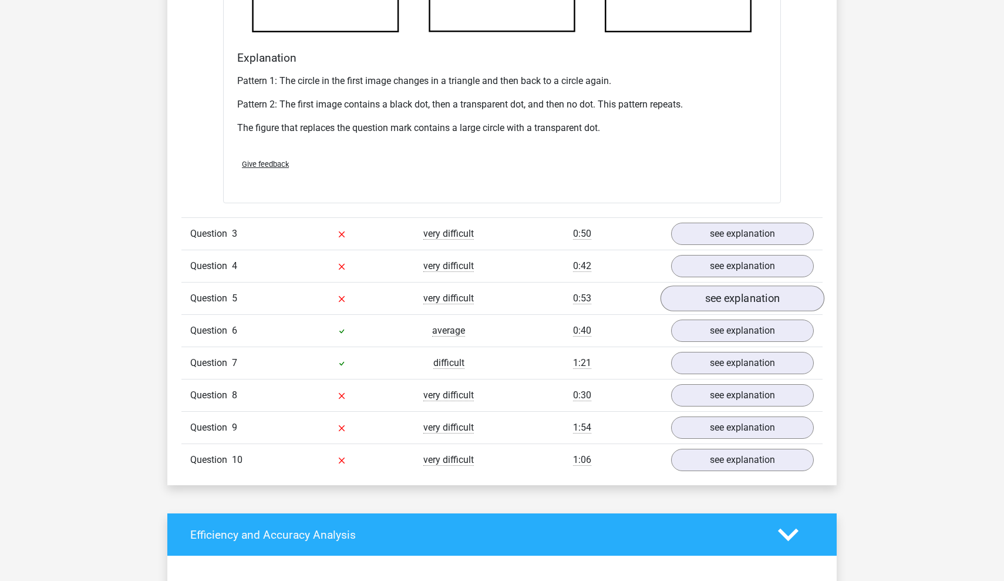
click at [684, 291] on link "see explanation" at bounding box center [742, 299] width 164 height 26
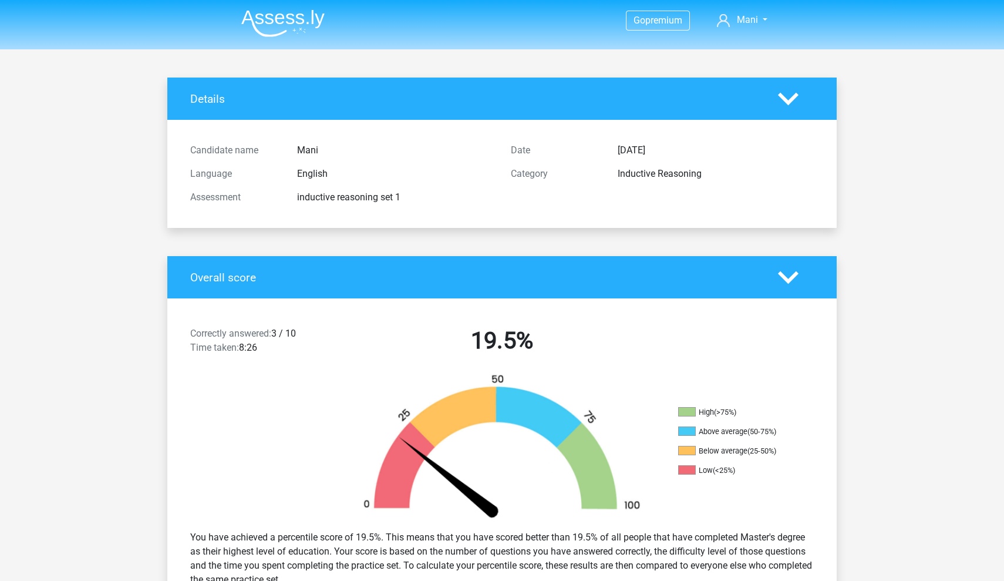
scroll to position [0, 0]
click at [280, 18] on img at bounding box center [282, 23] width 83 height 28
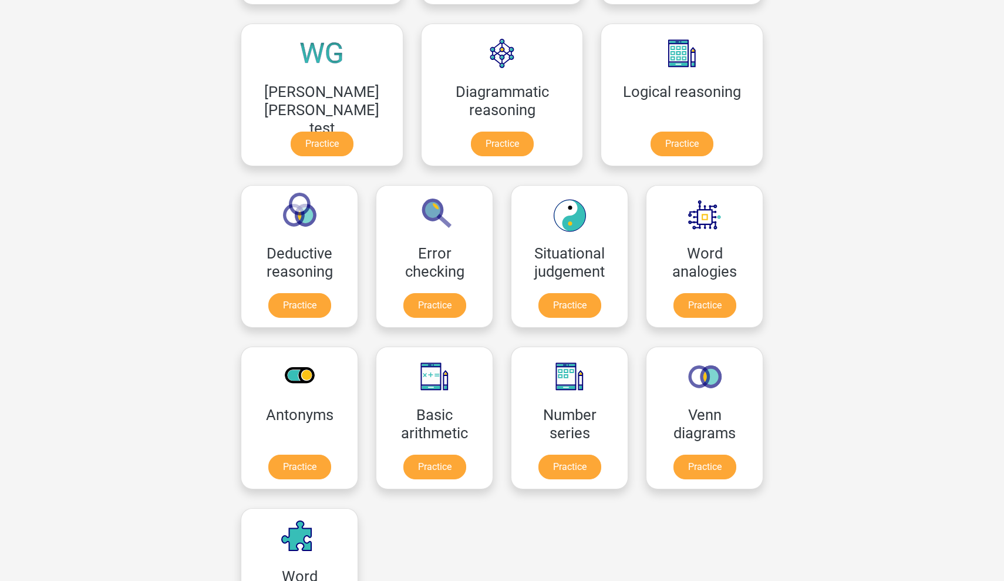
scroll to position [340, 0]
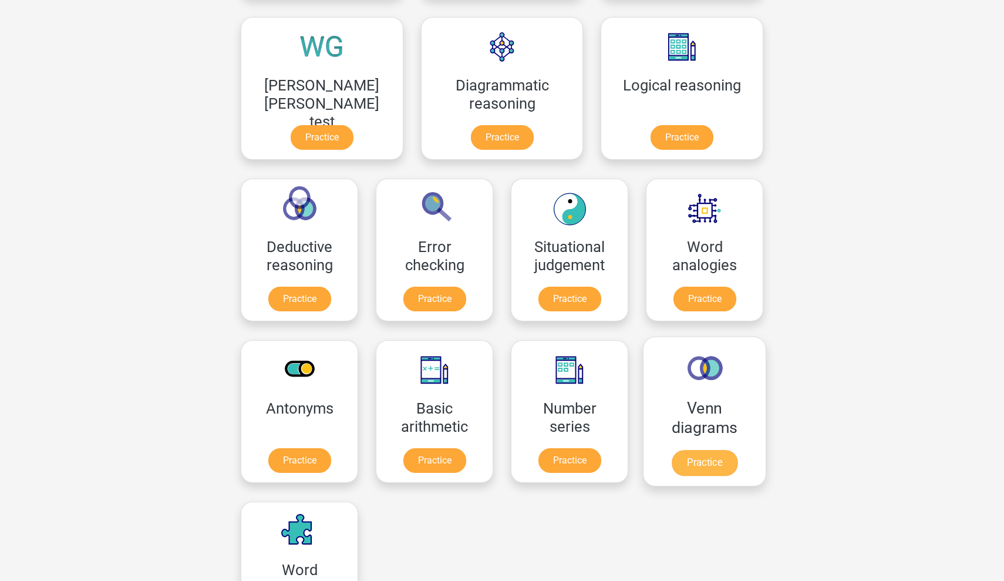
click at [672, 450] on link "Practice" at bounding box center [705, 463] width 66 height 26
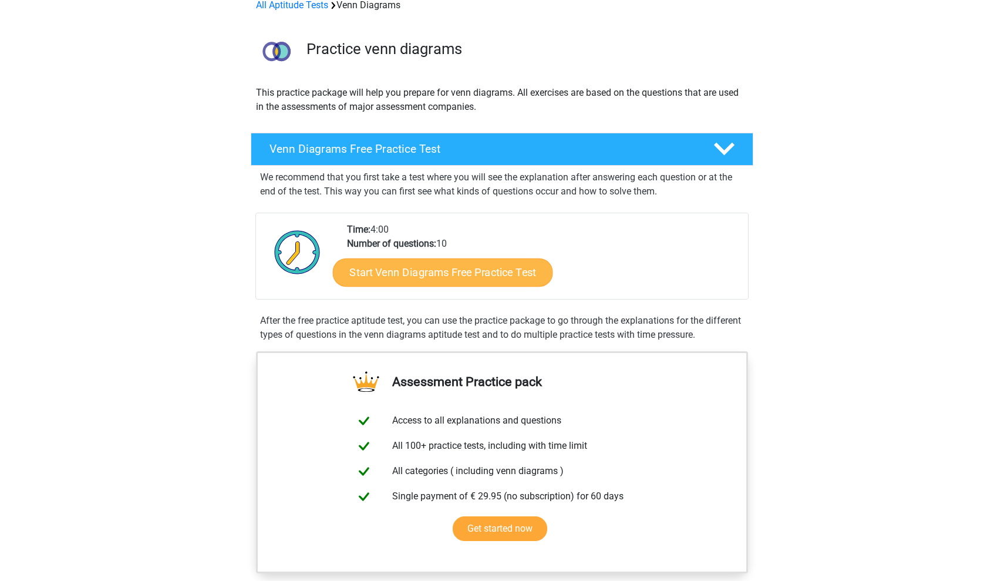
scroll to position [62, 0]
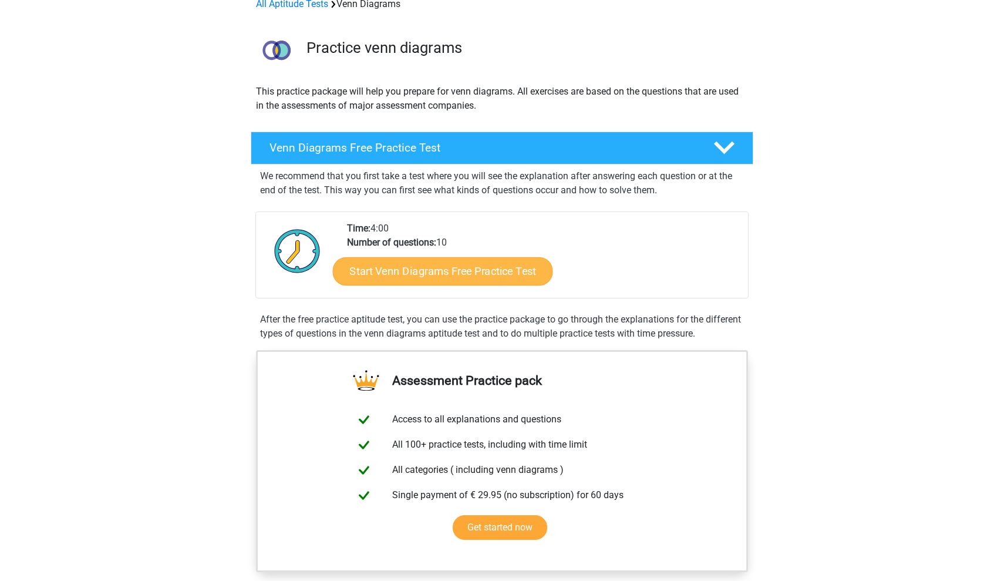
click at [443, 273] on link "Start Venn Diagrams Free Practice Test" at bounding box center [443, 271] width 220 height 28
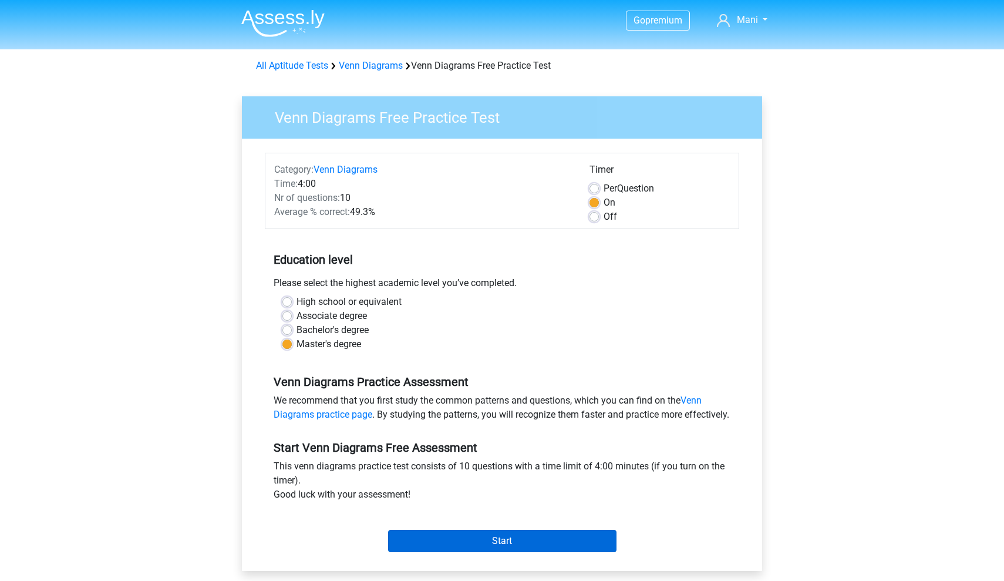
click at [442, 552] on input "Start" at bounding box center [502, 541] width 228 height 22
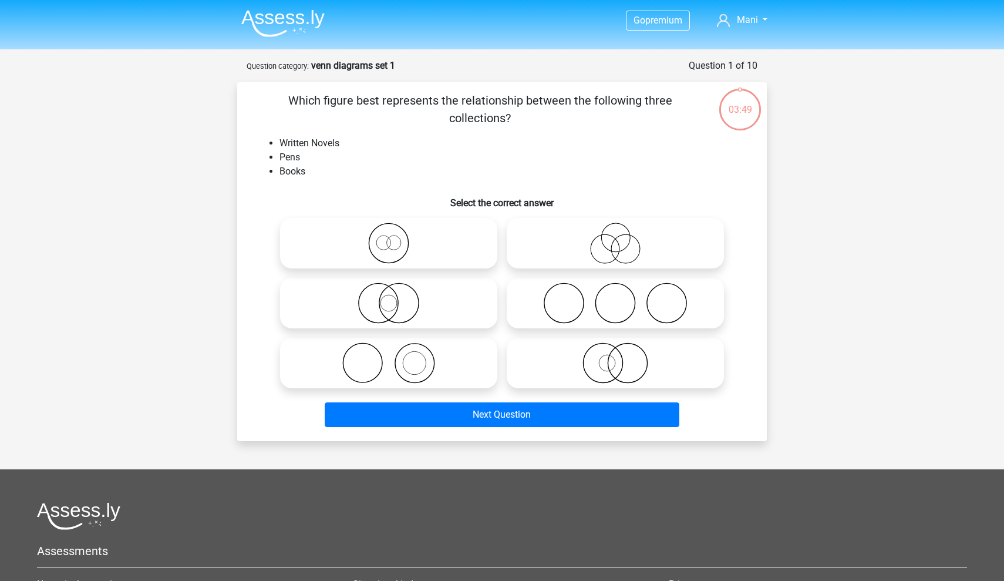
click at [636, 308] on icon at bounding box center [615, 302] width 208 height 41
click at [623, 297] on input "radio" at bounding box center [619, 293] width 8 height 8
radio input "true"
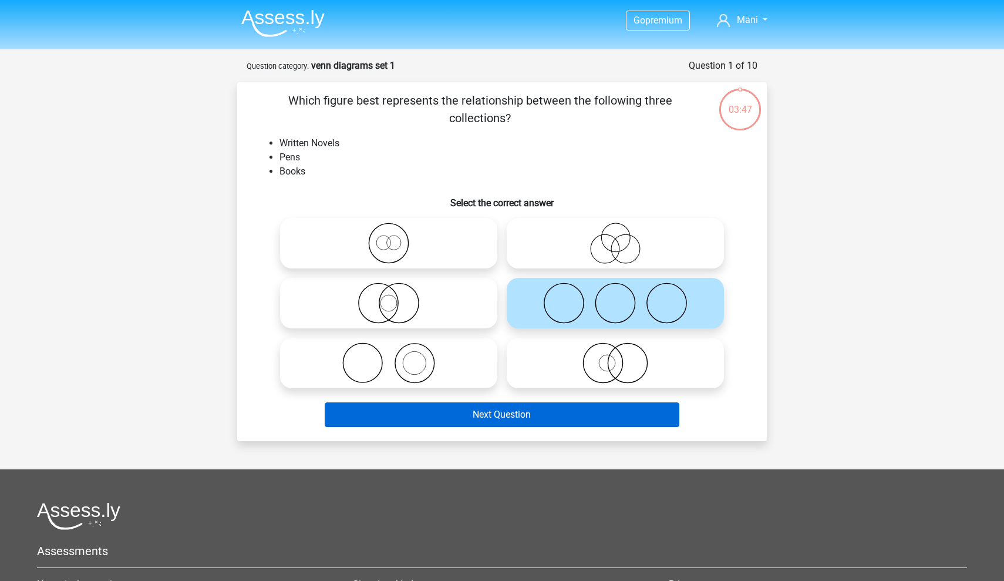
click at [568, 412] on button "Next Question" at bounding box center [502, 414] width 355 height 25
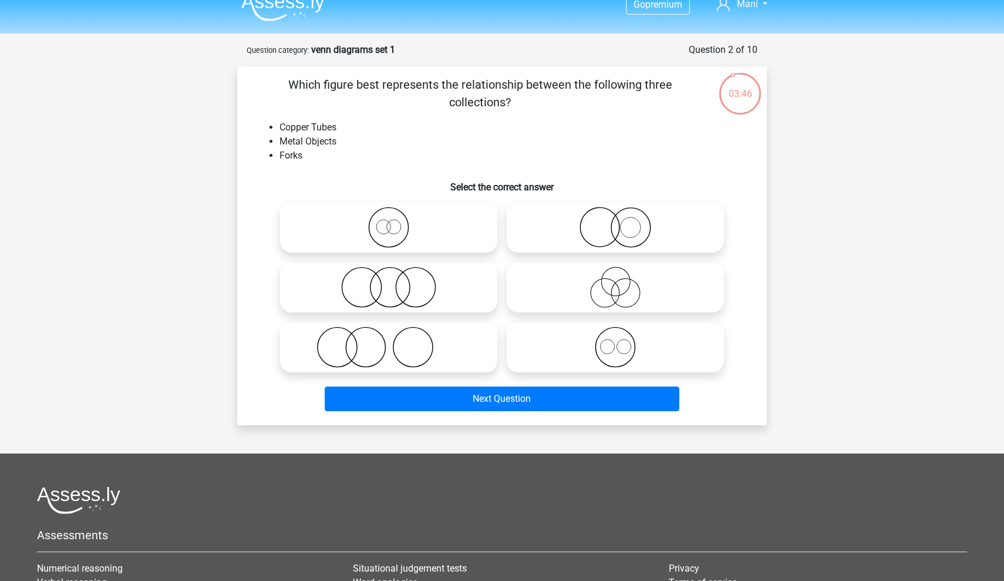
scroll to position [15, 0]
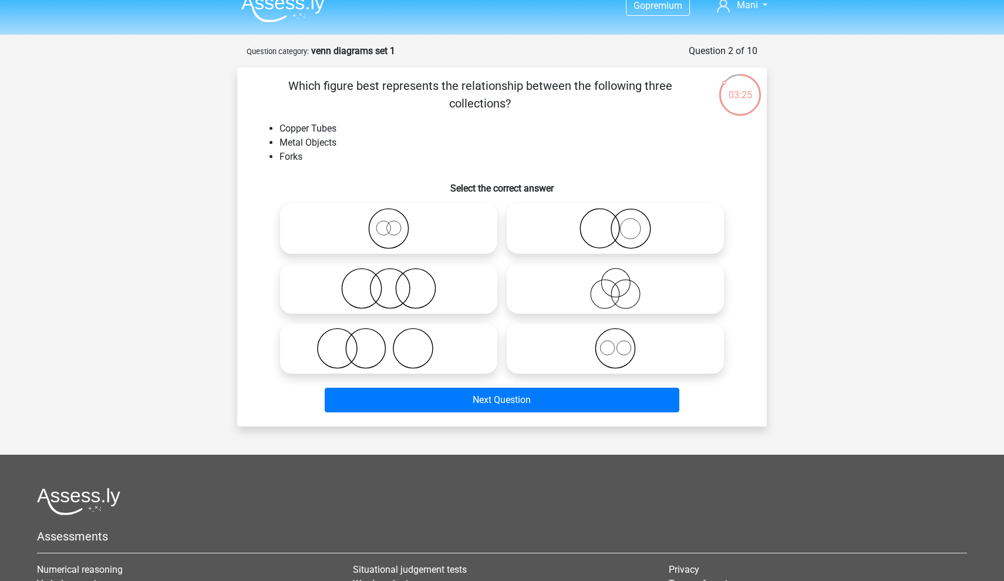
click at [620, 359] on icon at bounding box center [615, 348] width 208 height 41
click at [620, 342] on input "radio" at bounding box center [619, 339] width 8 height 8
radio input "true"
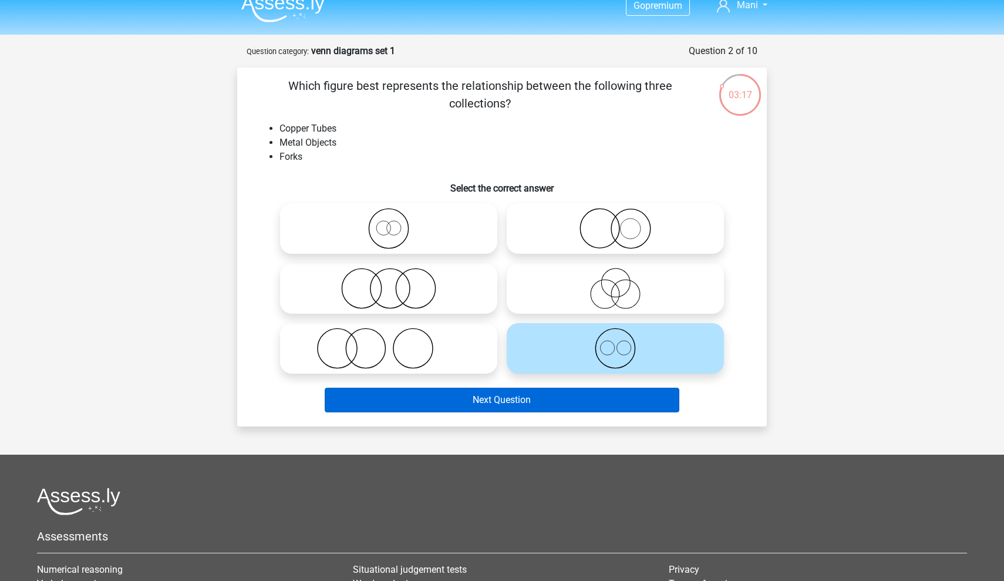
click at [602, 399] on button "Next Question" at bounding box center [502, 399] width 355 height 25
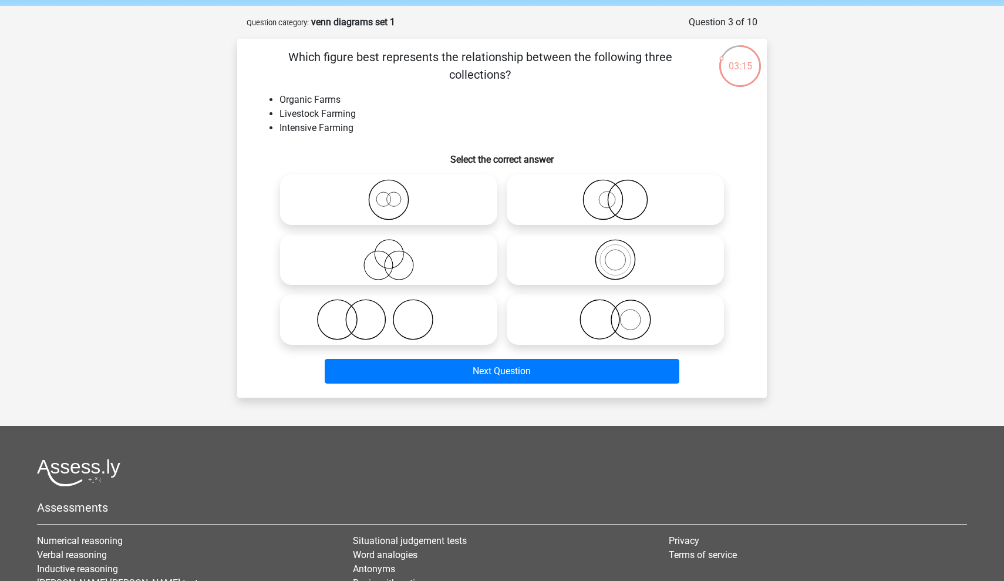
scroll to position [39, 0]
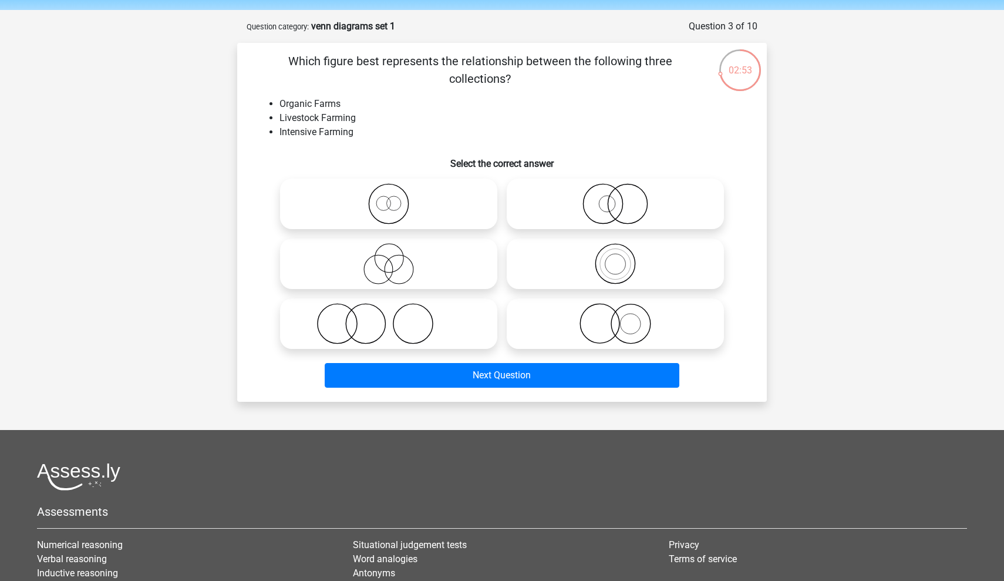
click at [426, 265] on icon at bounding box center [389, 263] width 208 height 41
click at [396, 258] on input "radio" at bounding box center [393, 254] width 8 height 8
radio input "true"
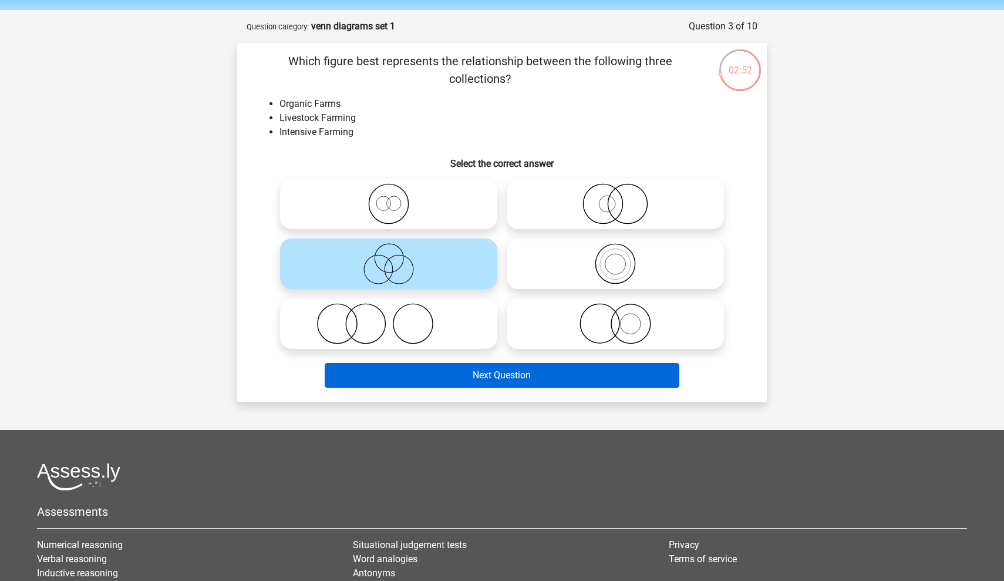
click at [480, 379] on button "Next Question" at bounding box center [502, 375] width 355 height 25
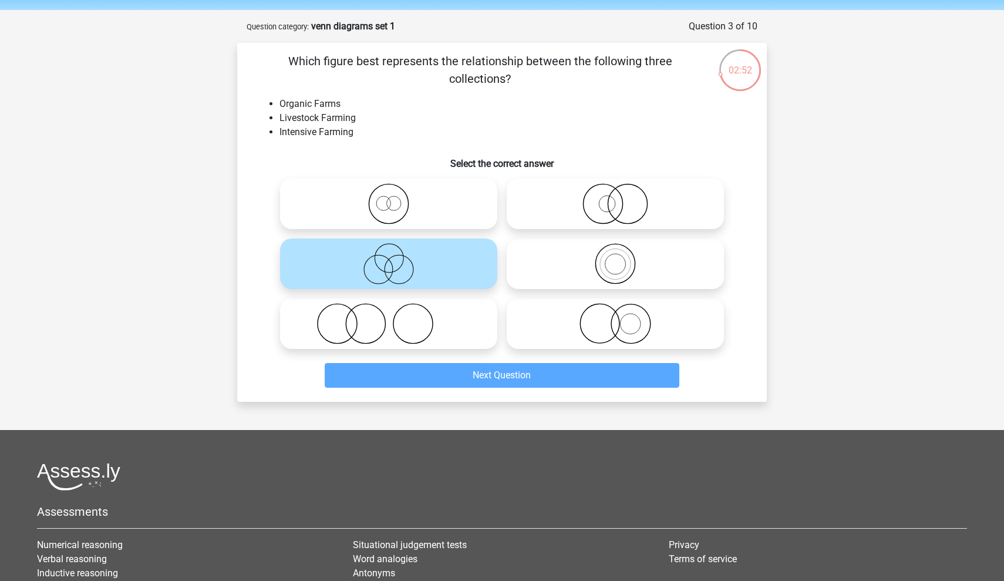
scroll to position [59, 0]
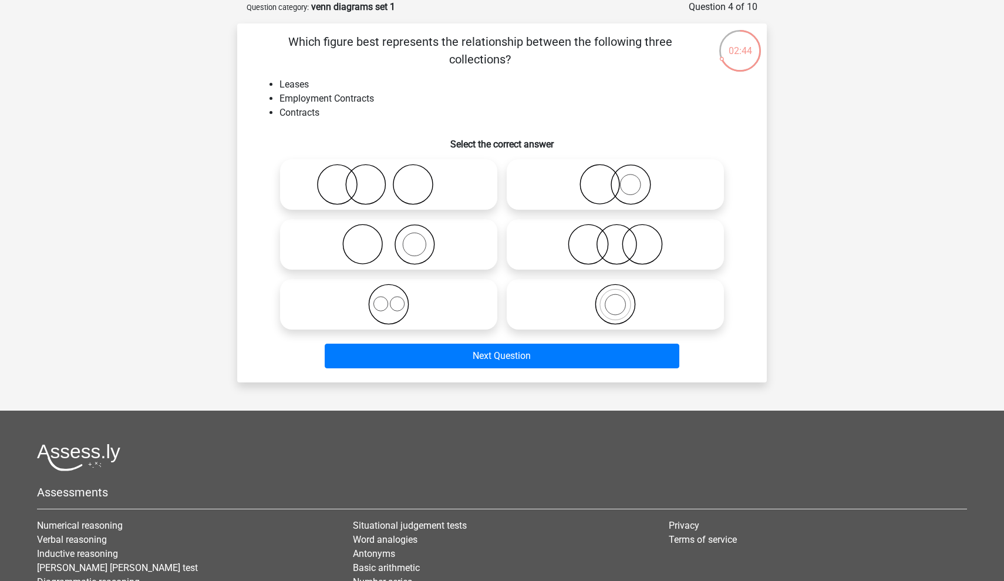
click at [394, 315] on icon at bounding box center [389, 304] width 208 height 41
click at [394, 298] on input "radio" at bounding box center [393, 295] width 8 height 8
radio input "true"
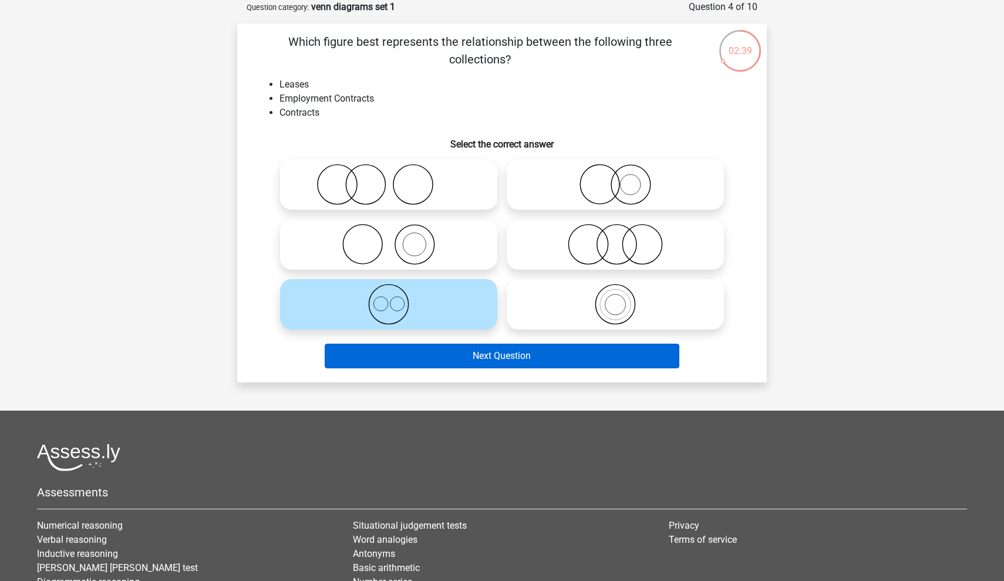
click at [426, 355] on button "Next Question" at bounding box center [502, 355] width 355 height 25
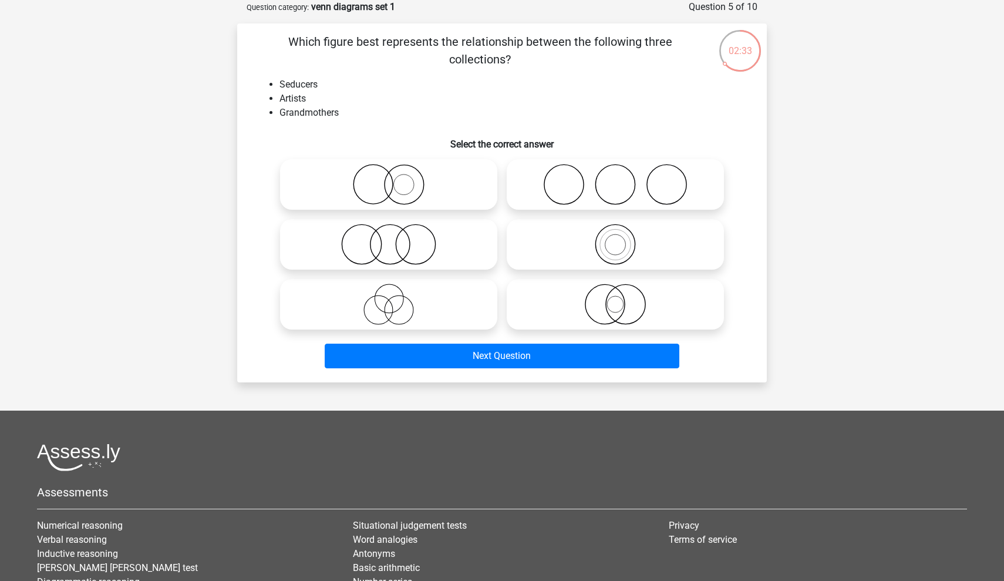
click at [572, 179] on icon at bounding box center [615, 184] width 208 height 41
click at [615, 178] on input "radio" at bounding box center [619, 175] width 8 height 8
radio input "true"
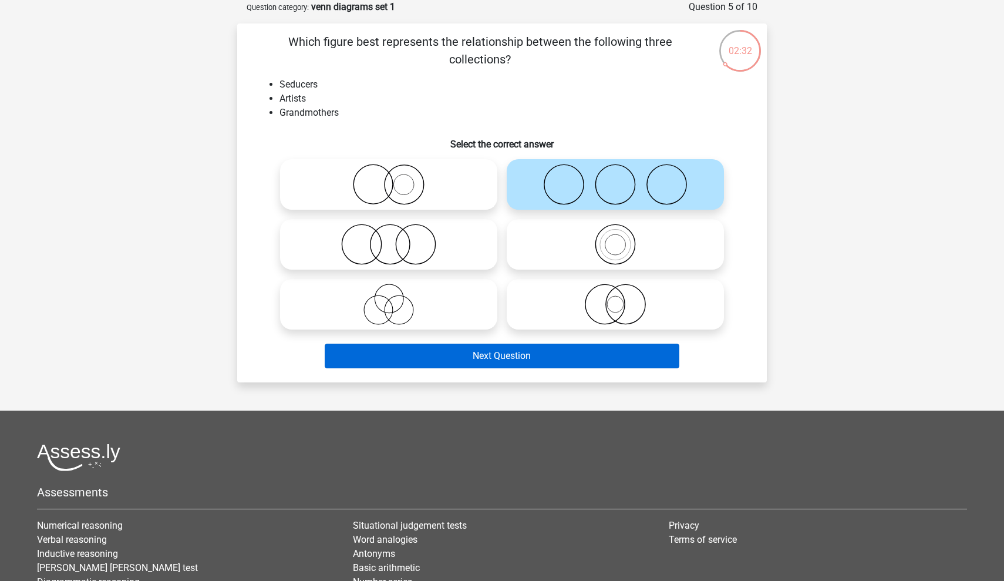
click at [511, 368] on button "Next Question" at bounding box center [502, 355] width 355 height 25
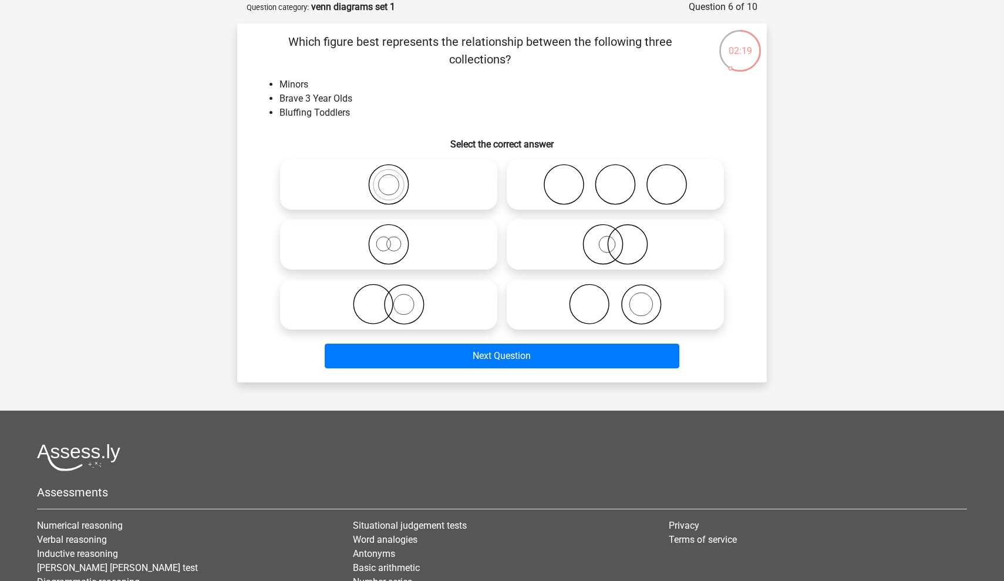
click at [392, 190] on icon at bounding box center [389, 184] width 208 height 41
click at [392, 178] on input "radio" at bounding box center [393, 175] width 8 height 8
radio input "true"
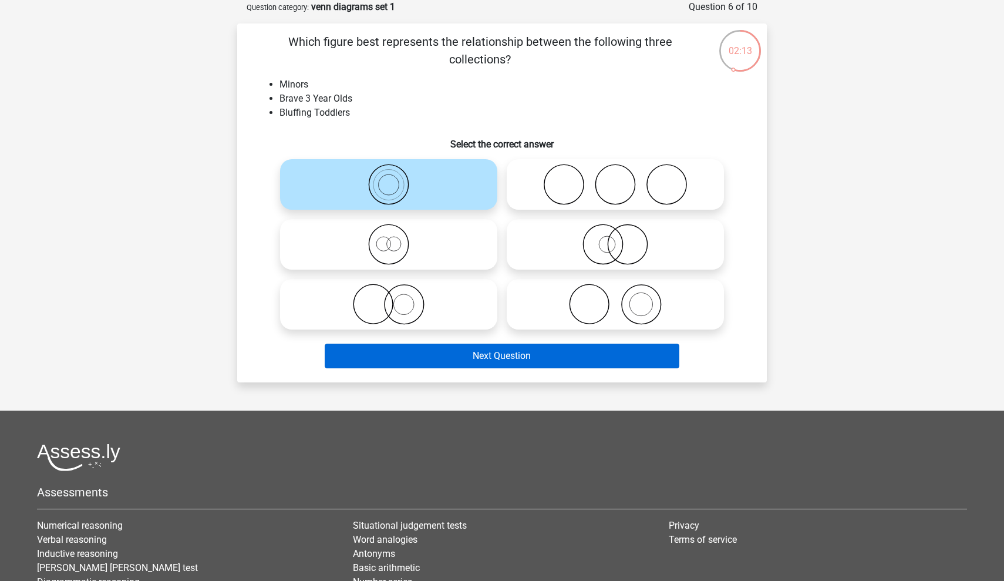
click at [416, 345] on button "Next Question" at bounding box center [502, 355] width 355 height 25
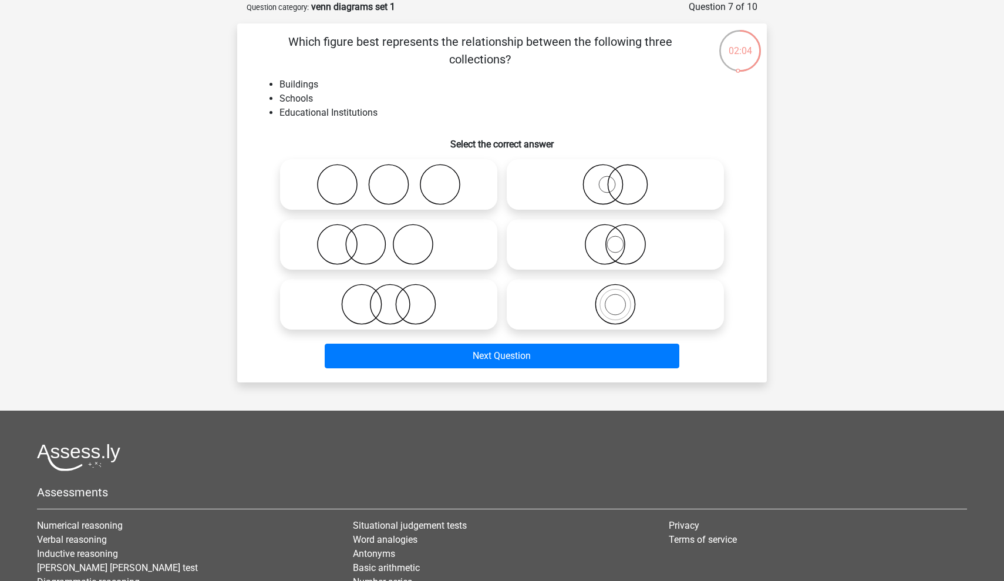
click at [622, 257] on icon at bounding box center [615, 244] width 208 height 41
click at [622, 238] on input "radio" at bounding box center [619, 235] width 8 height 8
radio input "true"
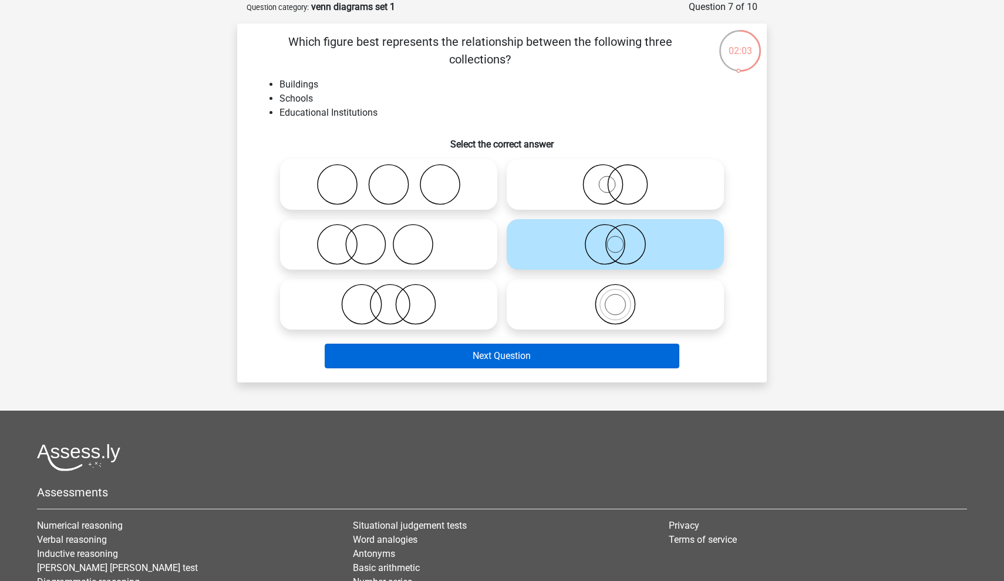
click at [589, 363] on button "Next Question" at bounding box center [502, 355] width 355 height 25
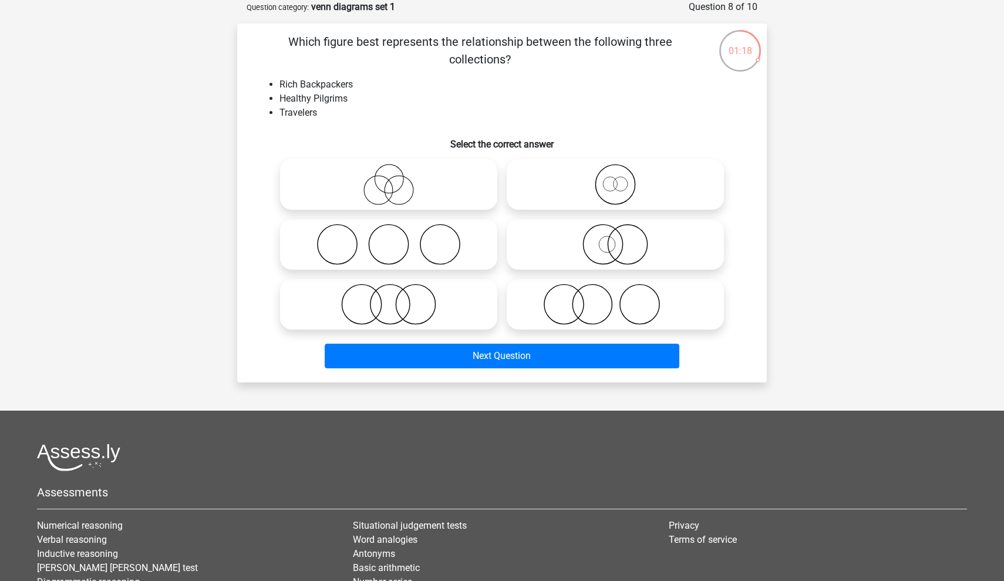
click at [623, 179] on icon at bounding box center [615, 184] width 208 height 41
click at [623, 178] on input "radio" at bounding box center [619, 175] width 8 height 8
radio input "true"
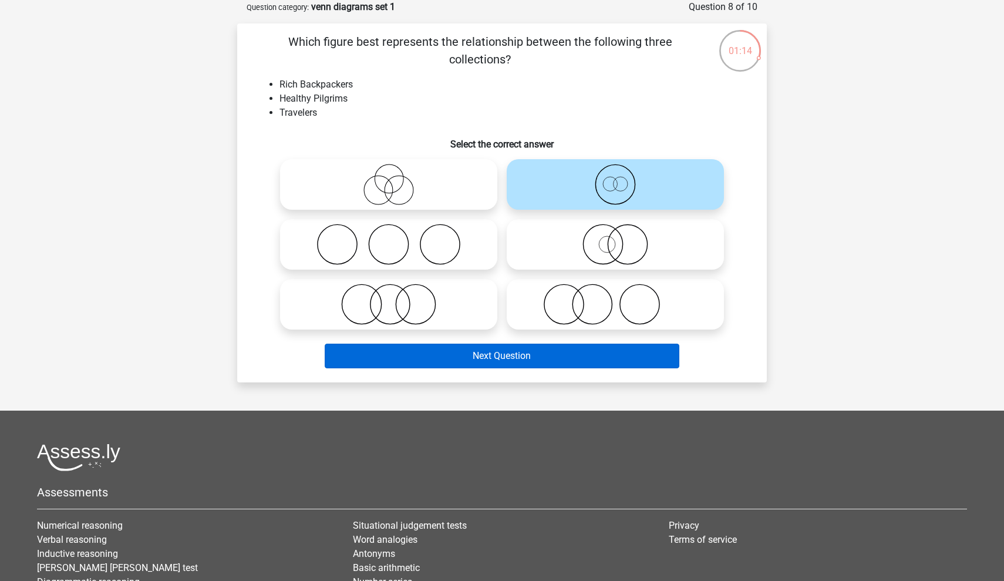
click at [576, 352] on button "Next Question" at bounding box center [502, 355] width 355 height 25
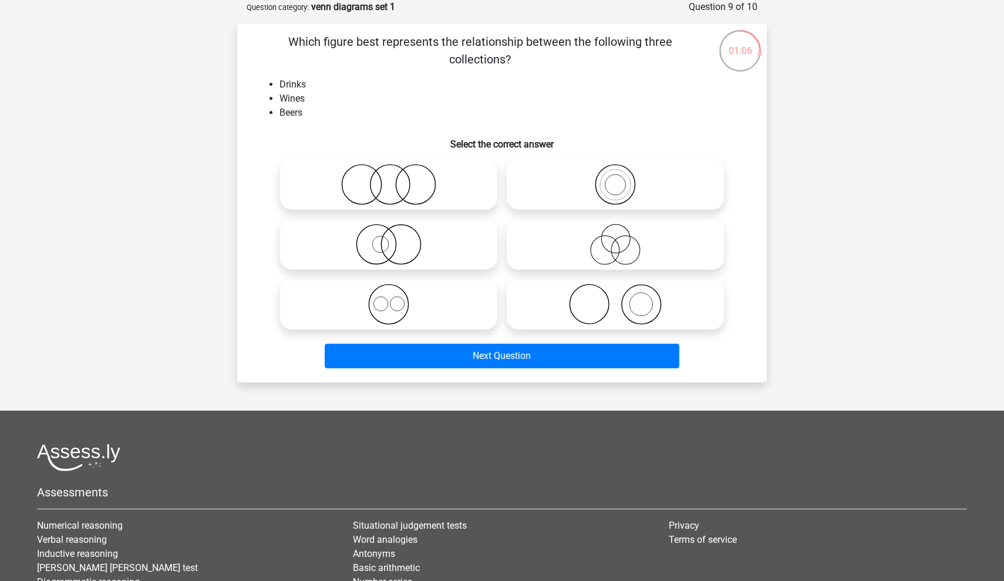
click at [394, 300] on icon at bounding box center [389, 304] width 208 height 41
click at [394, 298] on input "radio" at bounding box center [393, 295] width 8 height 8
radio input "true"
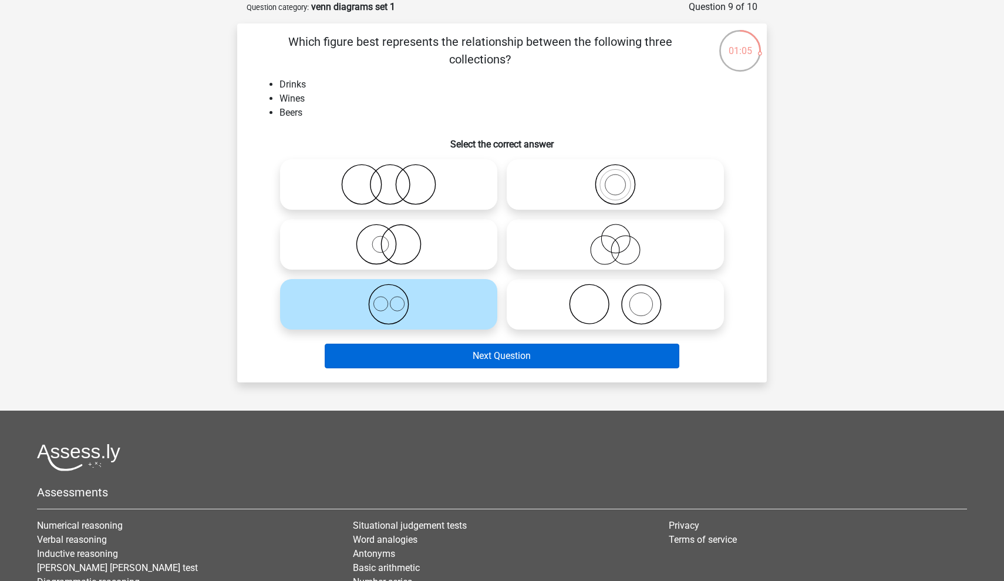
click at [407, 361] on button "Next Question" at bounding box center [502, 355] width 355 height 25
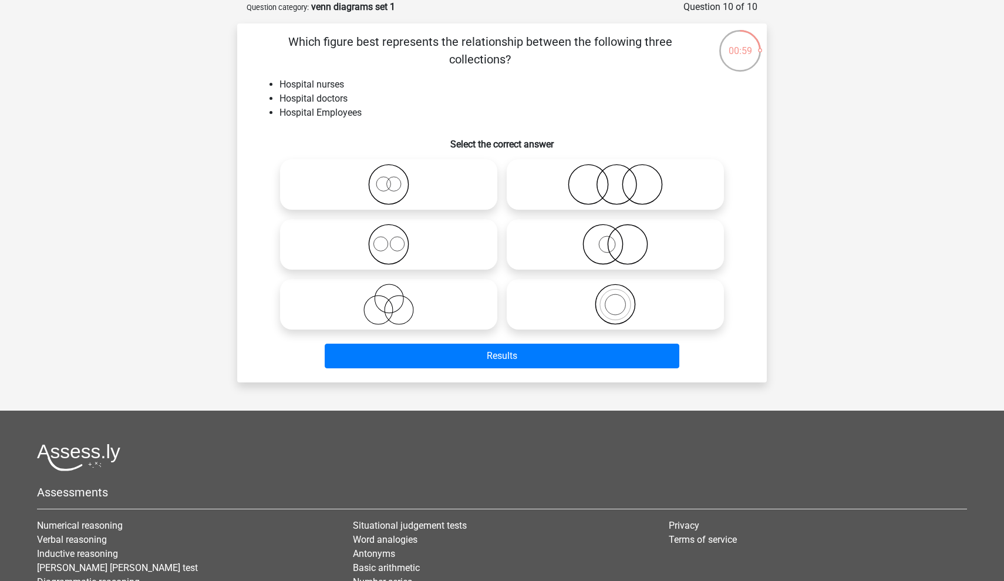
click at [386, 244] on icon at bounding box center [389, 244] width 208 height 41
click at [389, 238] on input "radio" at bounding box center [393, 235] width 8 height 8
radio input "true"
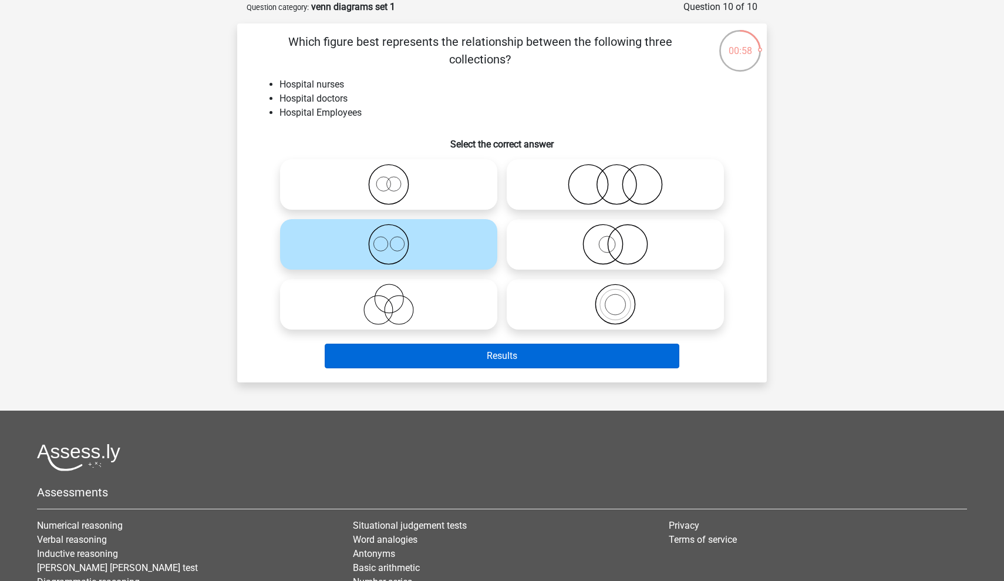
click at [433, 363] on button "Results" at bounding box center [502, 355] width 355 height 25
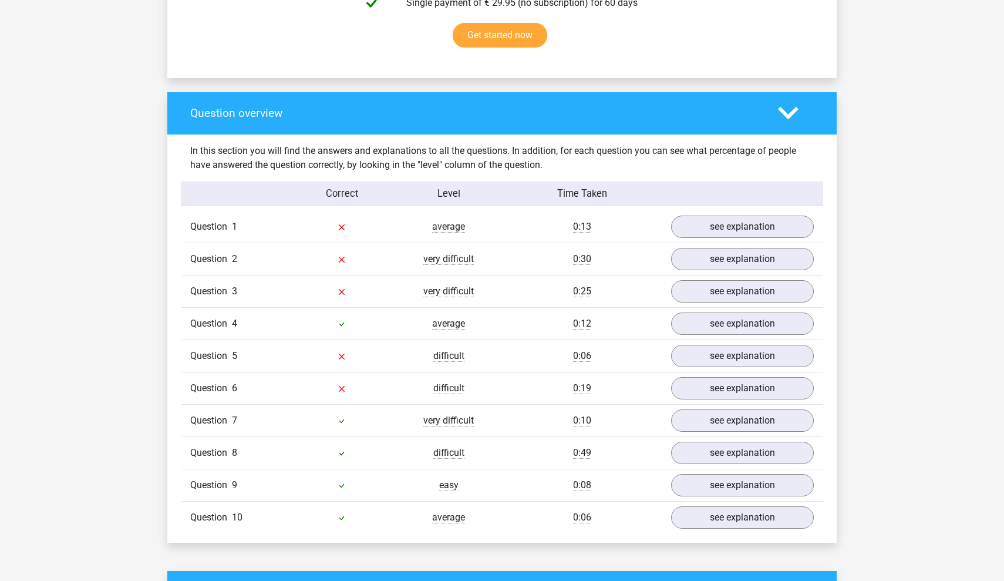
scroll to position [783, 0]
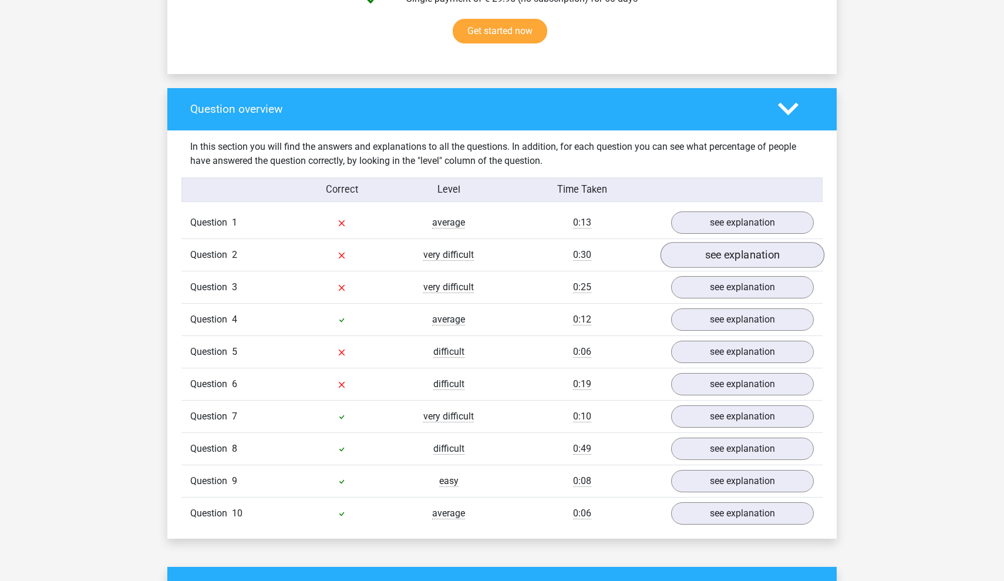
click at [733, 247] on link "see explanation" at bounding box center [742, 255] width 164 height 26
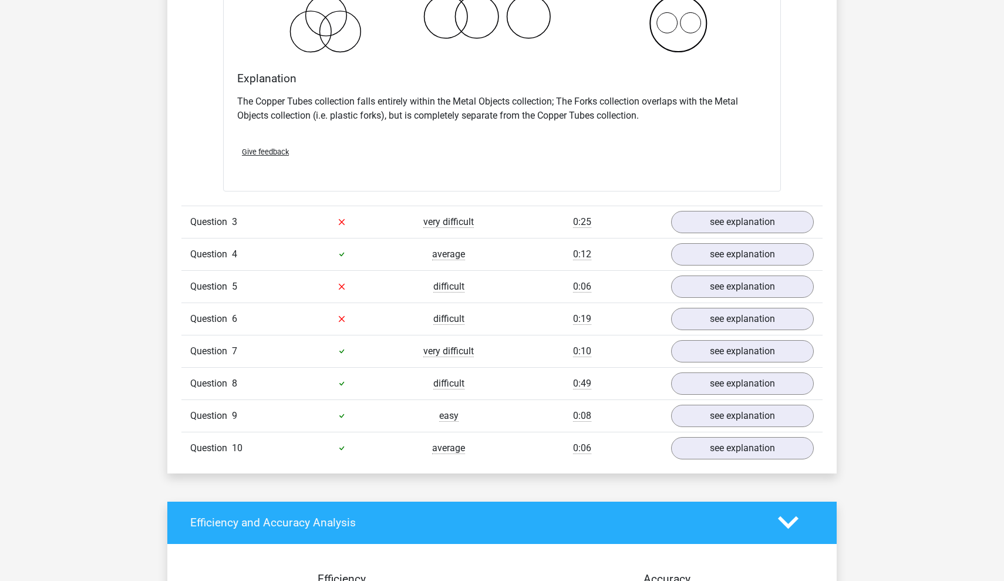
scroll to position [1314, 0]
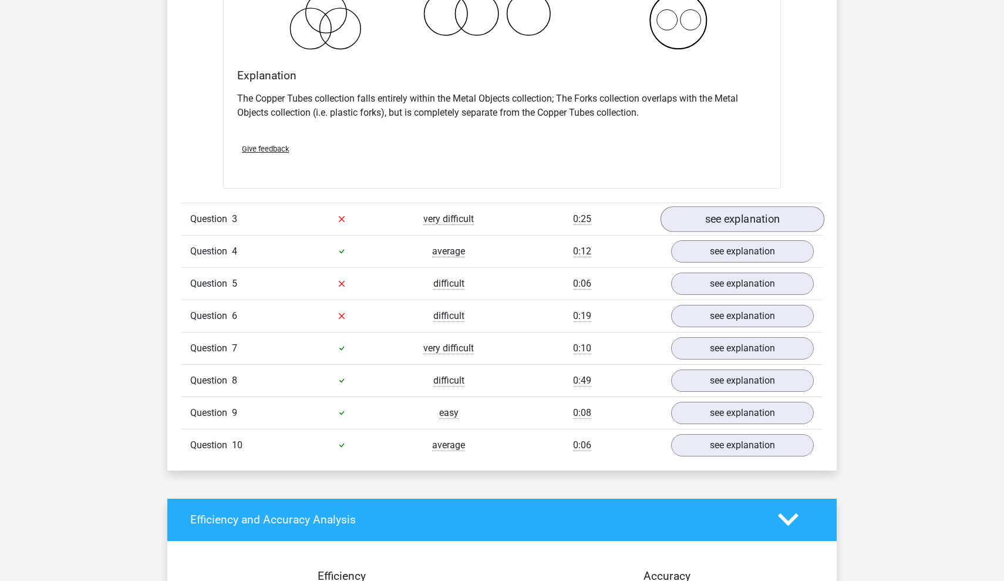
click at [710, 220] on link "see explanation" at bounding box center [742, 219] width 164 height 26
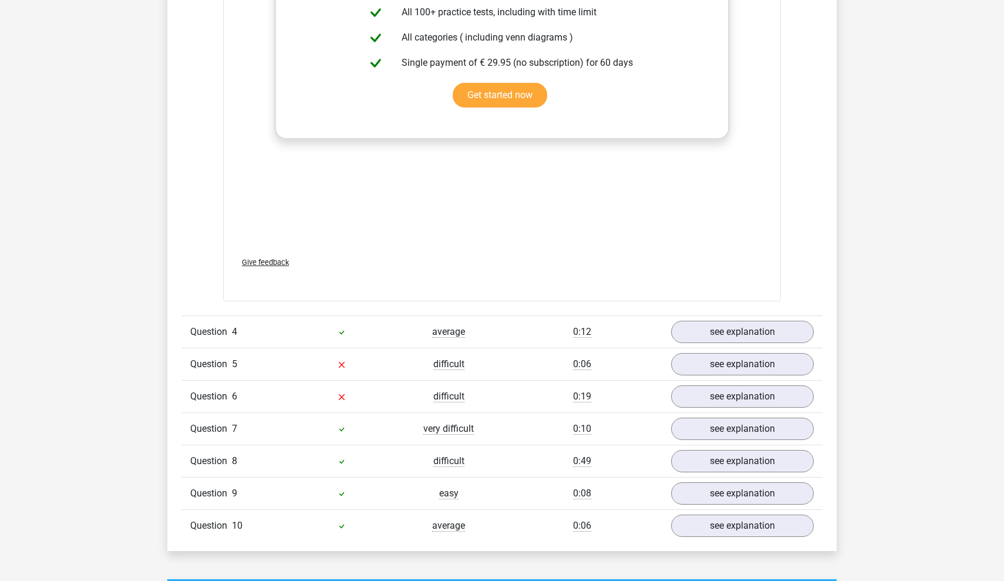
scroll to position [2001, 0]
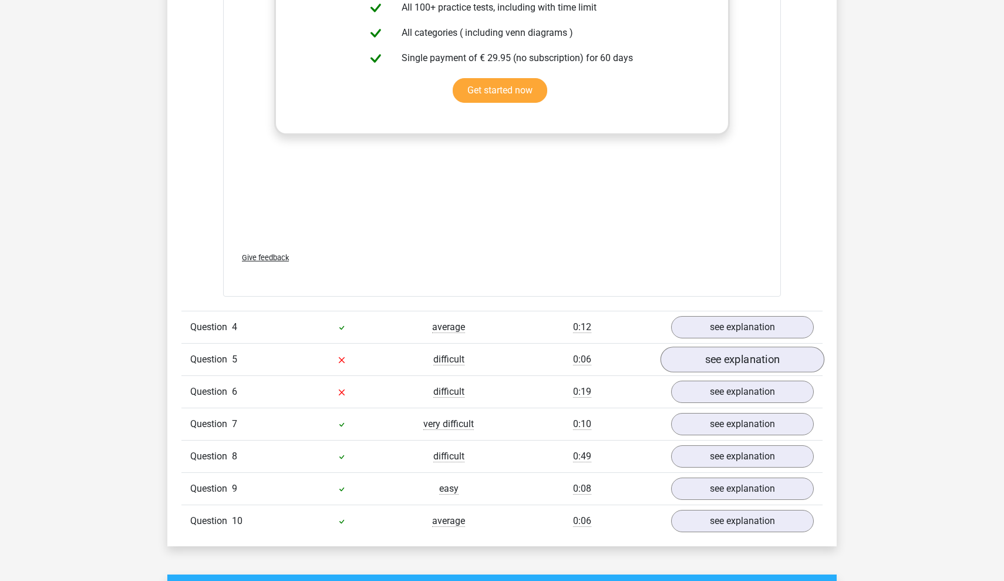
click at [713, 370] on link "see explanation" at bounding box center [742, 359] width 164 height 26
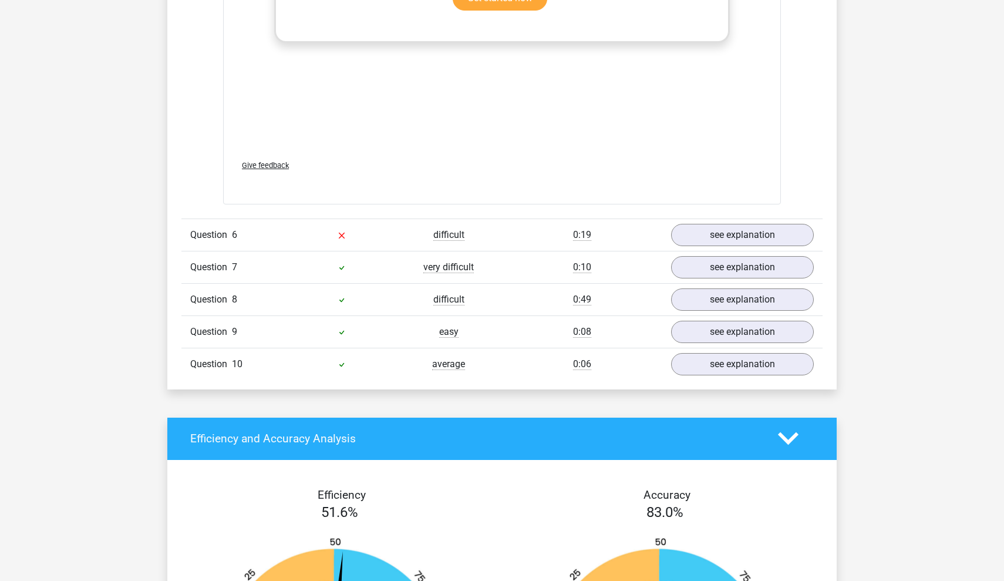
scroll to position [2952, 0]
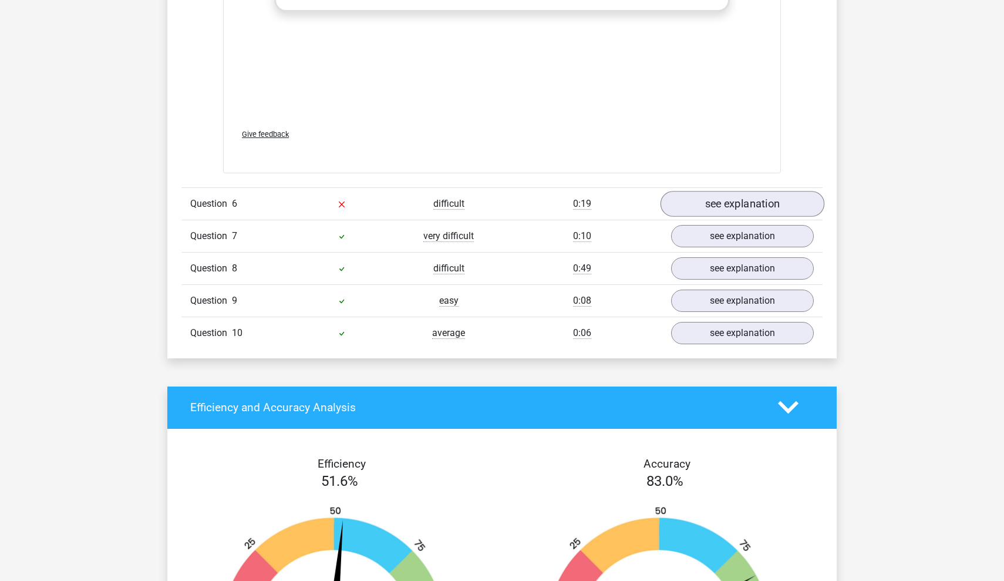
click at [716, 200] on link "see explanation" at bounding box center [742, 204] width 164 height 26
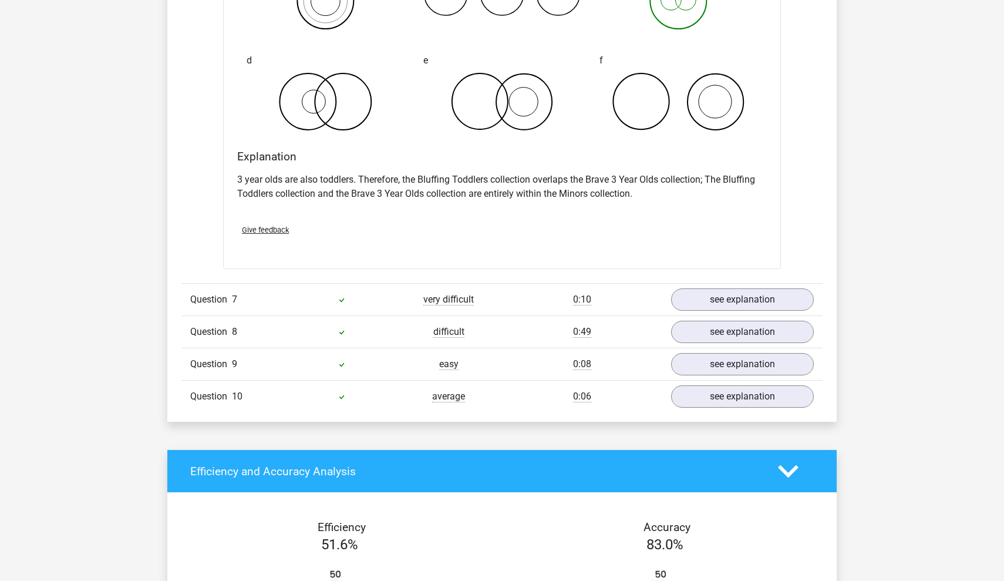
scroll to position [3343, 0]
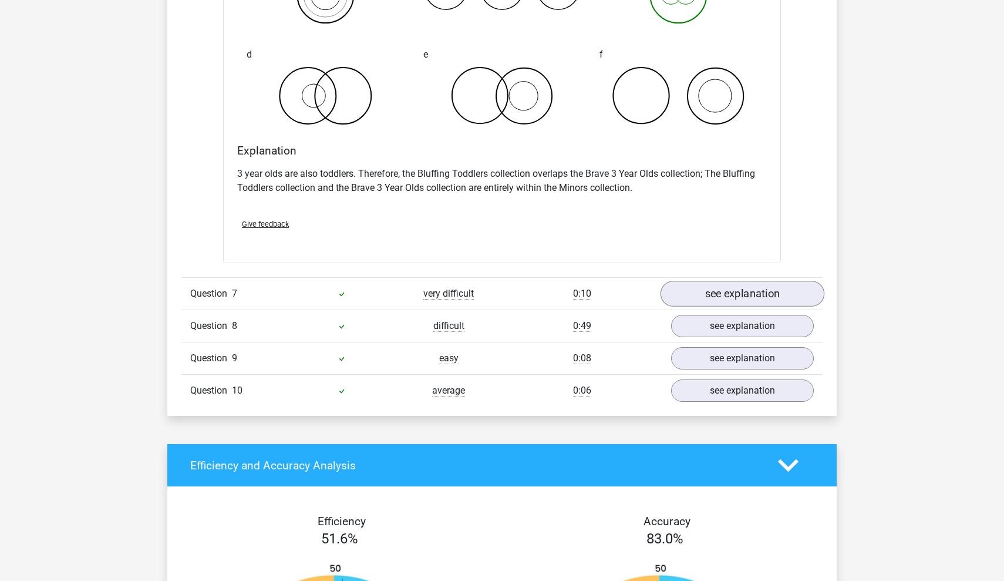
click at [779, 297] on link "see explanation" at bounding box center [742, 294] width 164 height 26
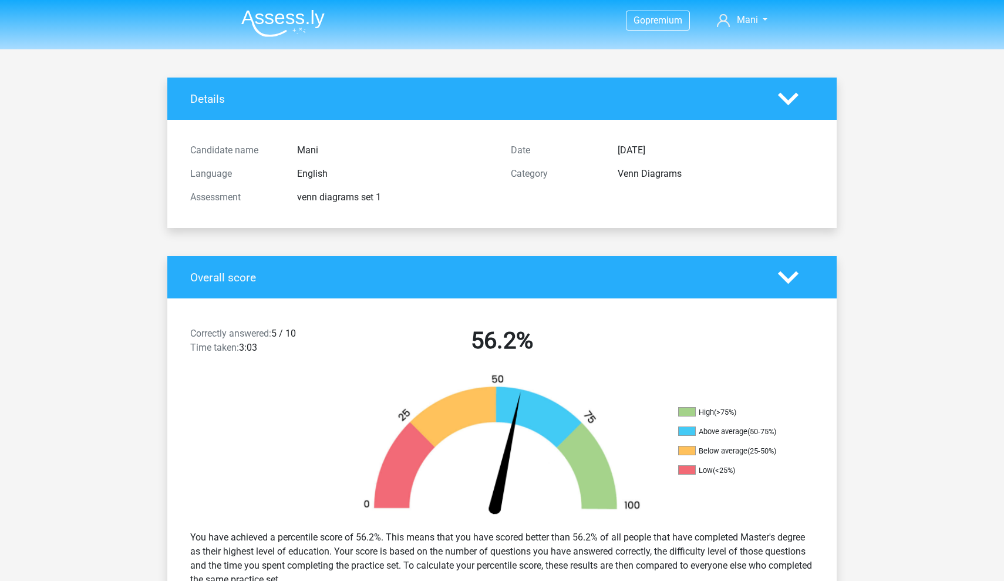
scroll to position [0, 0]
click at [287, 18] on img at bounding box center [282, 23] width 83 height 28
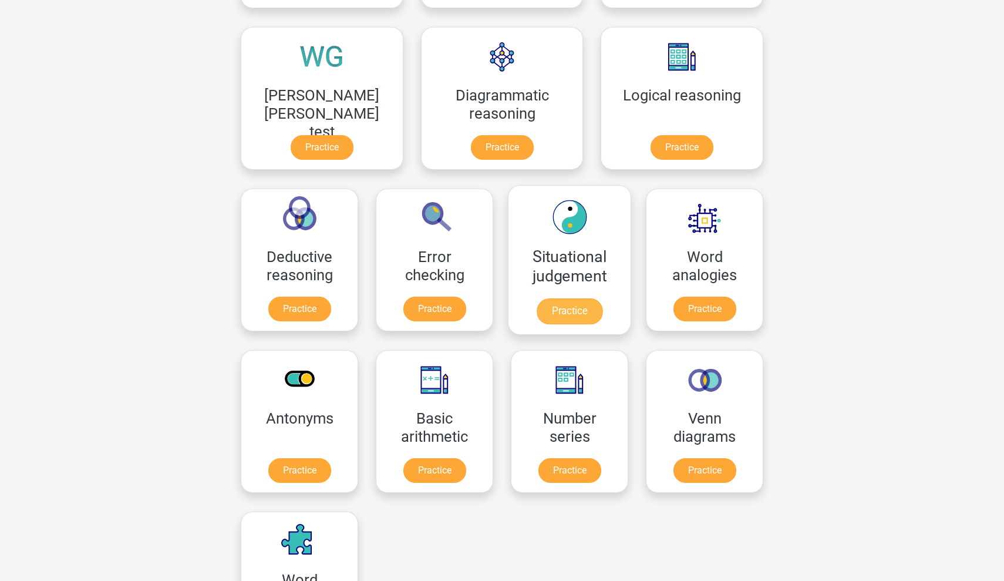
scroll to position [331, 0]
click at [537, 459] on link "Practice" at bounding box center [570, 472] width 66 height 26
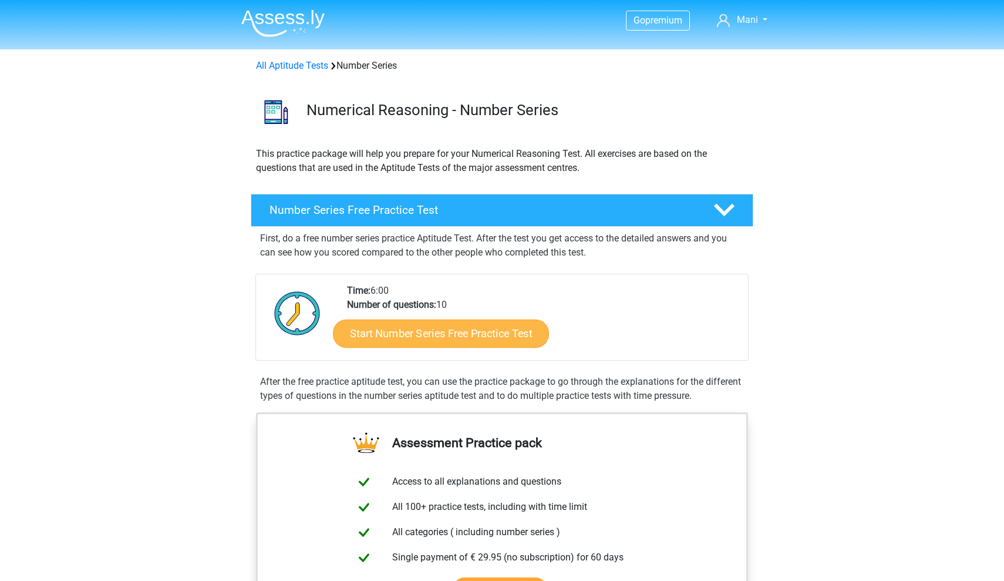
click at [401, 342] on link "Start Number Series Free Practice Test" at bounding box center [441, 333] width 216 height 28
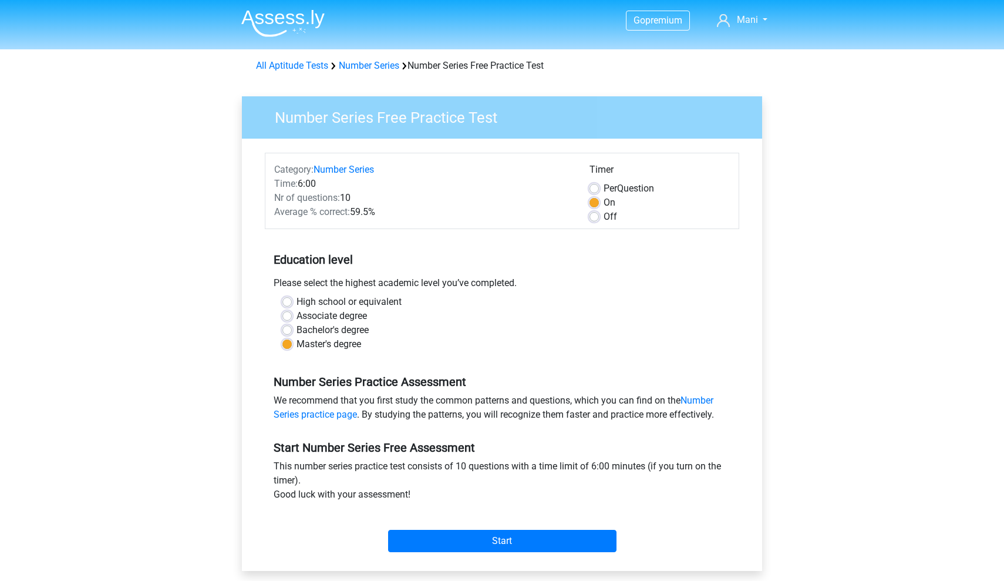
click at [428, 553] on div "Start" at bounding box center [502, 531] width 474 height 50
click at [428, 539] on input "Start" at bounding box center [502, 541] width 228 height 22
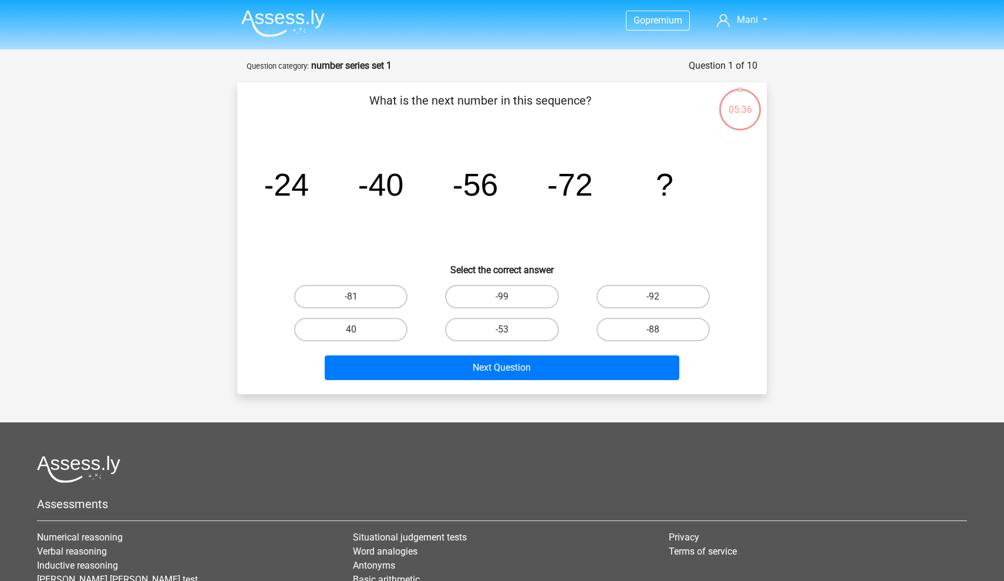
click at [299, 11] on img at bounding box center [282, 23] width 83 height 28
